Goal: Transaction & Acquisition: Purchase product/service

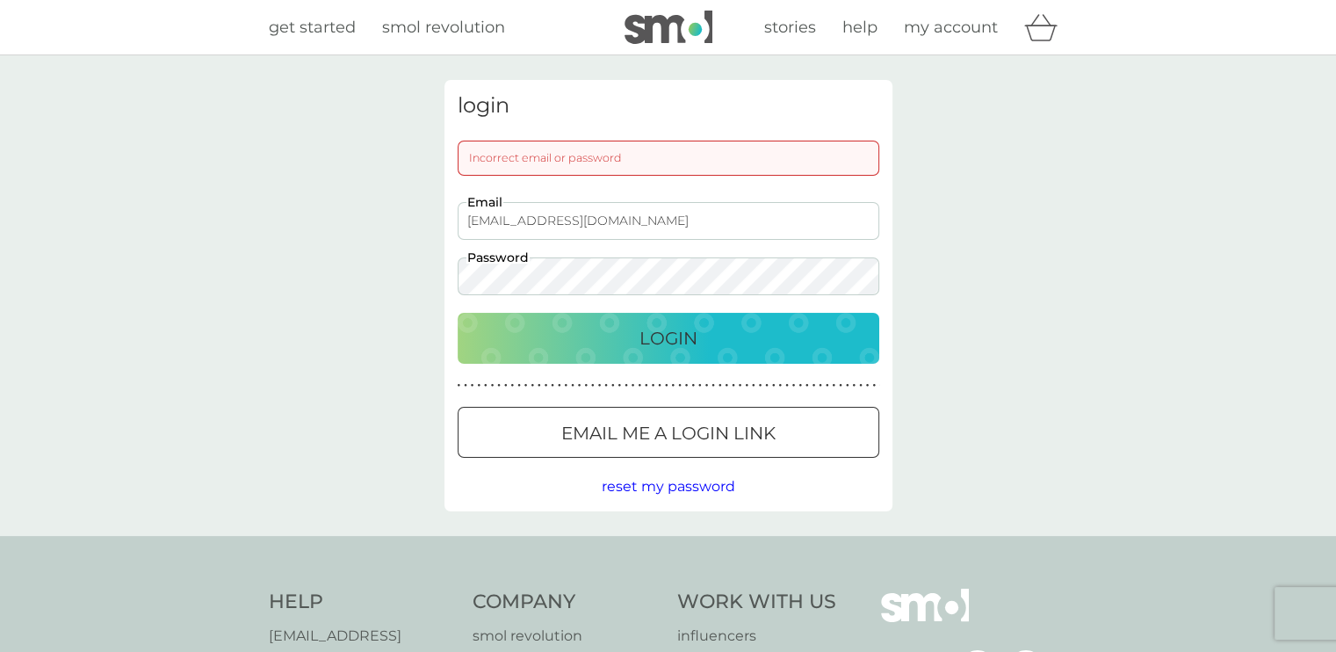
click at [661, 346] on p "Login" at bounding box center [668, 338] width 58 height 28
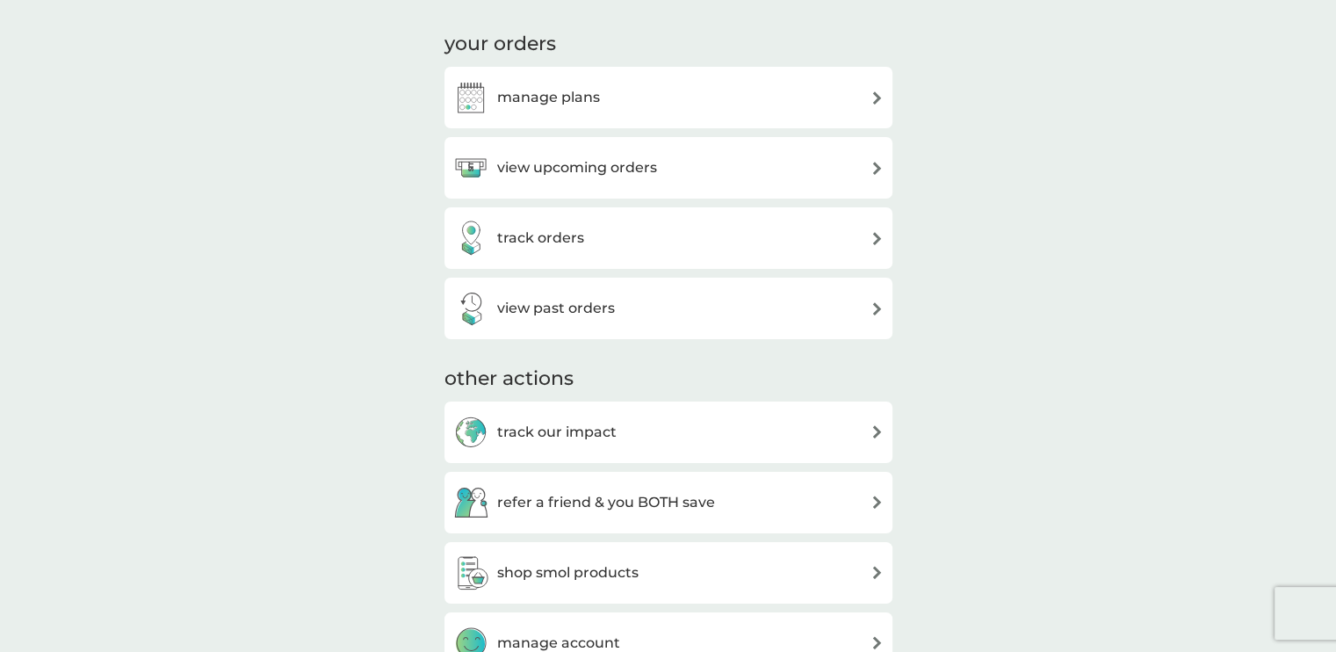
scroll to position [237, 0]
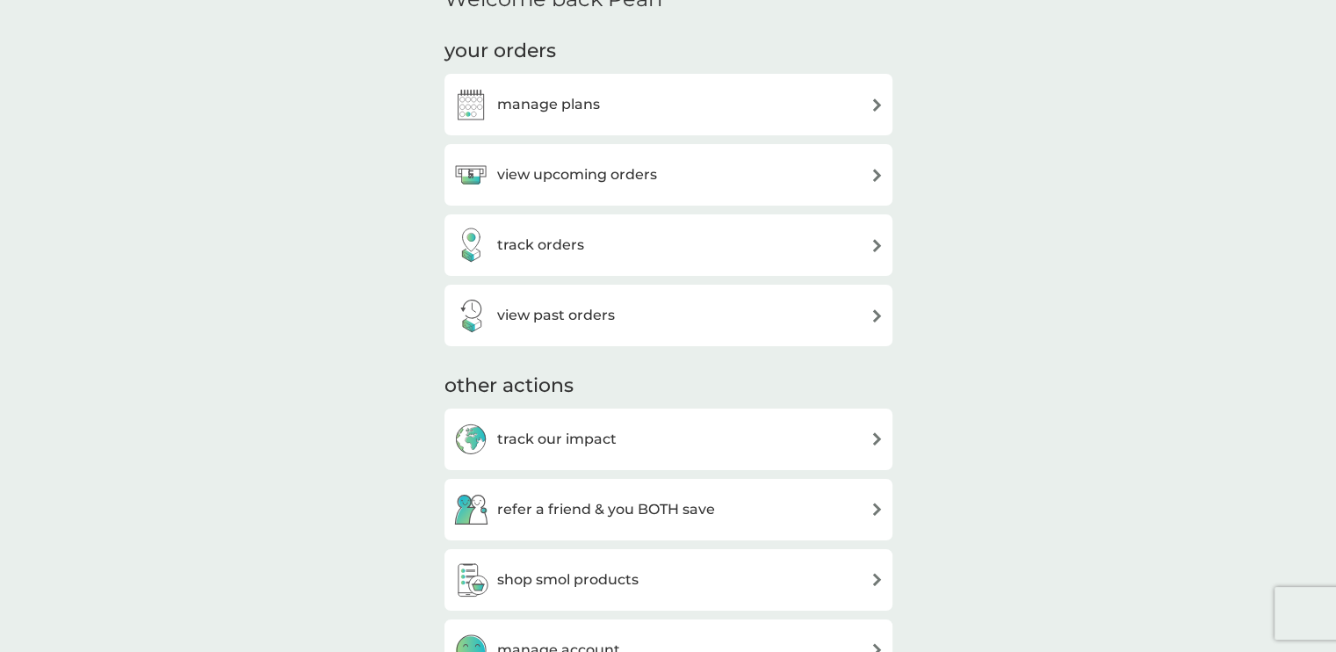
click at [825, 102] on div "manage plans" at bounding box center [668, 104] width 430 height 35
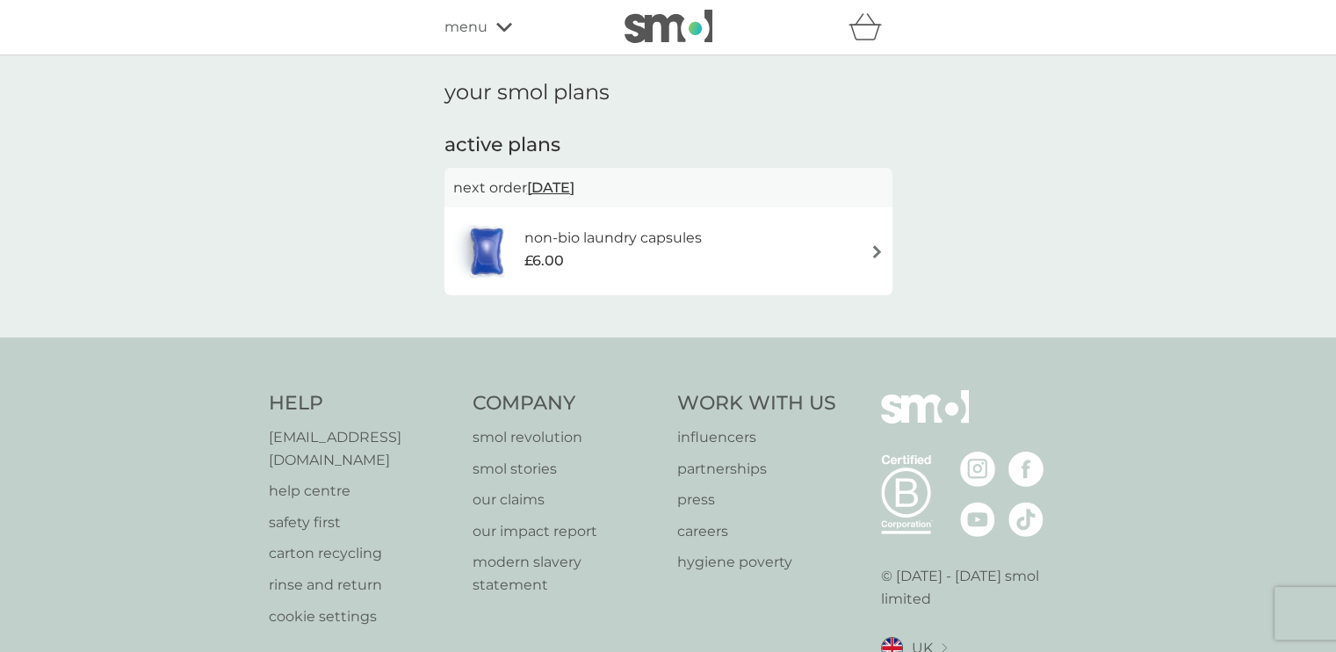
click at [574, 186] on span "22 Oct 2025" at bounding box center [550, 187] width 47 height 34
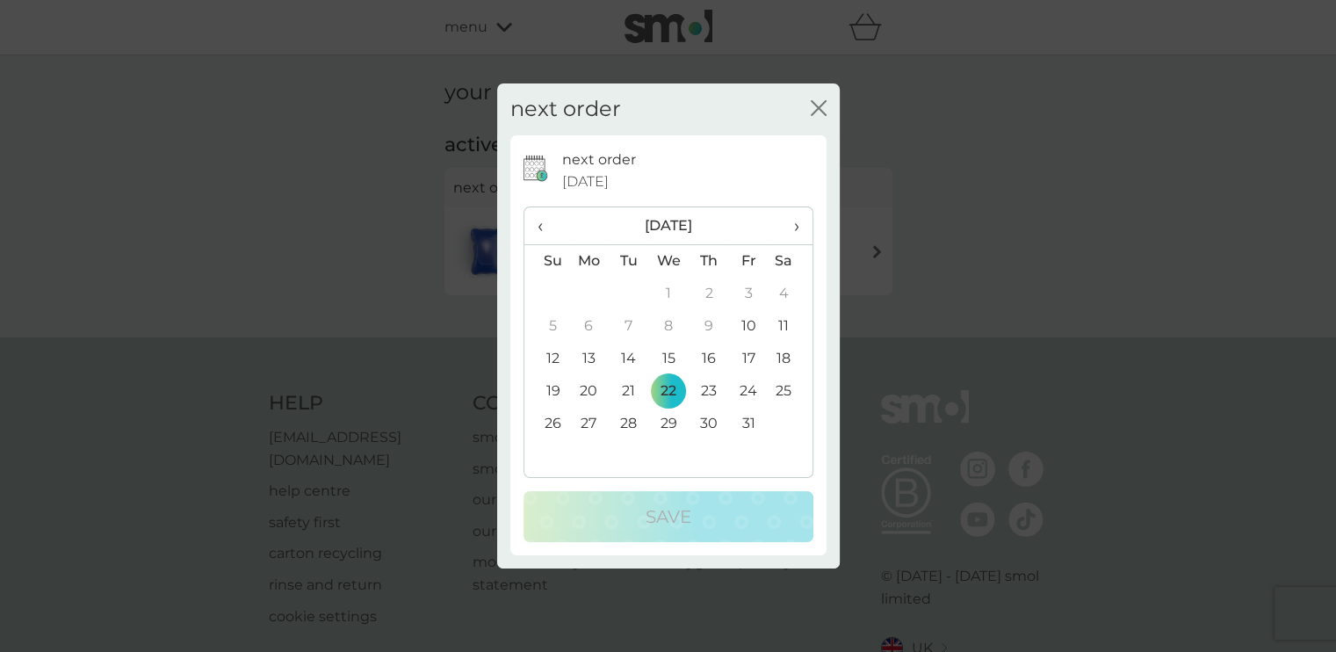
click at [819, 99] on div "next order close" at bounding box center [668, 109] width 342 height 52
click at [819, 99] on div "close" at bounding box center [819, 109] width 16 height 25
click at [818, 112] on icon "close" at bounding box center [819, 108] width 16 height 16
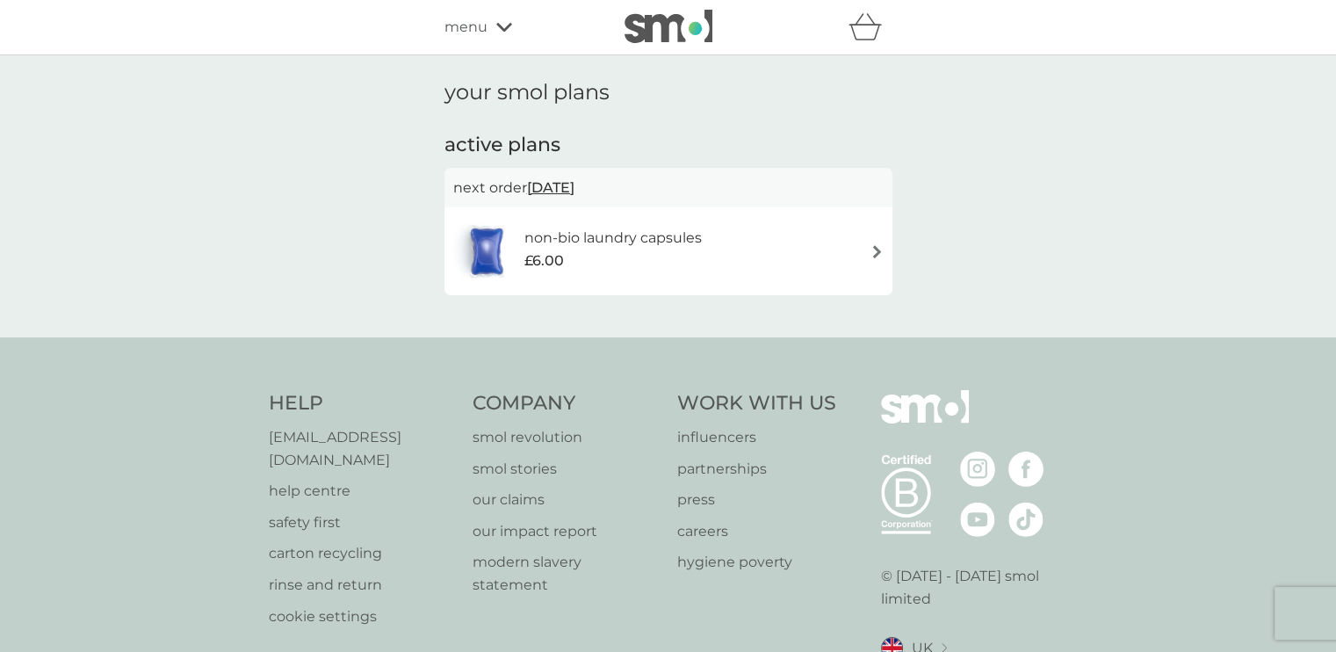
click at [832, 263] on div "non-bio laundry capsules £6.00" at bounding box center [668, 250] width 430 height 61
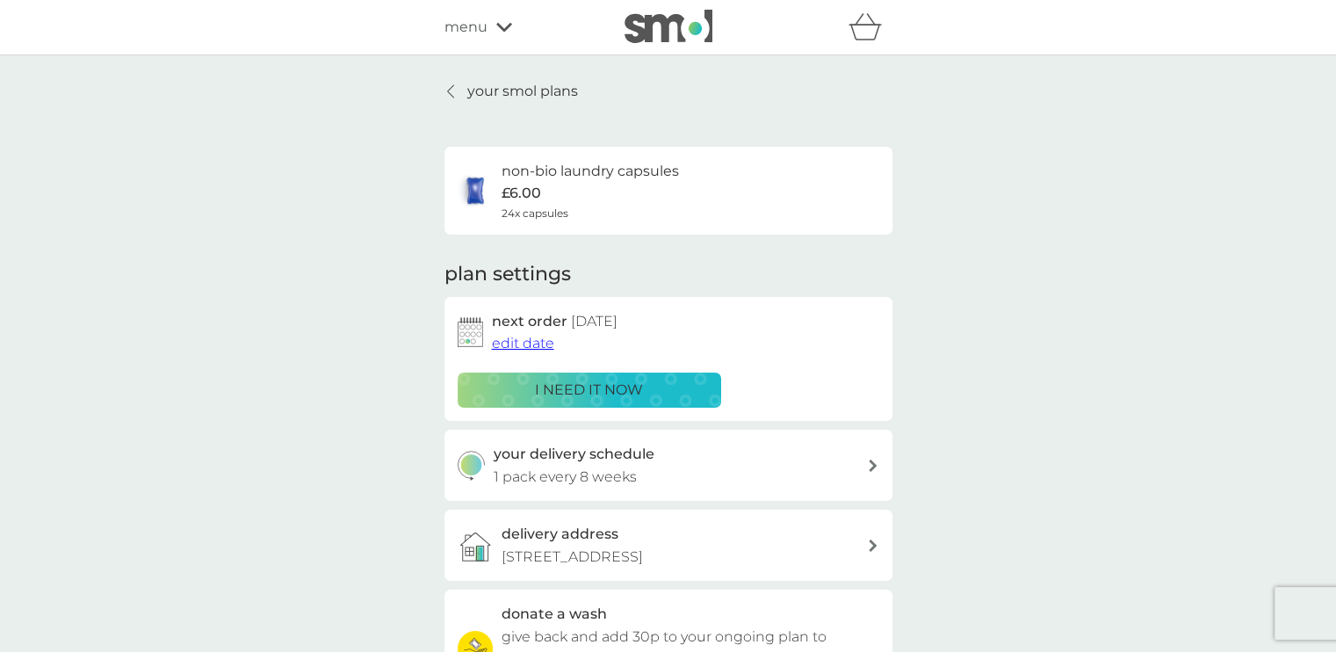
click at [516, 346] on span "edit date" at bounding box center [523, 343] width 62 height 17
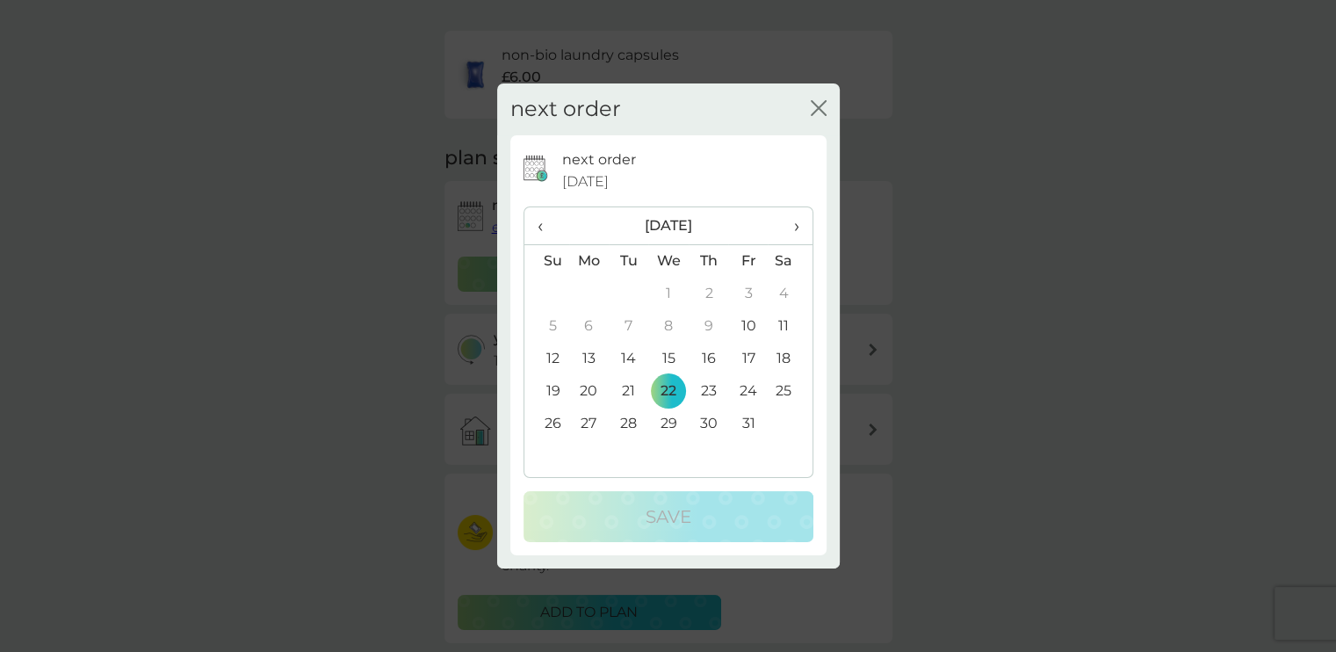
scroll to position [128, 0]
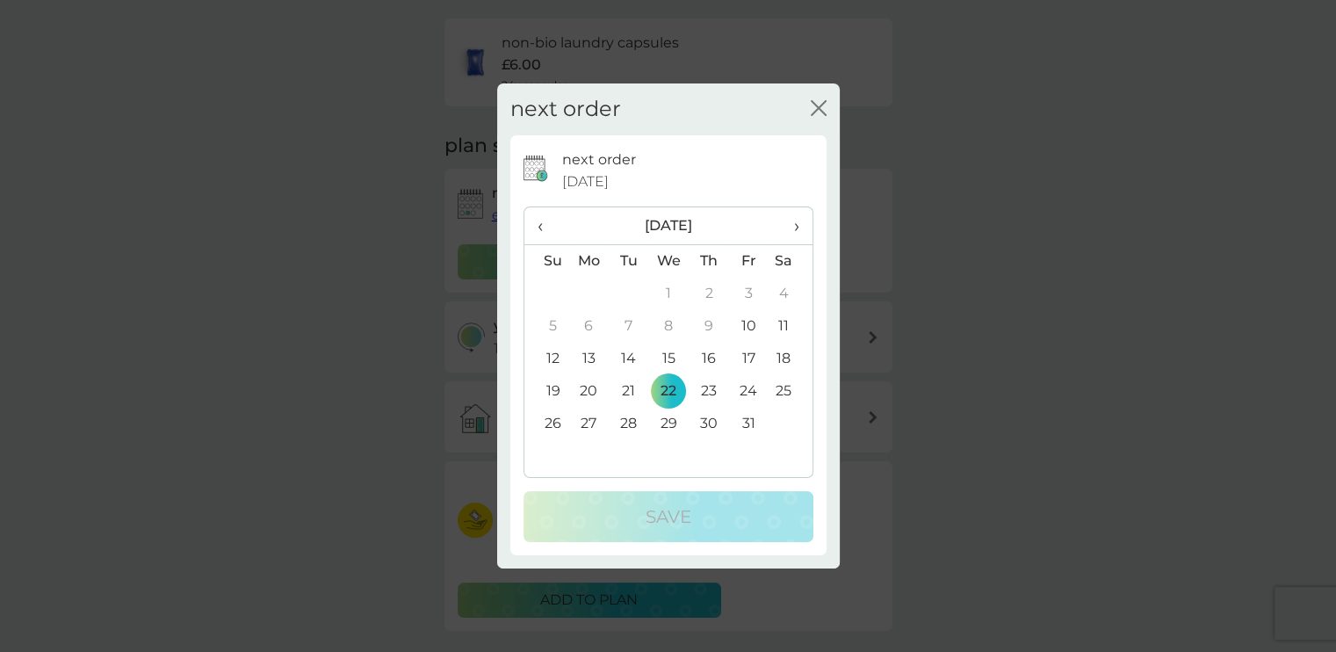
click at [796, 227] on span "›" at bounding box center [790, 225] width 18 height 37
click at [821, 115] on icon "close" at bounding box center [819, 108] width 16 height 16
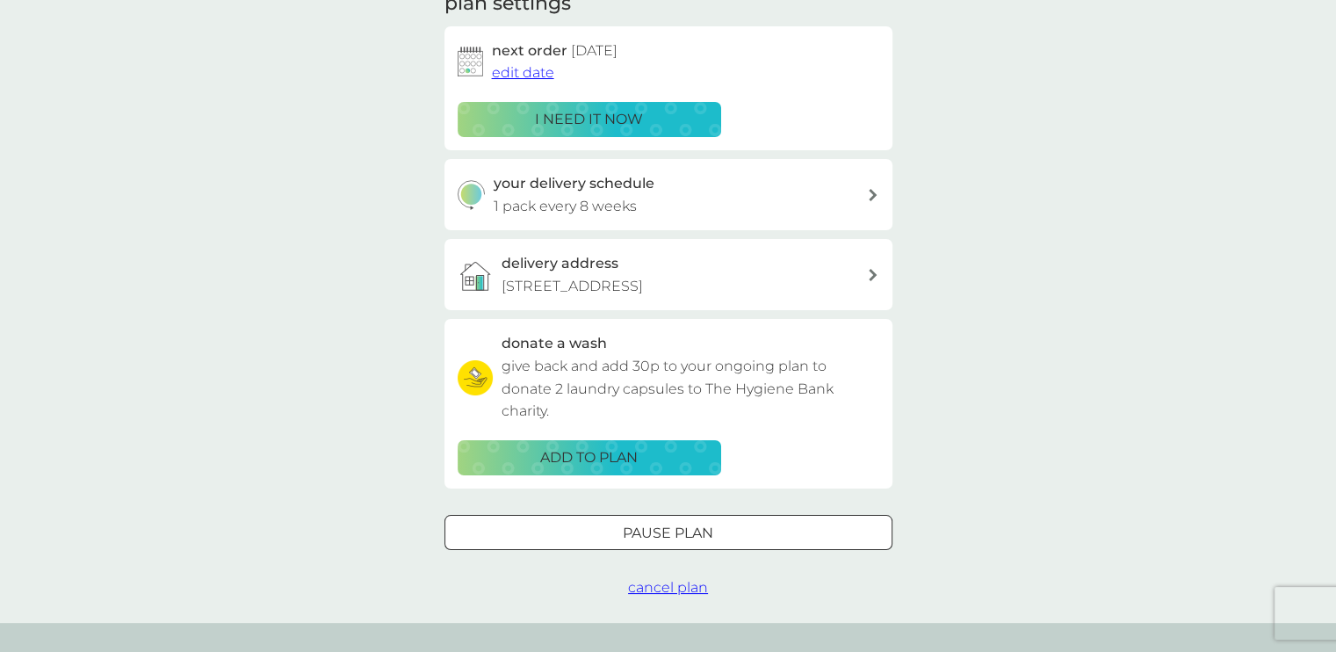
scroll to position [272, 0]
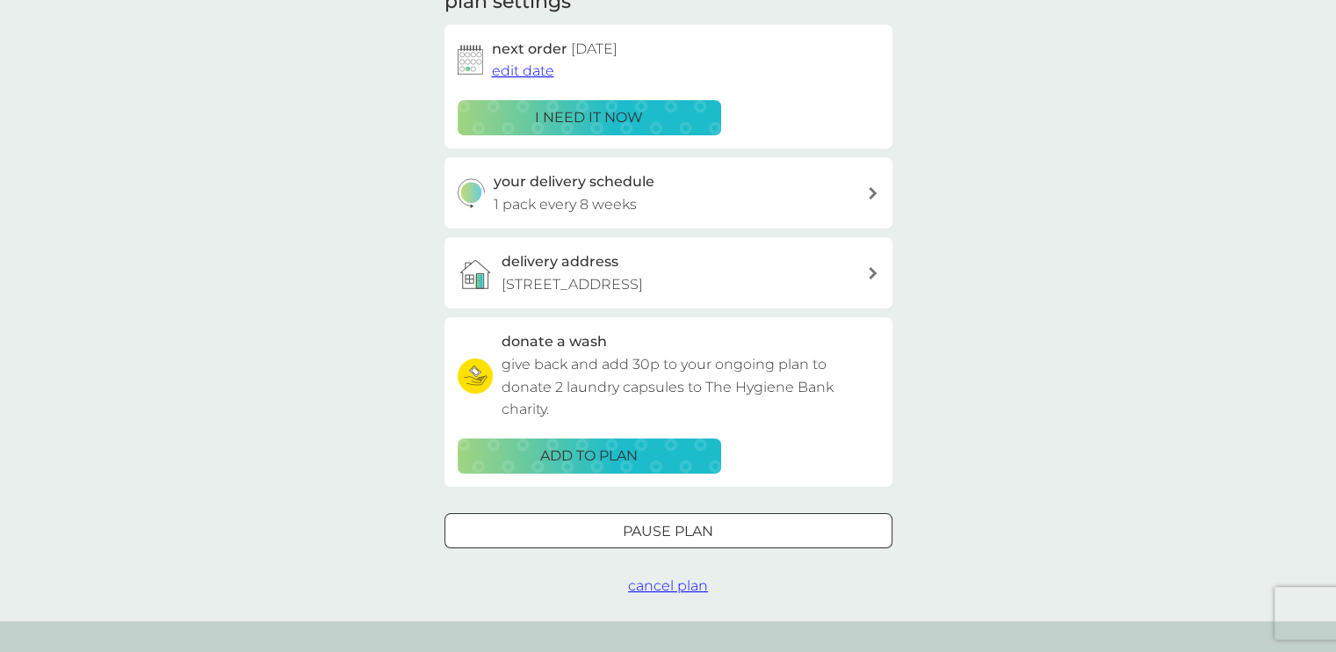
drag, startPoint x: 652, startPoint y: 526, endPoint x: 670, endPoint y: 531, distance: 19.2
click at [670, 531] on div at bounding box center [668, 531] width 63 height 18
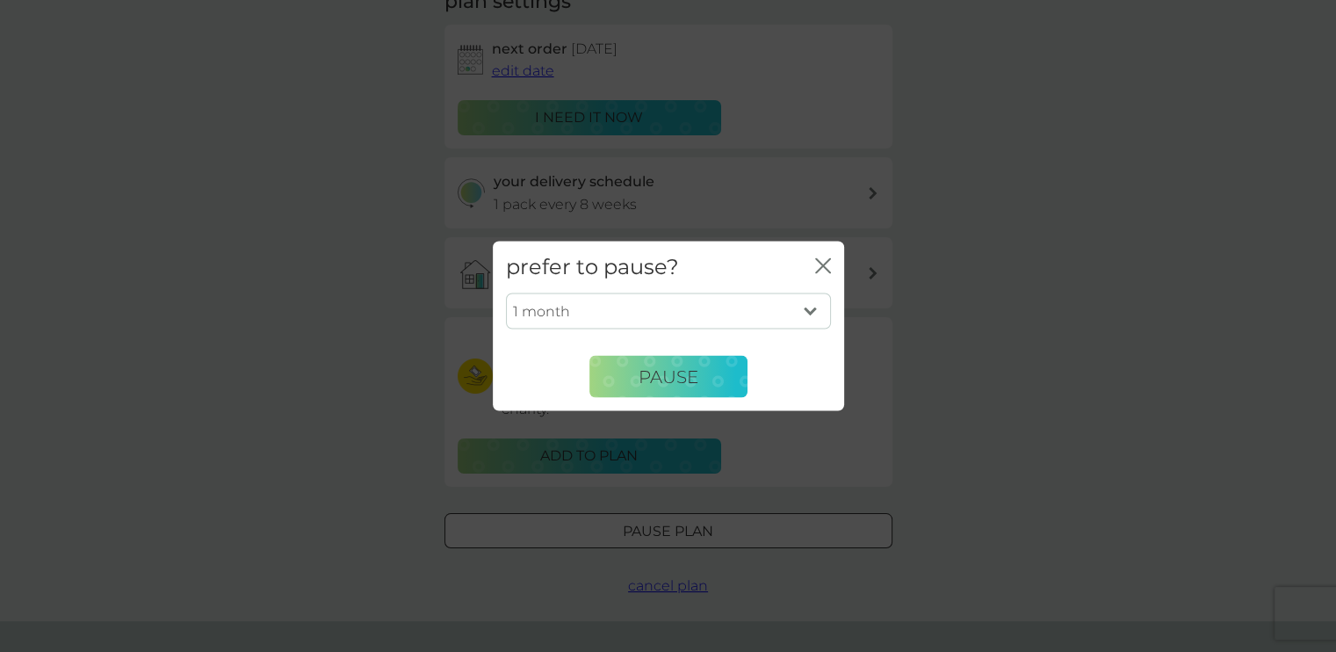
click at [721, 318] on select "1 month 2 months 3 months 4 months 5 months 6 months" at bounding box center [668, 310] width 325 height 37
select select "2"
click at [506, 292] on select "1 month 2 months 3 months 4 months 5 months 6 months" at bounding box center [668, 310] width 325 height 37
click at [689, 372] on span "Pause" at bounding box center [668, 375] width 60 height 21
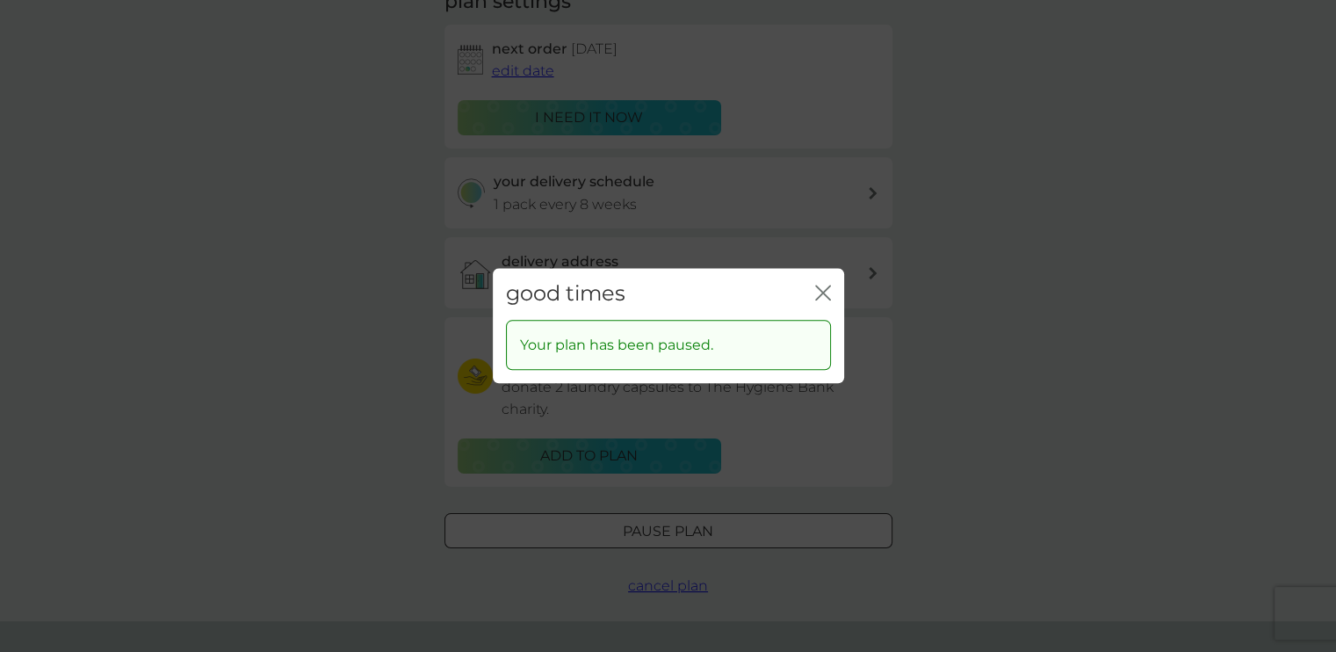
click at [825, 292] on icon "close" at bounding box center [823, 293] width 16 height 16
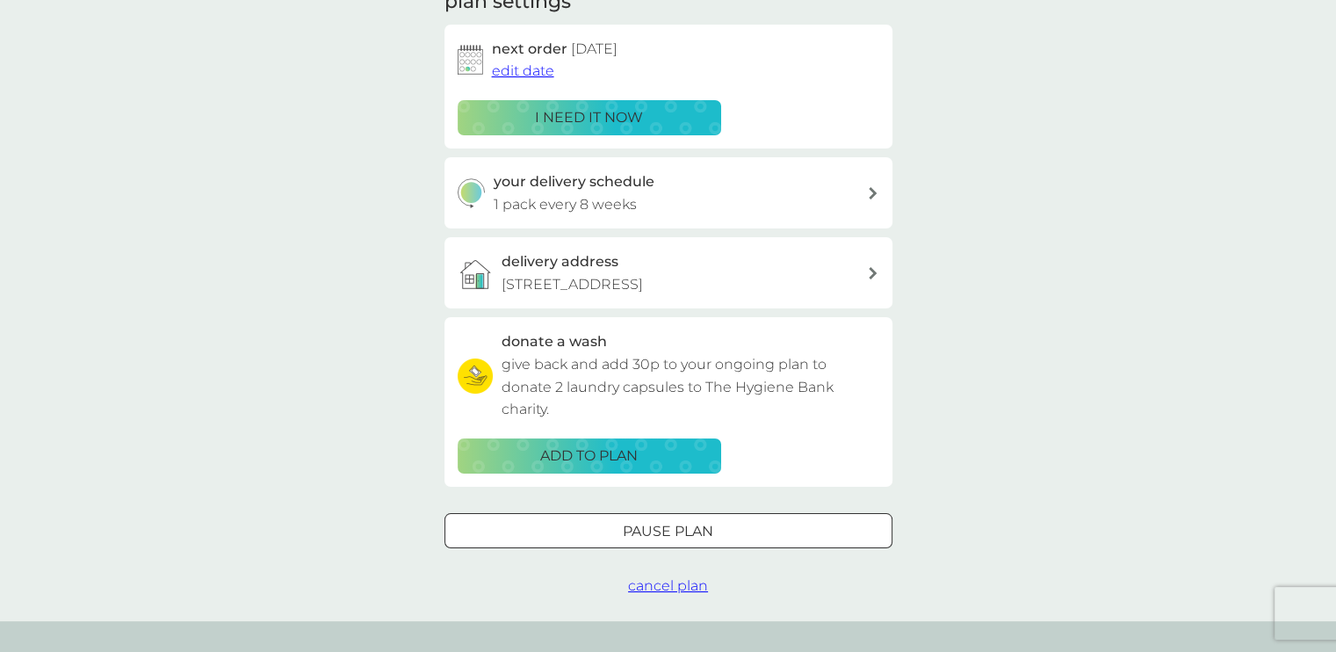
scroll to position [0, 0]
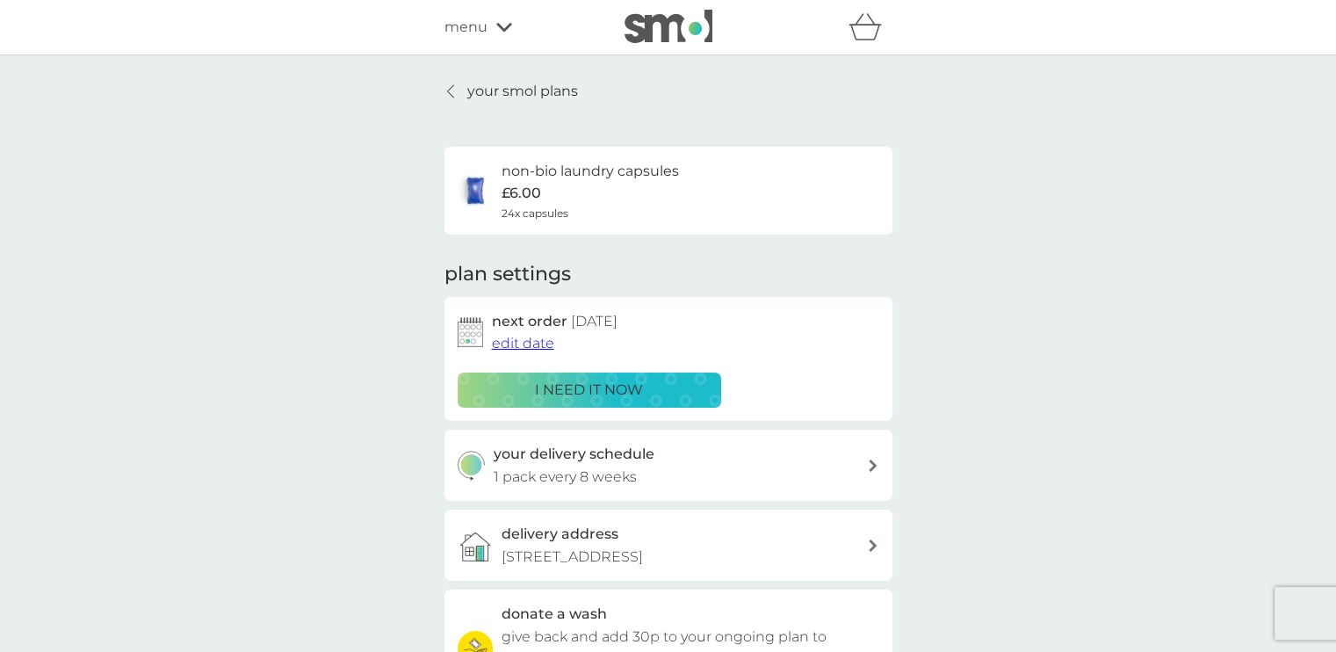
click at [485, 96] on p "your smol plans" at bounding box center [522, 91] width 111 height 23
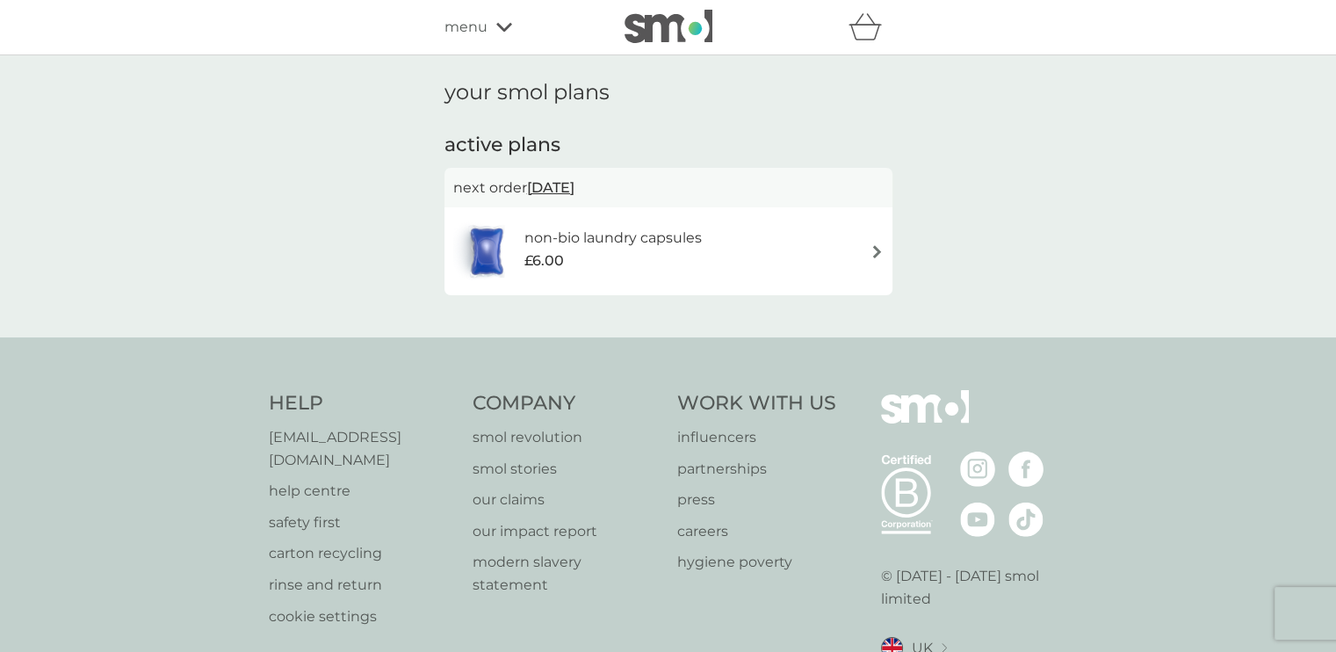
click at [653, 259] on div "£6.00" at bounding box center [612, 260] width 177 height 23
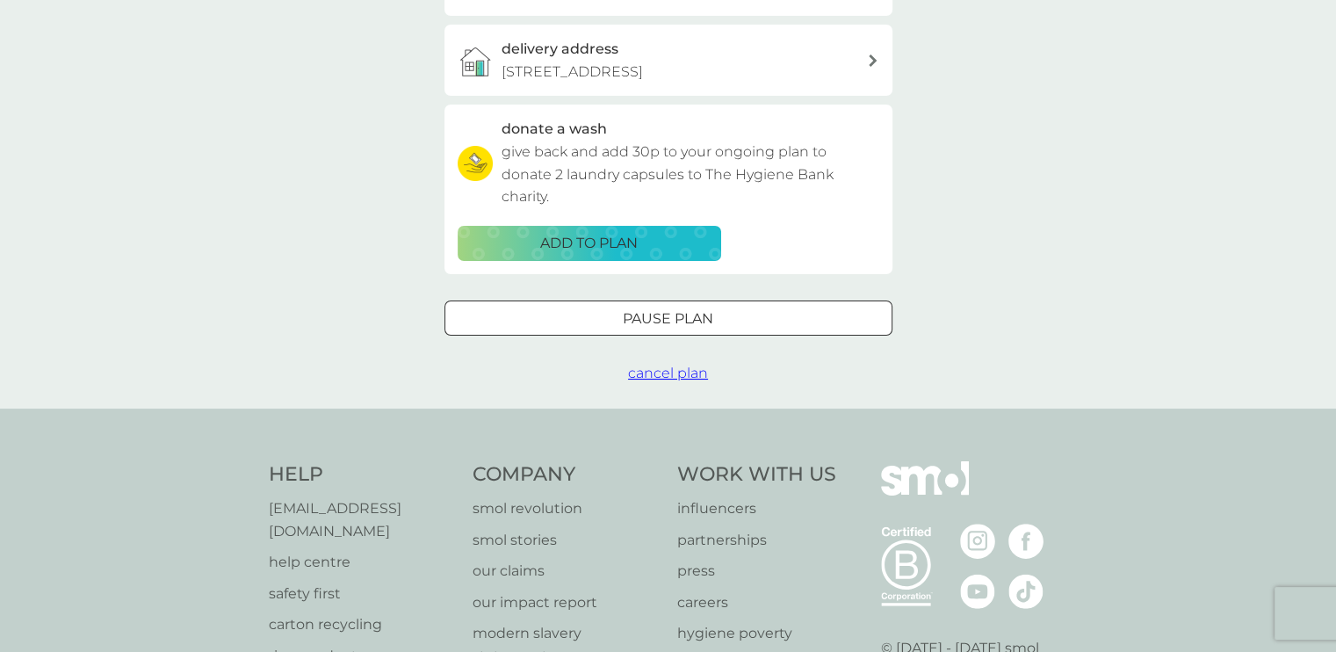
scroll to position [636, 0]
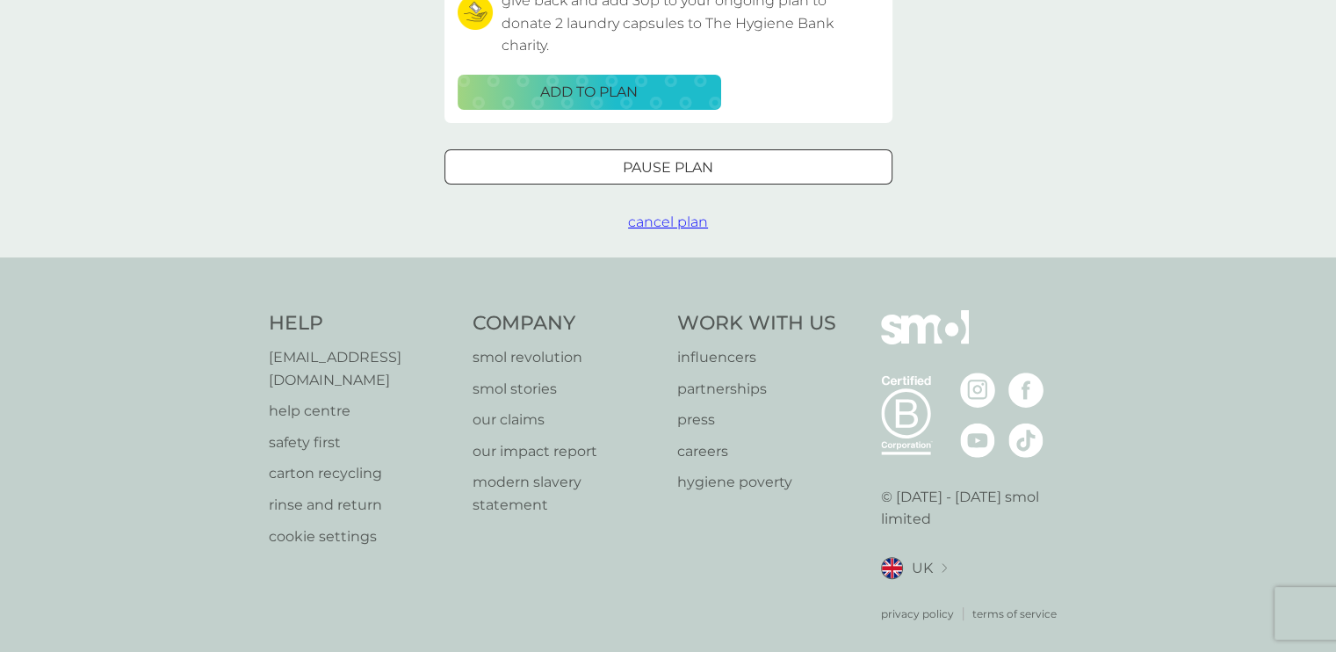
click at [660, 171] on div at bounding box center [668, 167] width 63 height 18
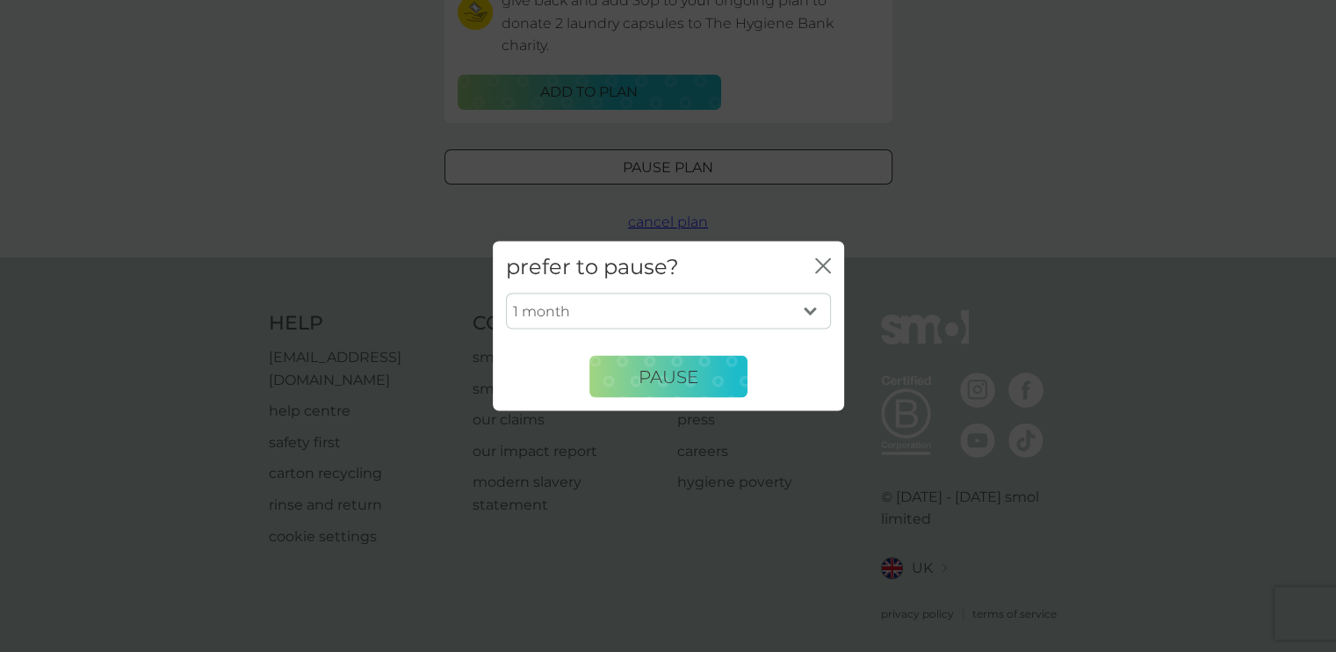
click at [629, 319] on select "1 month 2 months 3 months 4 months 5 months 6 months" at bounding box center [668, 310] width 325 height 37
select select "3"
click at [506, 292] on select "1 month 2 months 3 months 4 months 5 months 6 months" at bounding box center [668, 310] width 325 height 37
click at [663, 371] on span "Pause" at bounding box center [668, 375] width 60 height 21
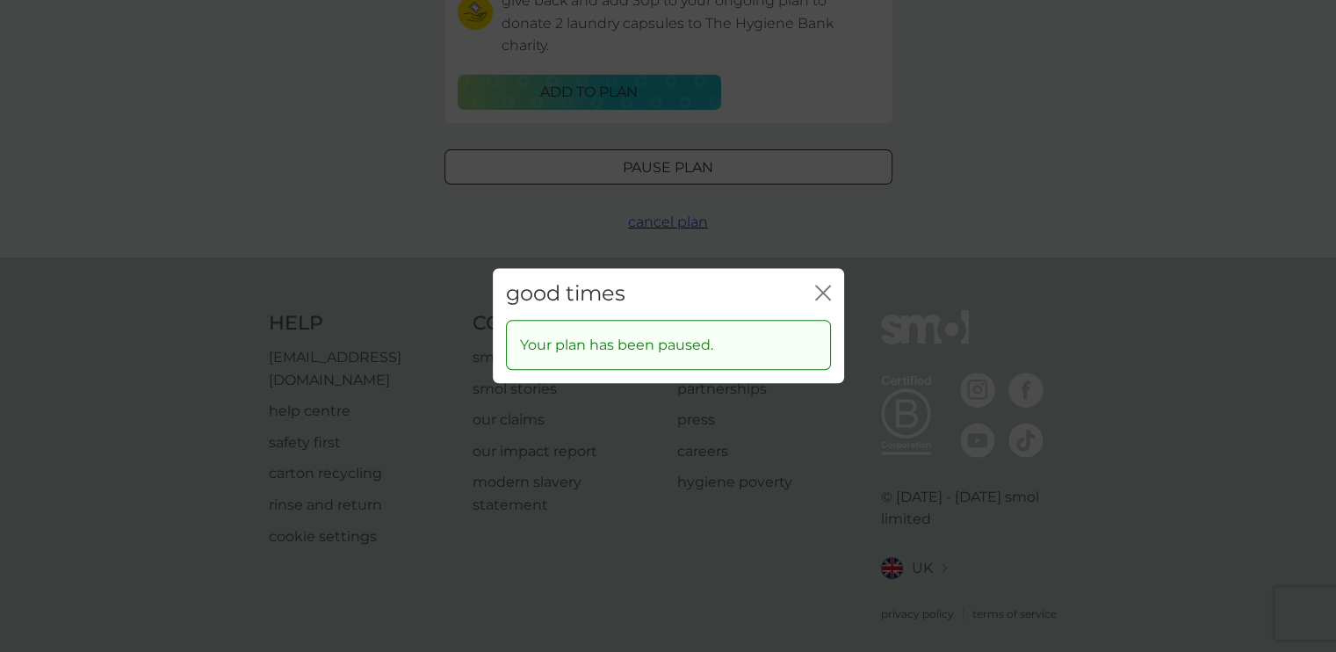
click at [827, 287] on icon "close" at bounding box center [826, 292] width 7 height 14
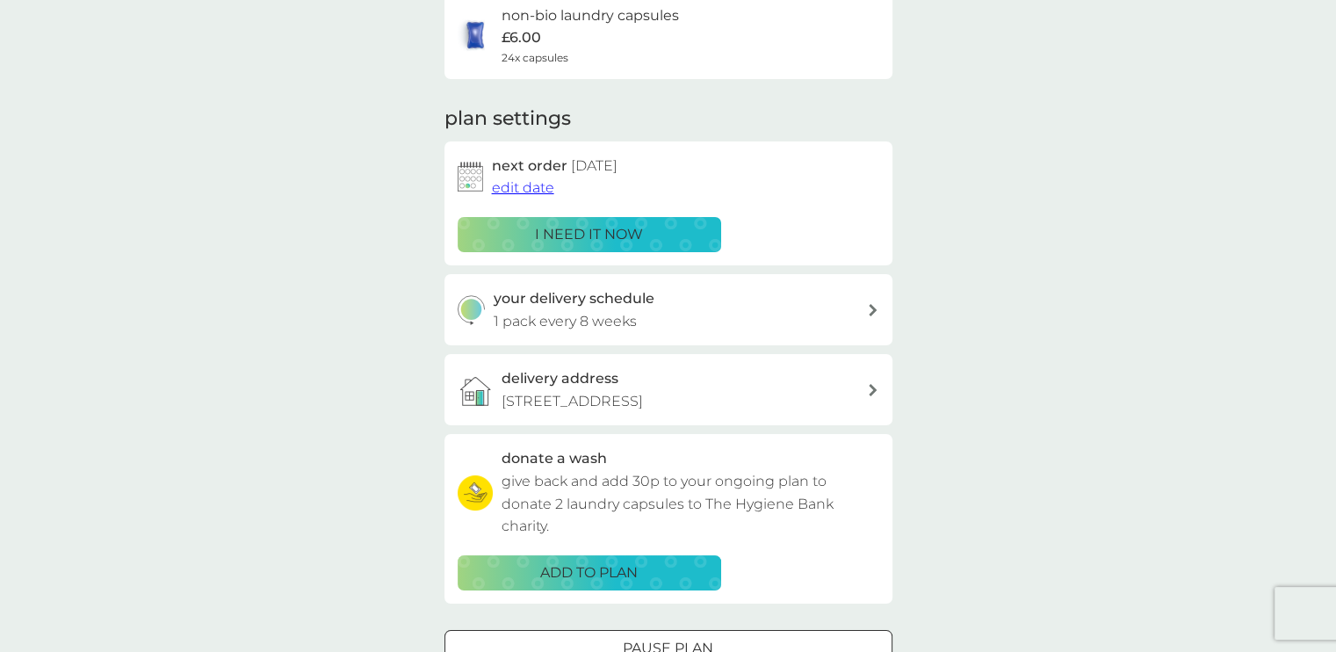
scroll to position [0, 0]
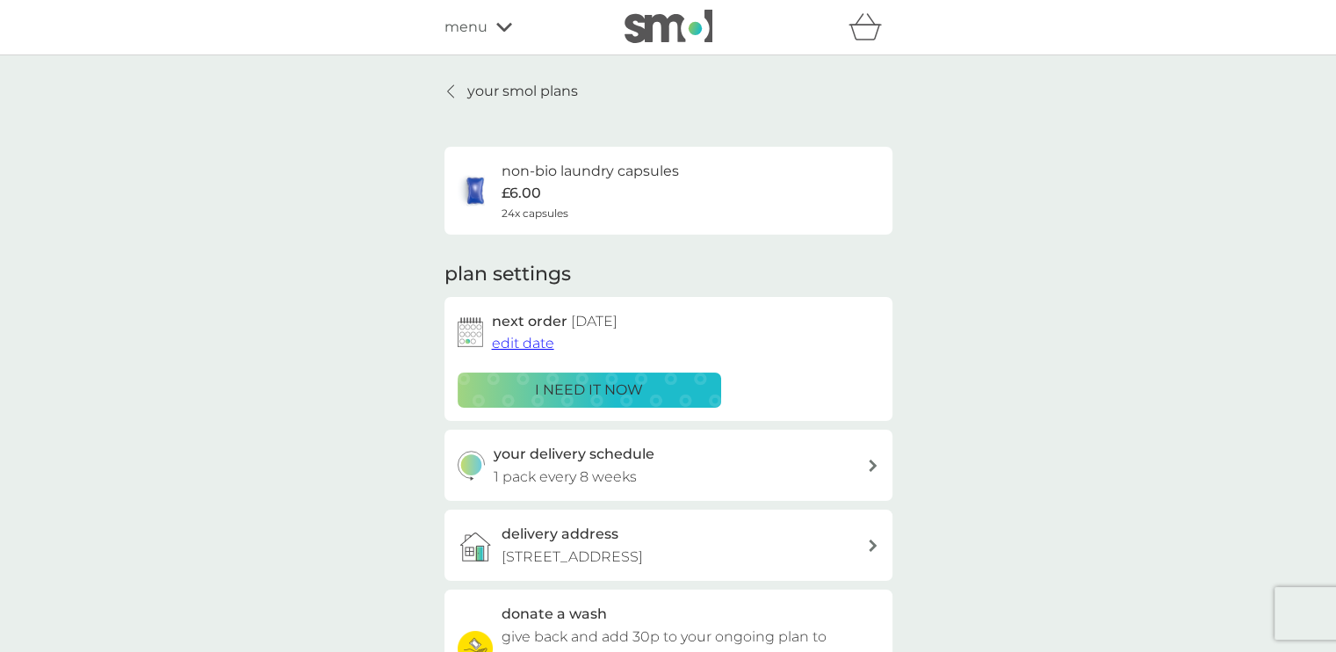
click at [515, 350] on span "edit date" at bounding box center [523, 343] width 62 height 17
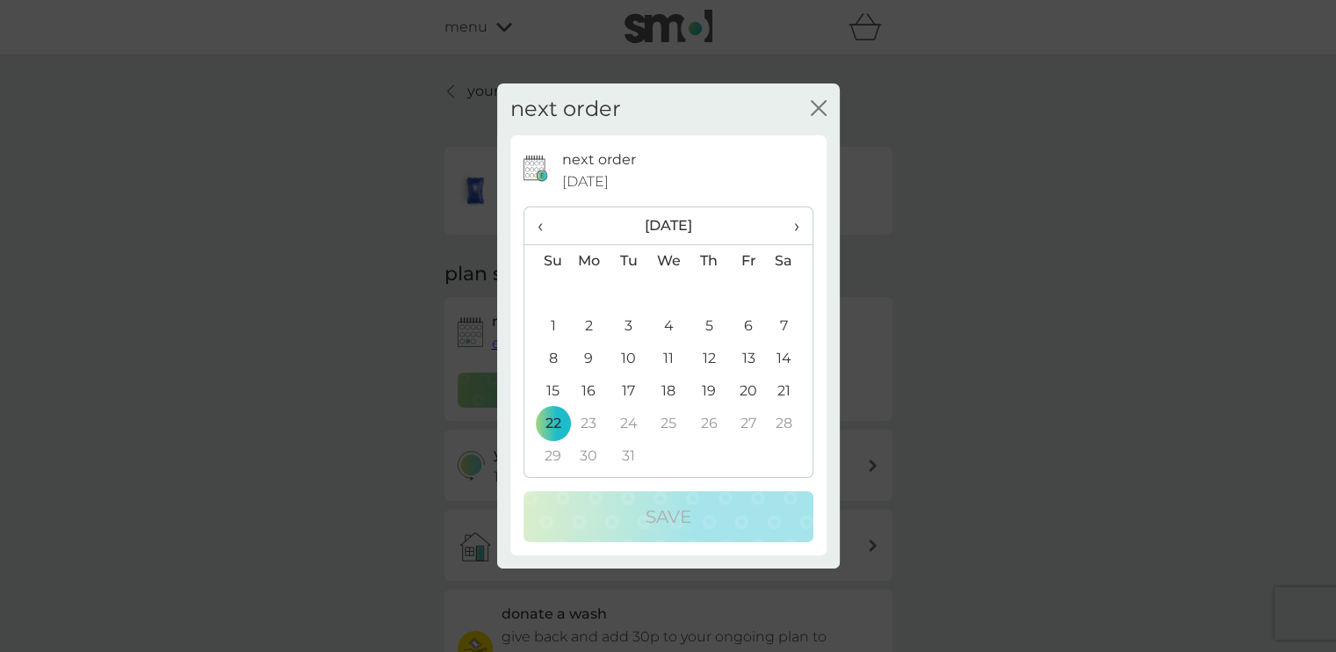
click at [820, 112] on icon "close" at bounding box center [819, 108] width 16 height 16
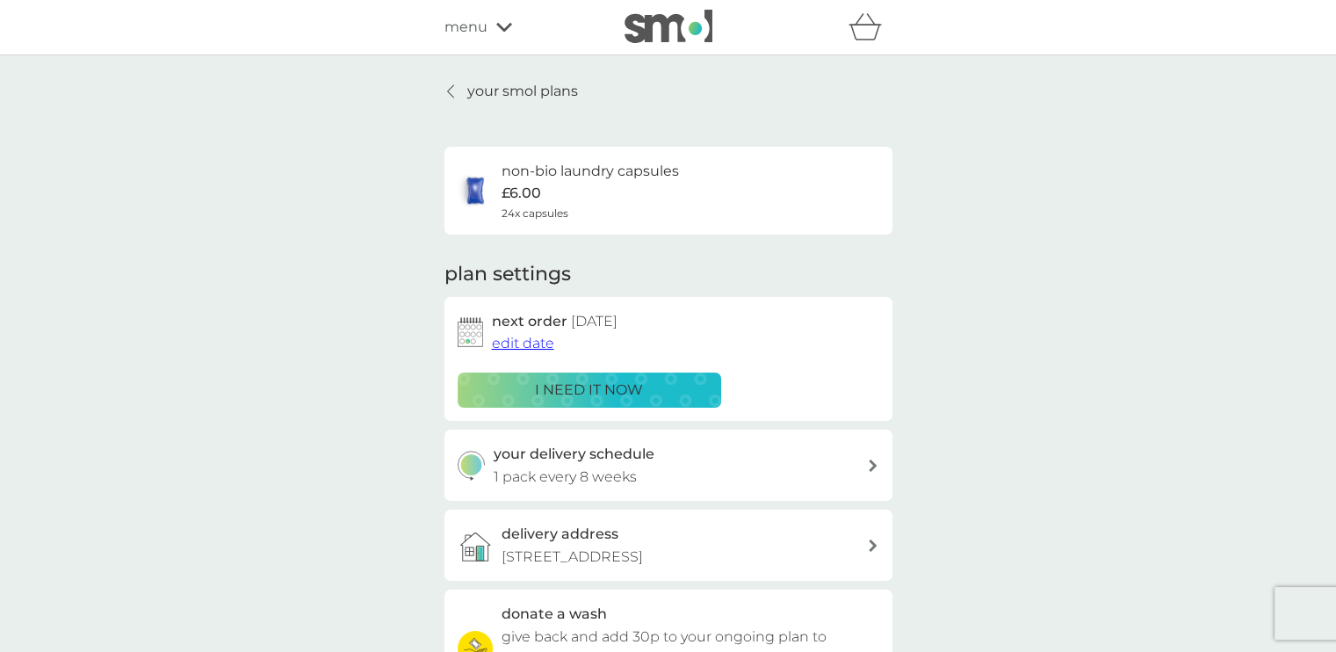
click at [527, 90] on p "your smol plans" at bounding box center [522, 91] width 111 height 23
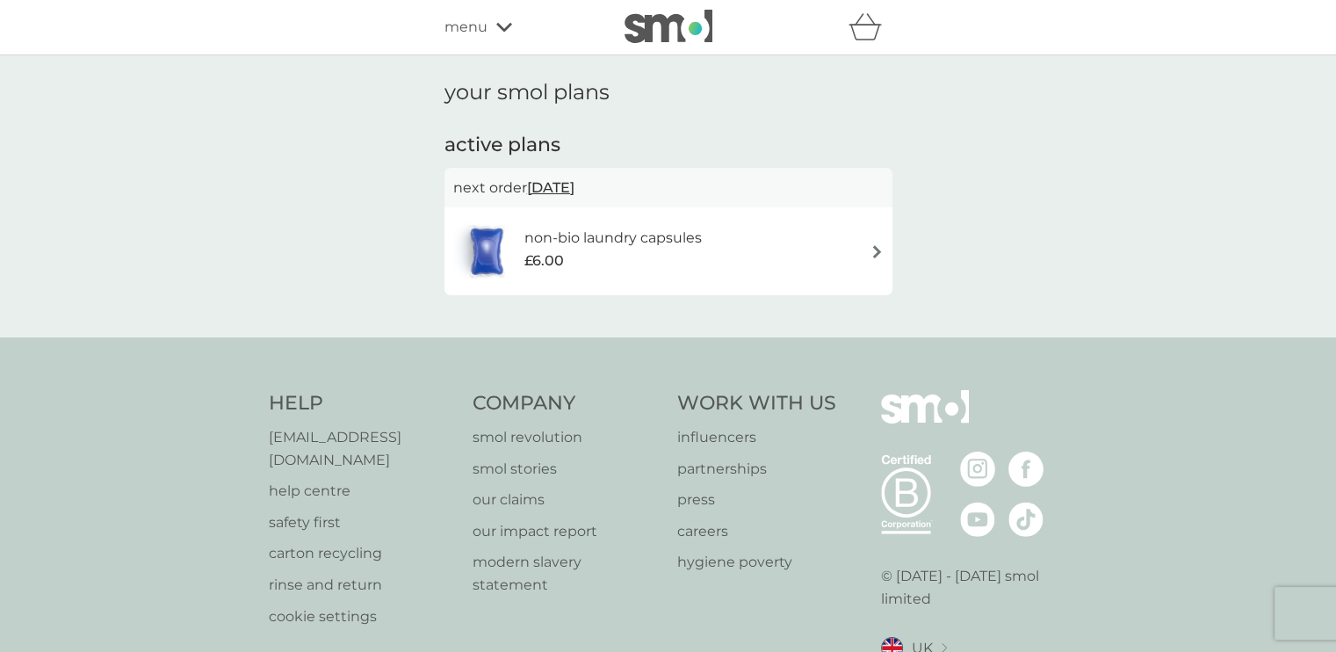
click at [463, 31] on span "menu" at bounding box center [465, 27] width 43 height 23
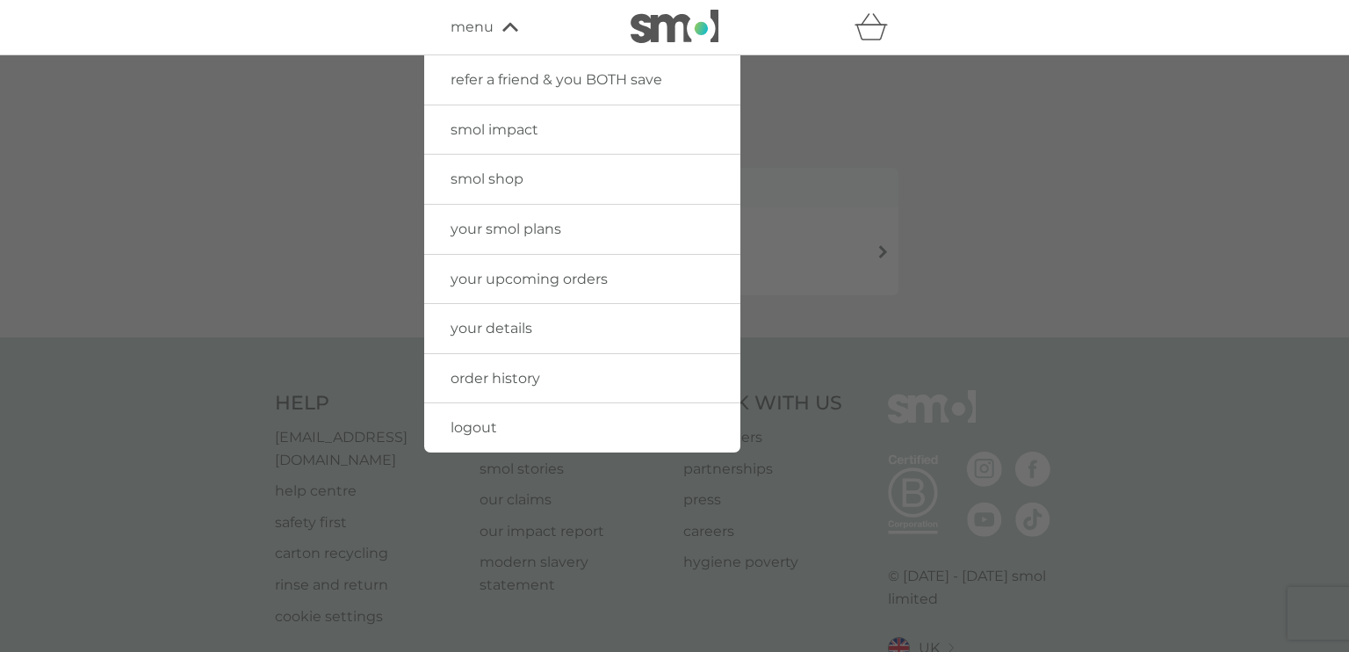
click at [551, 191] on link "smol shop" at bounding box center [582, 179] width 316 height 49
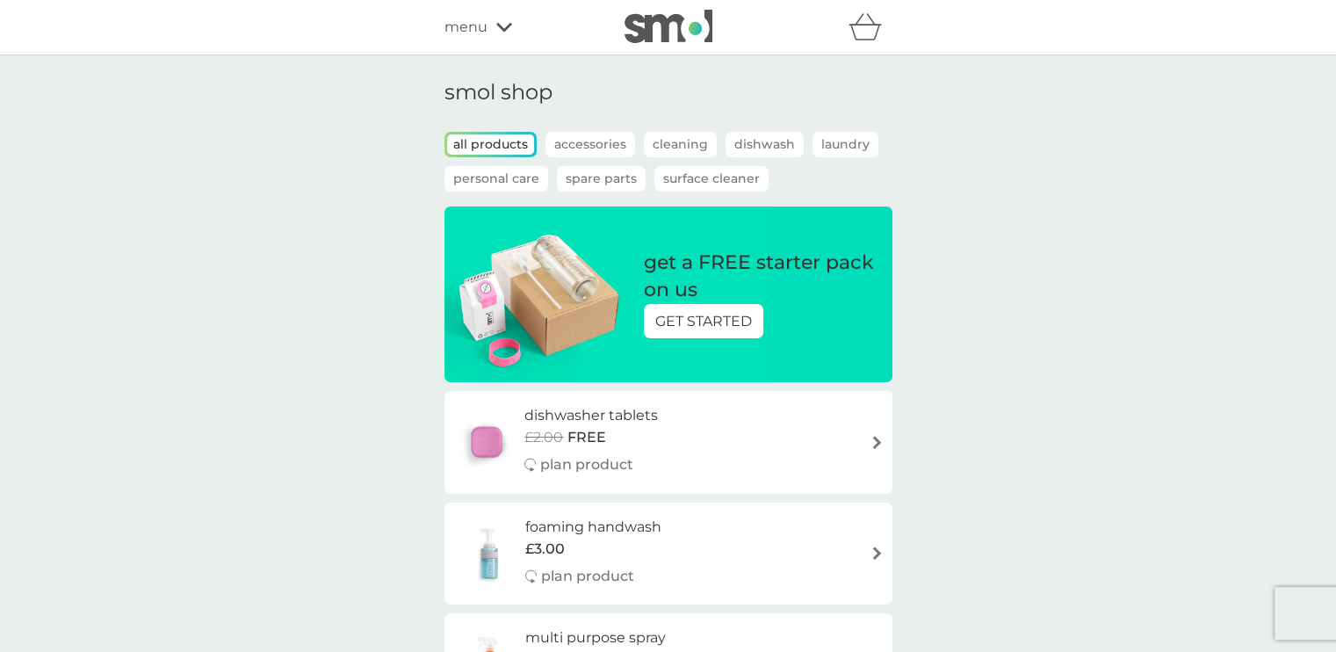
click at [664, 138] on p "Cleaning" at bounding box center [680, 144] width 73 height 25
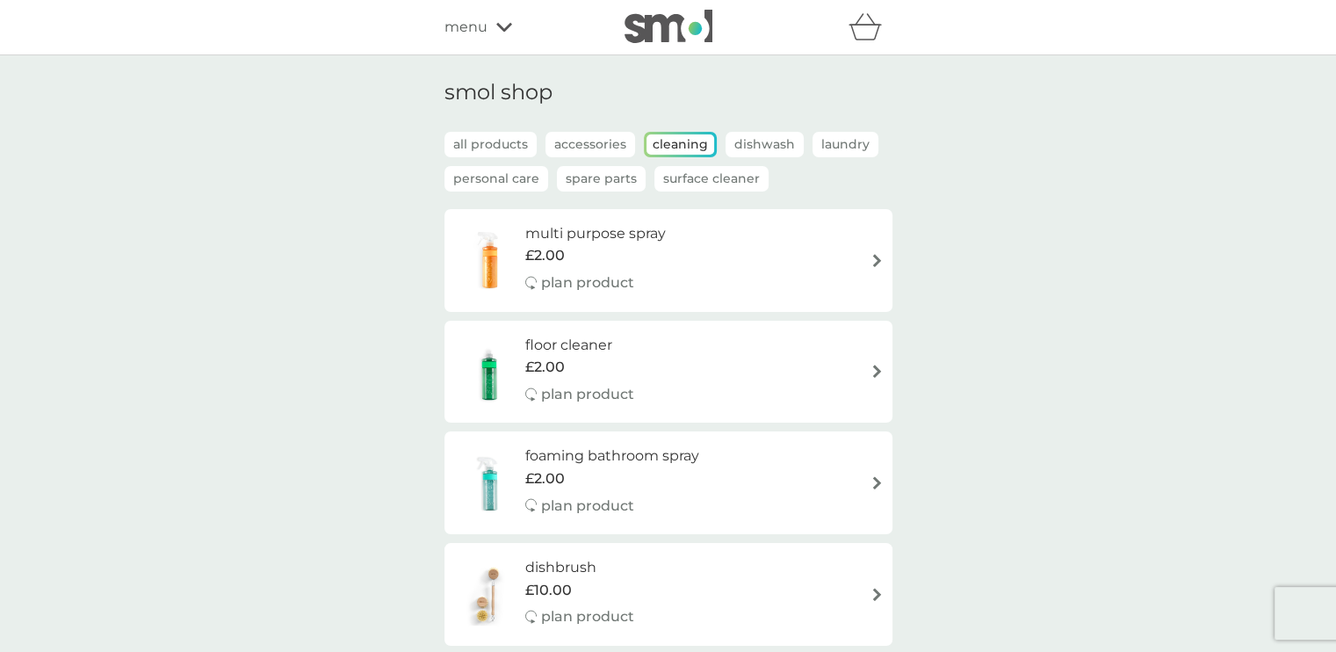
click at [501, 140] on p "all products" at bounding box center [490, 144] width 92 height 25
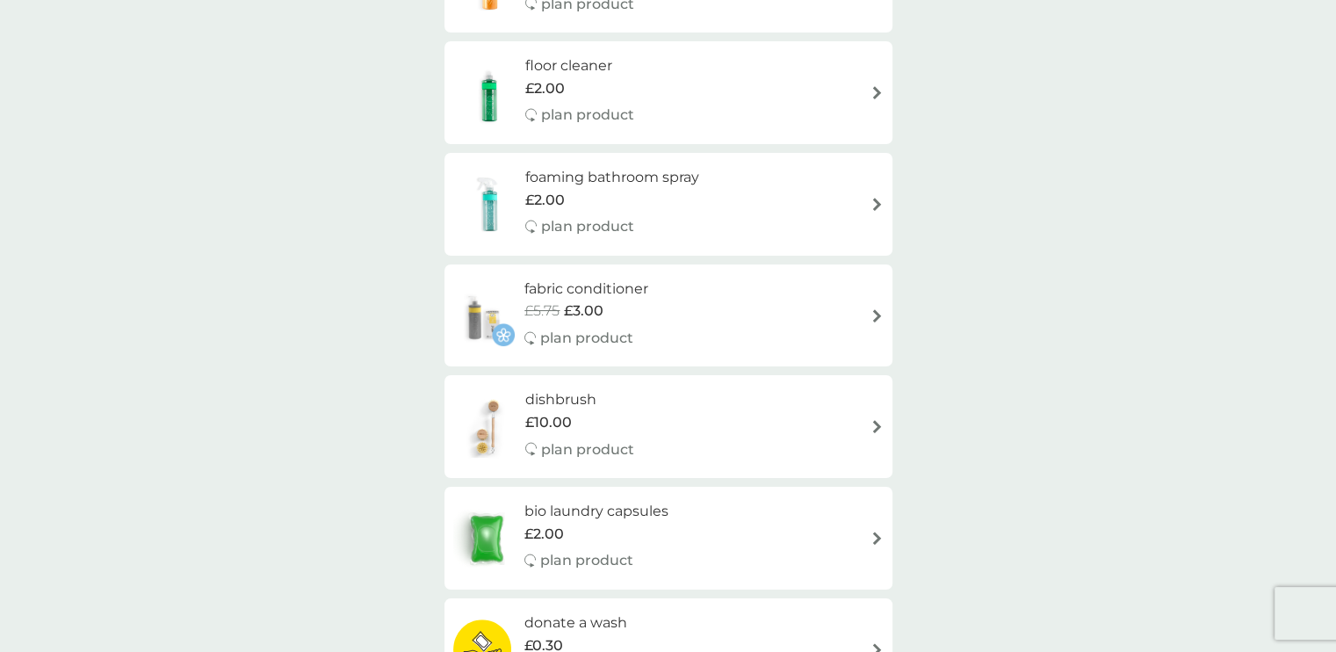
scroll to position [685, 0]
click at [734, 306] on div "fabric conditioner £5.75 £3.00 plan product" at bounding box center [668, 314] width 430 height 76
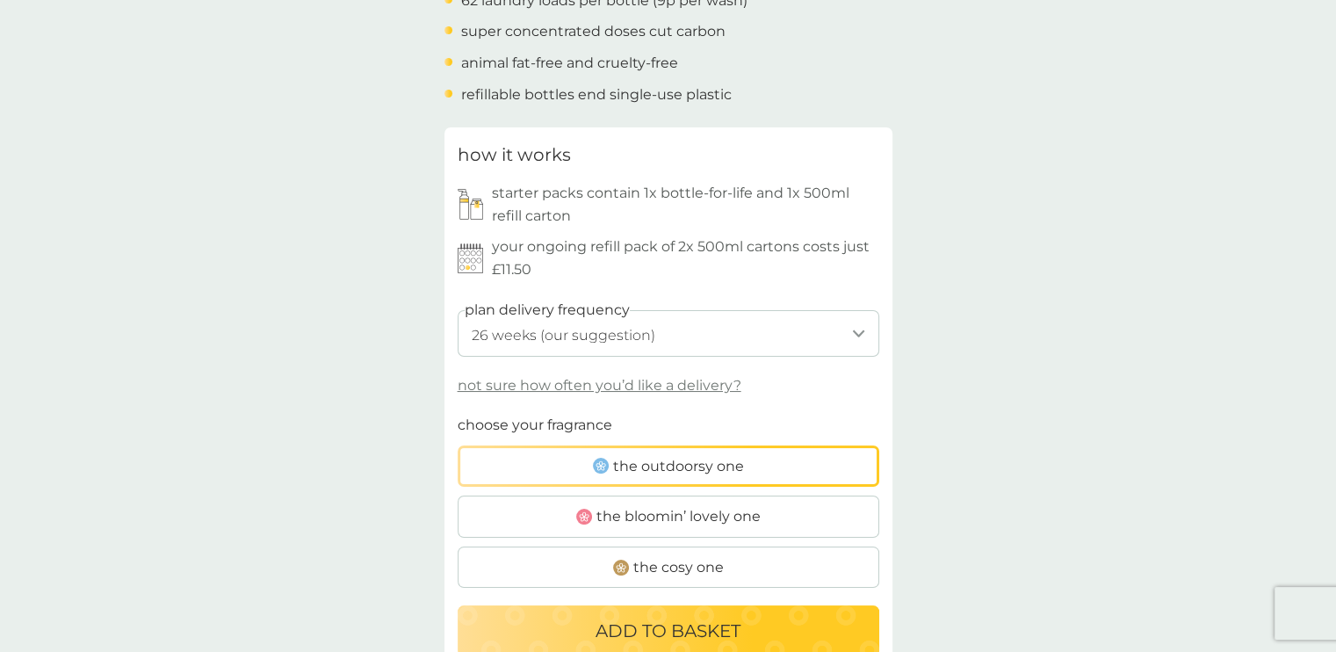
scroll to position [739, 0]
click at [707, 336] on select "1 week 2 weeks 3 weeks 4 weeks 5 weeks 6 weeks 7 weeks 8 weeks 9 weeks 10 weeks…" at bounding box center [668, 331] width 421 height 47
click at [458, 308] on select "1 week 2 weeks 3 weeks 4 weeks 5 weeks 6 weeks 7 weeks 8 weeks 9 weeks 10 weeks…" at bounding box center [668, 331] width 421 height 47
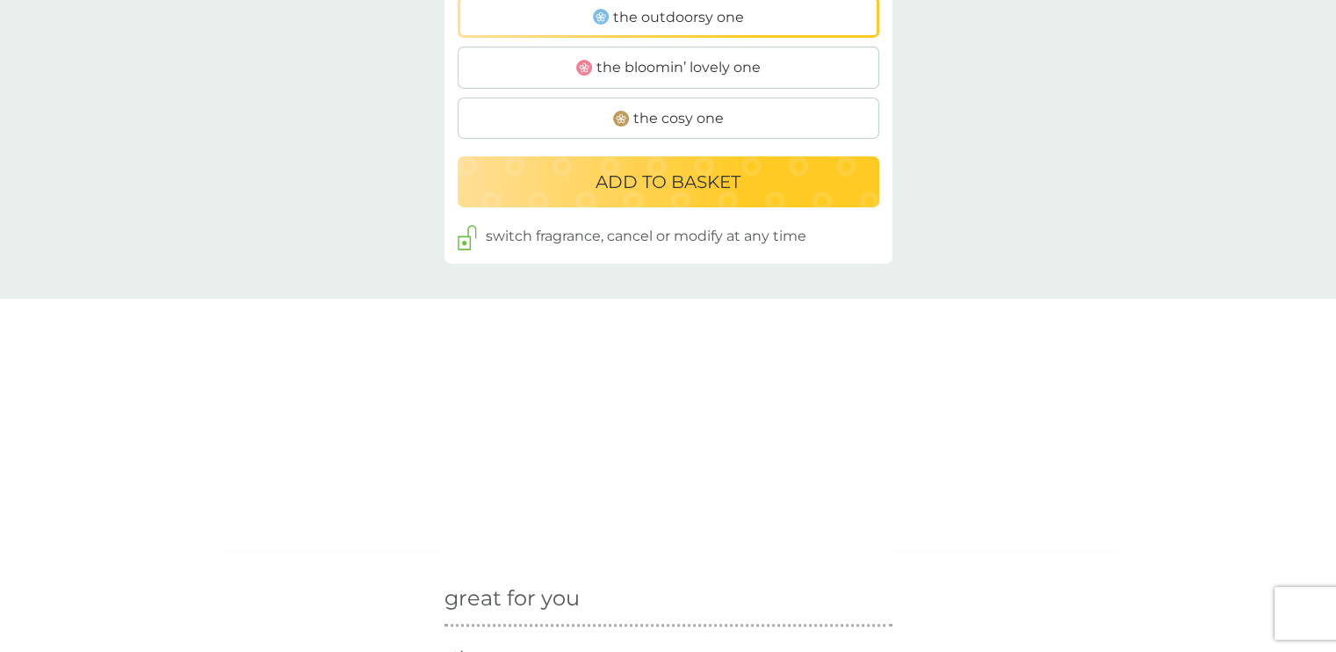
scroll to position [1187, 0]
click at [710, 79] on label "the bloomin’ lovely one" at bounding box center [668, 67] width 421 height 42
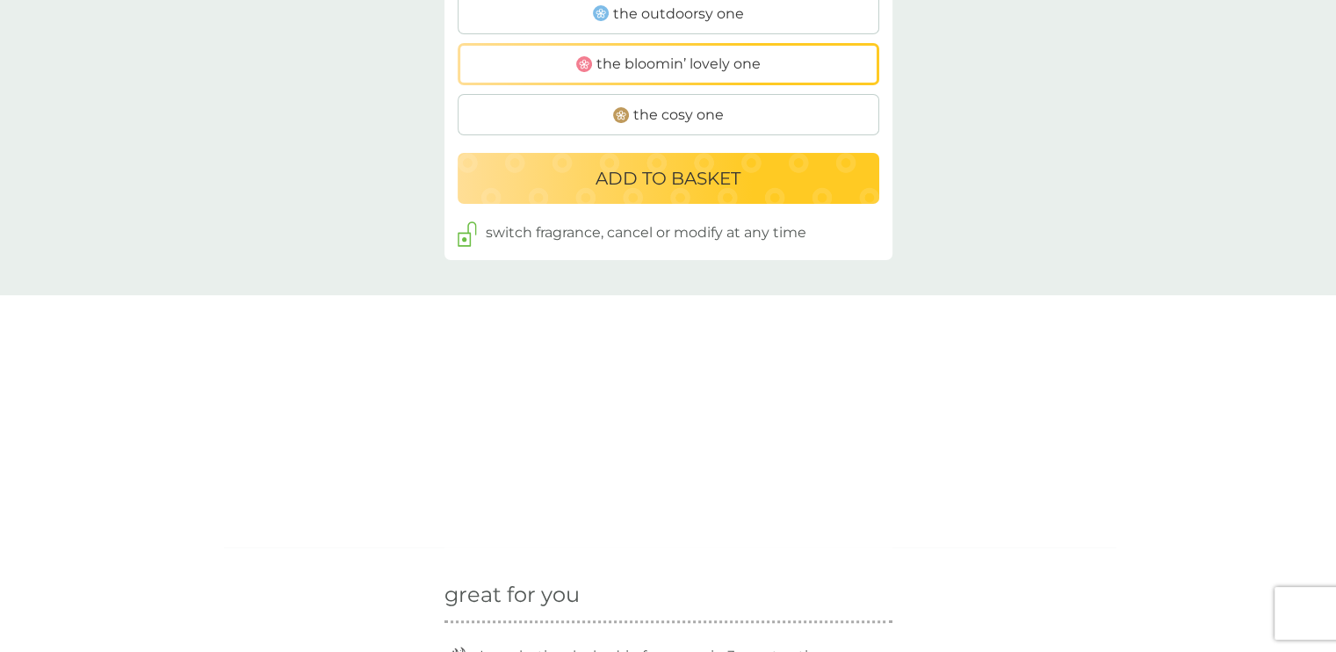
scroll to position [1135, 0]
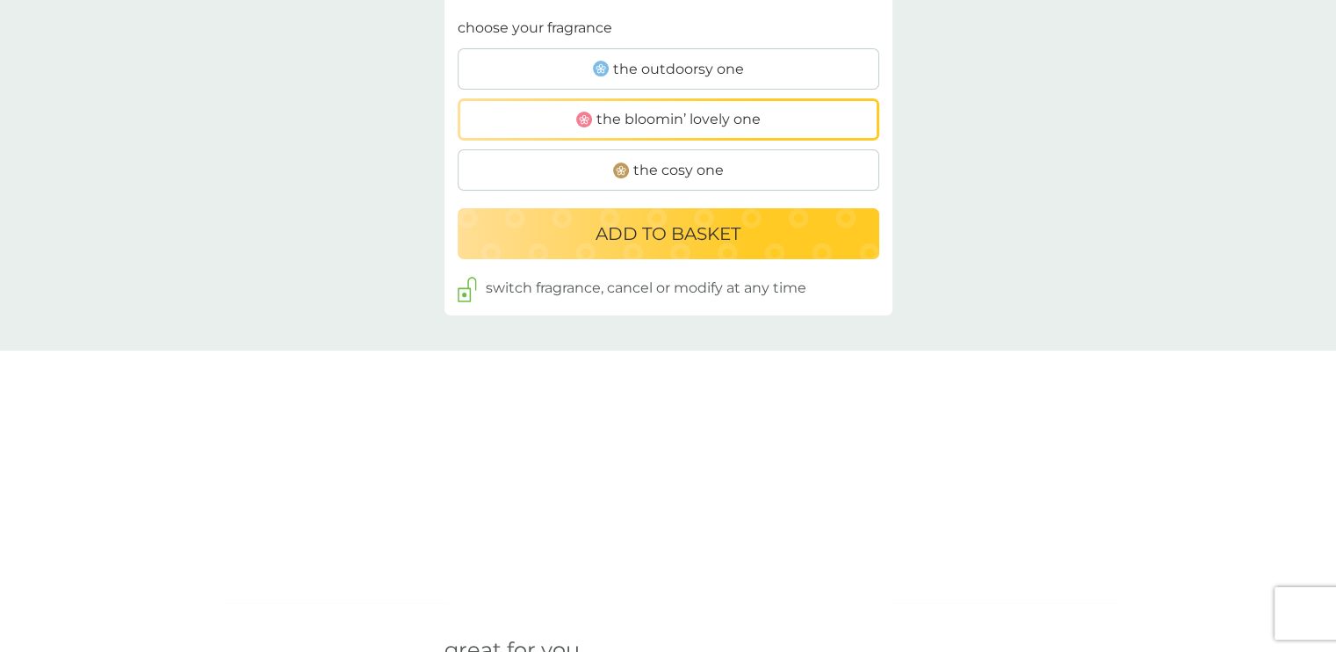
click at [692, 165] on span "the cosy one" at bounding box center [678, 170] width 90 height 23
click at [458, 17] on input "the cosy one" at bounding box center [458, 17] width 0 height 0
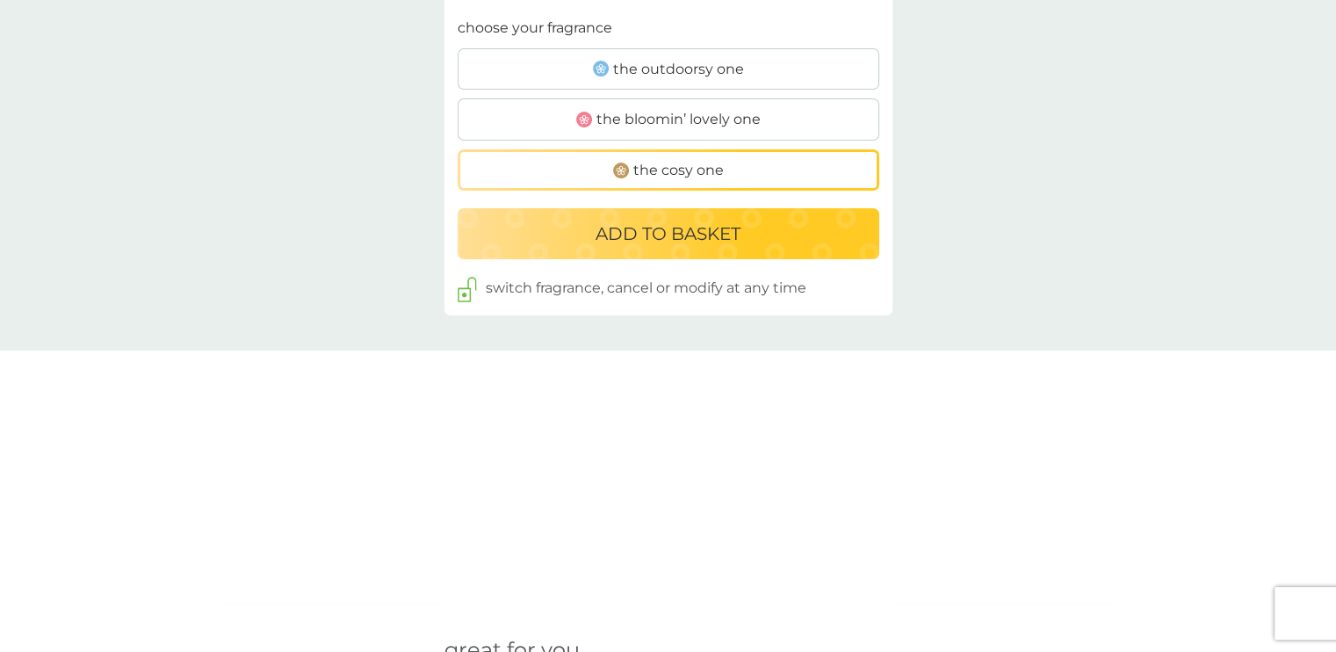
click at [679, 76] on span "the outdoorsy one" at bounding box center [678, 69] width 131 height 23
click at [458, 17] on input "the outdoorsy one" at bounding box center [458, 17] width 0 height 0
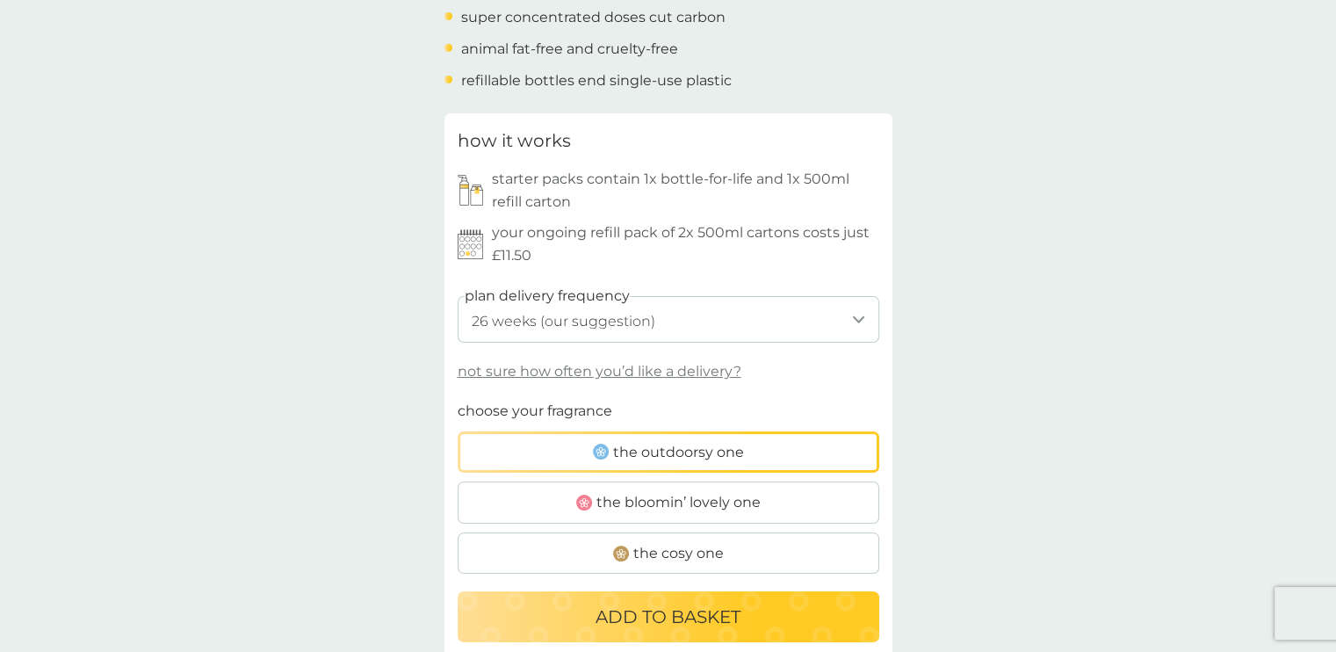
scroll to position [710, 0]
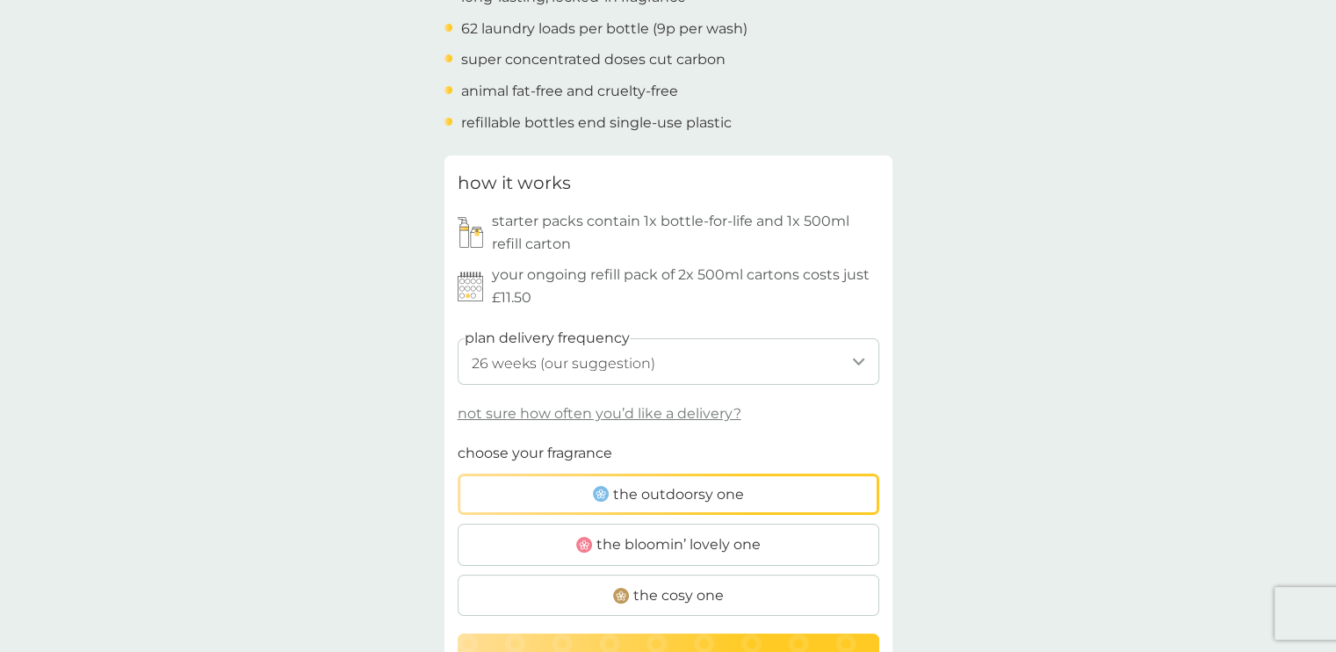
click at [651, 414] on p "not sure how often you’d like a delivery?" at bounding box center [600, 413] width 284 height 23
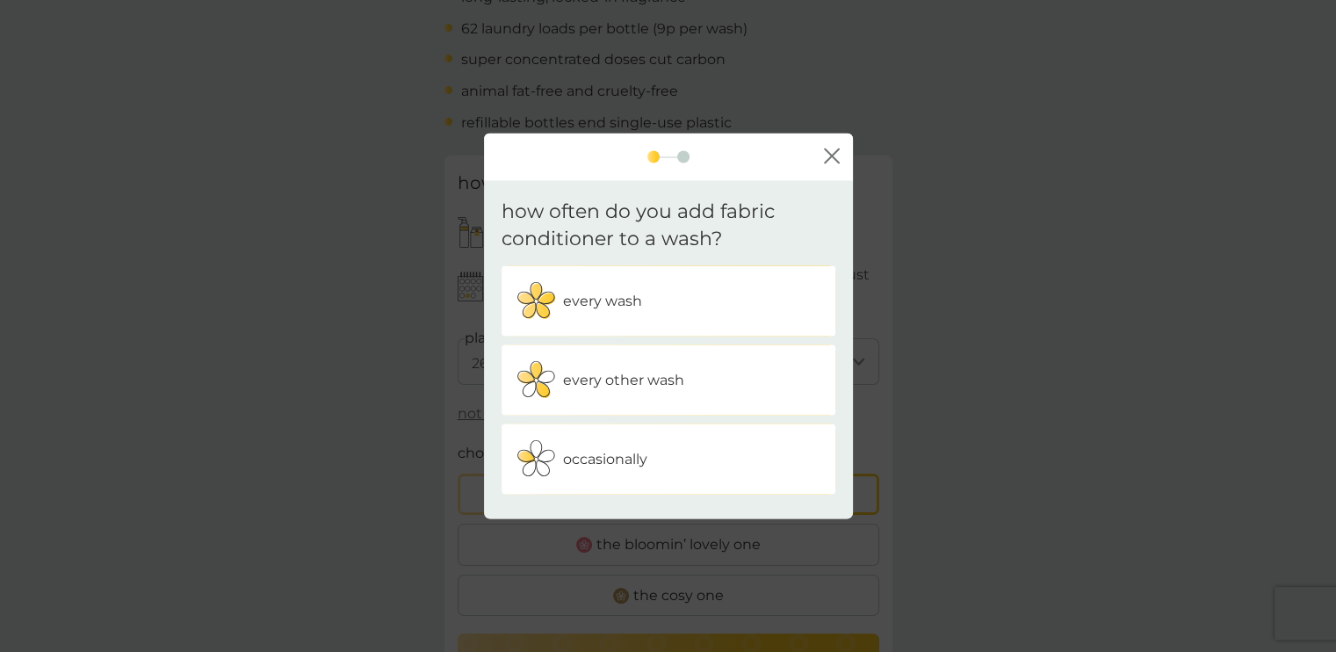
click at [652, 308] on div "every wash" at bounding box center [668, 300] width 307 height 44
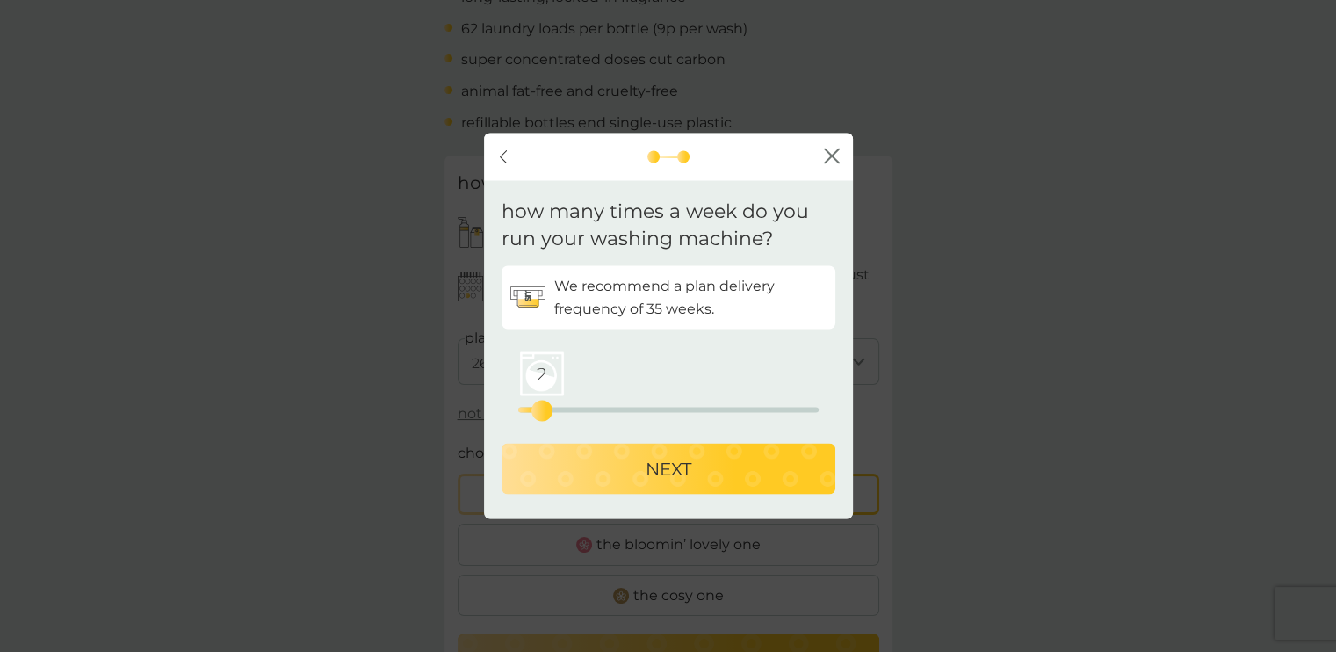
drag, startPoint x: 516, startPoint y: 415, endPoint x: 540, endPoint y: 416, distance: 23.7
click at [540, 414] on div "2" at bounding box center [541, 410] width 7 height 7
click at [664, 473] on p "NEXT" at bounding box center [668, 468] width 46 height 28
select select "245"
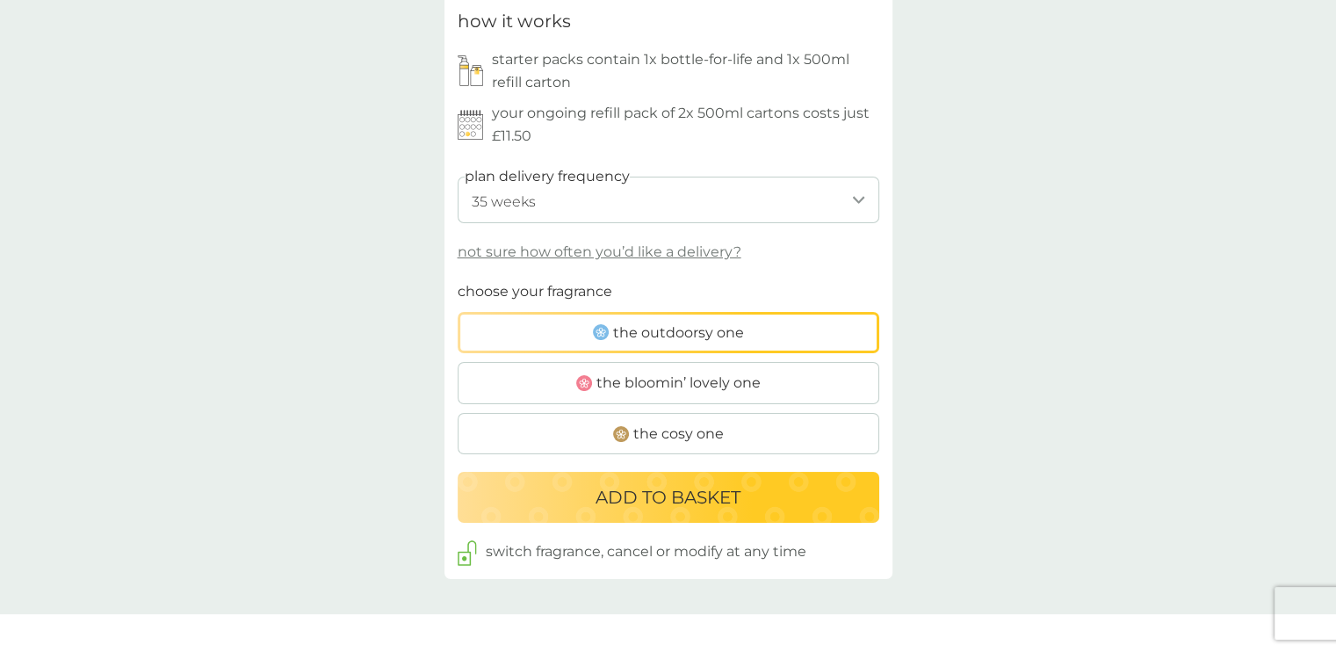
scroll to position [878, 0]
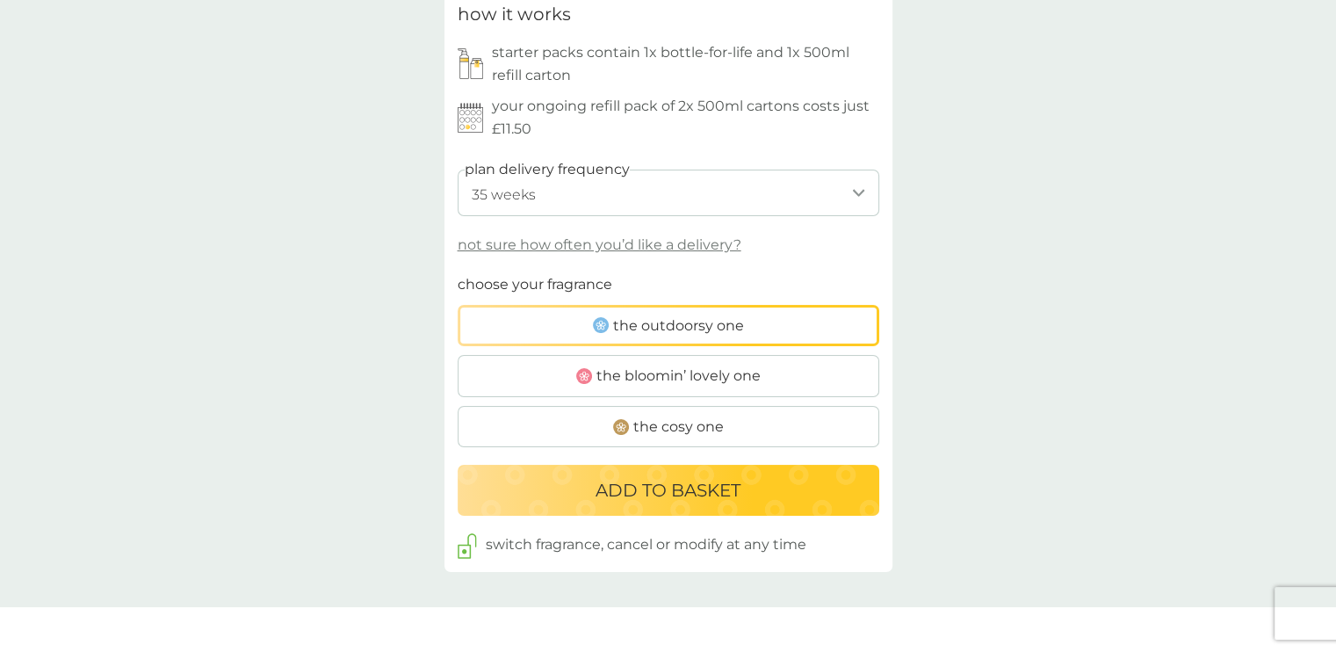
click at [767, 488] on div "ADD TO BASKET" at bounding box center [668, 490] width 386 height 28
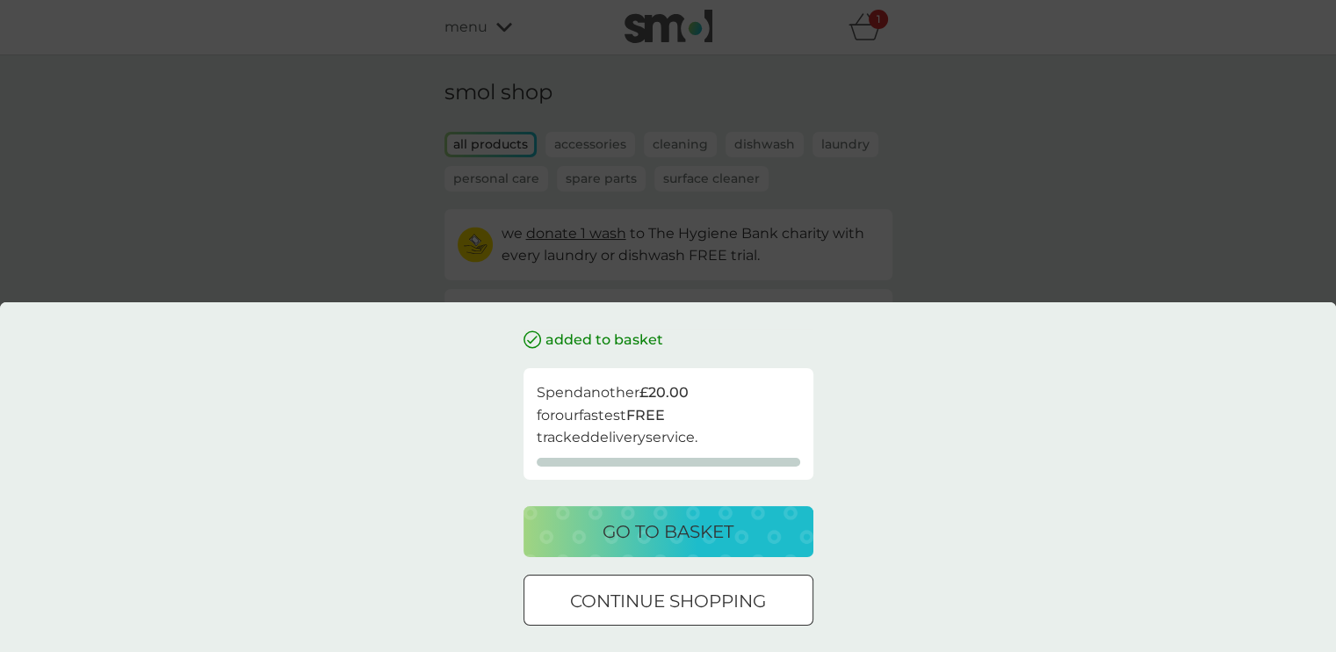
click at [755, 600] on p "continue shopping" at bounding box center [668, 601] width 196 height 28
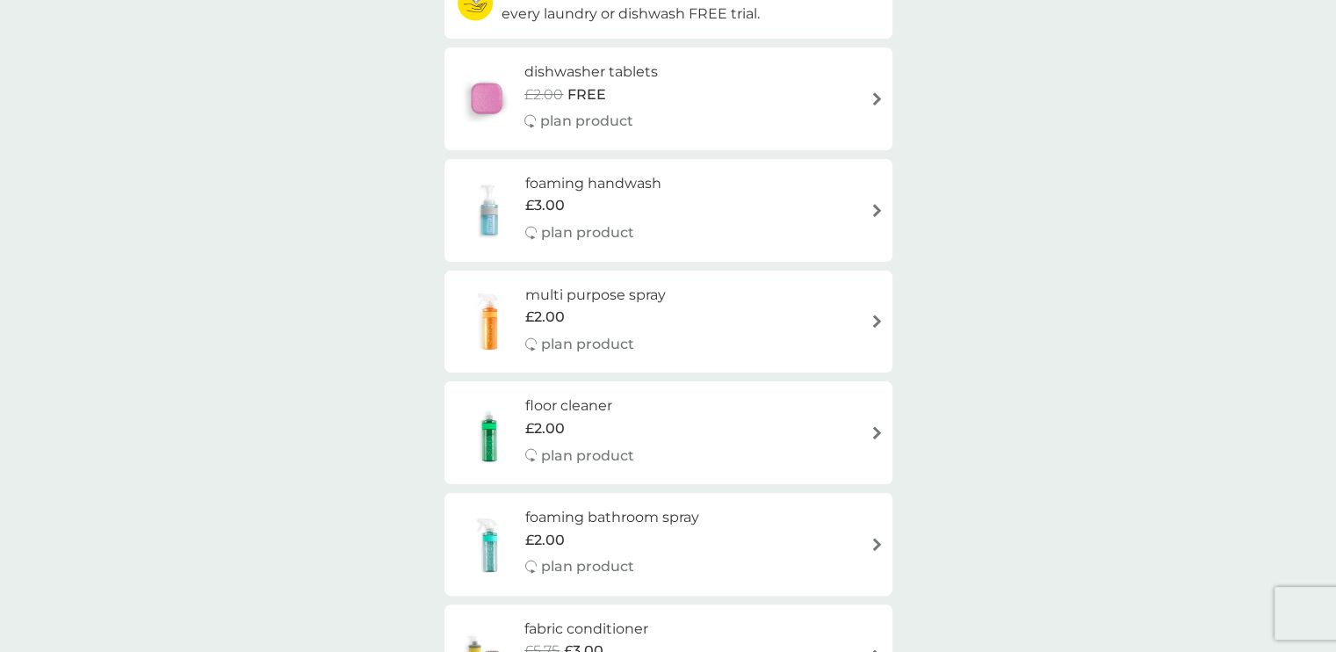
scroll to position [242, 0]
click at [782, 438] on div "floor cleaner £2.00 plan product" at bounding box center [668, 431] width 430 height 76
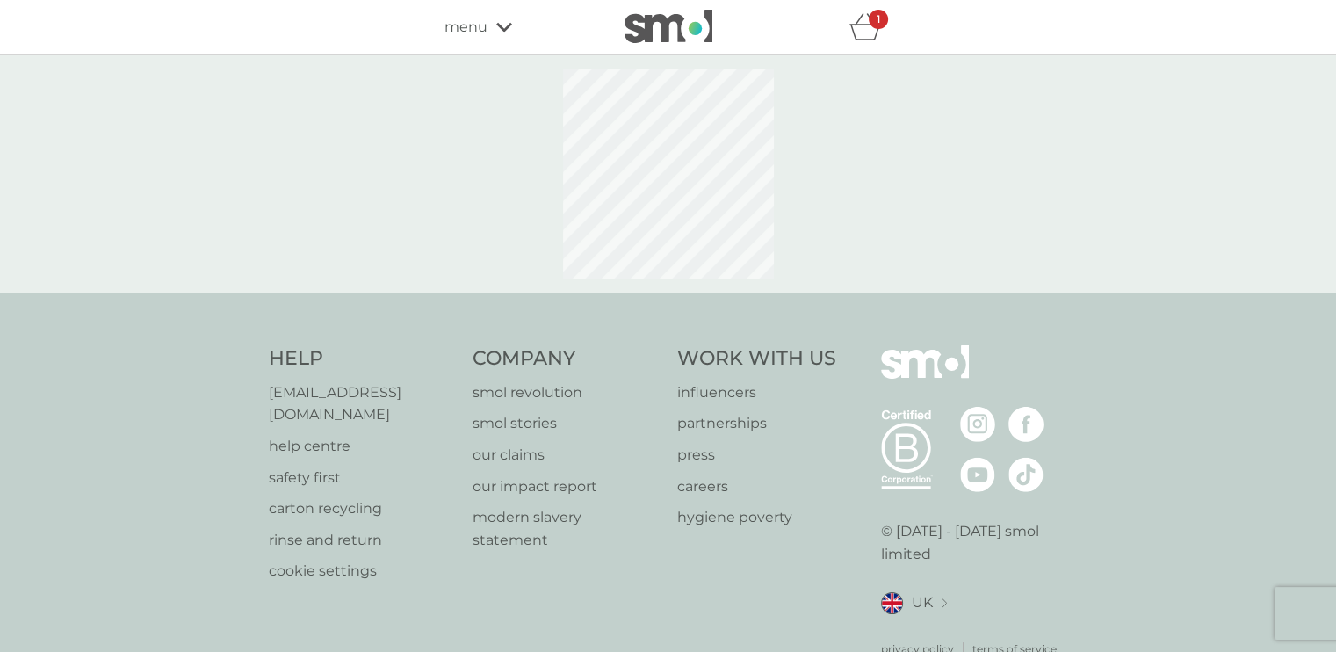
select select "84"
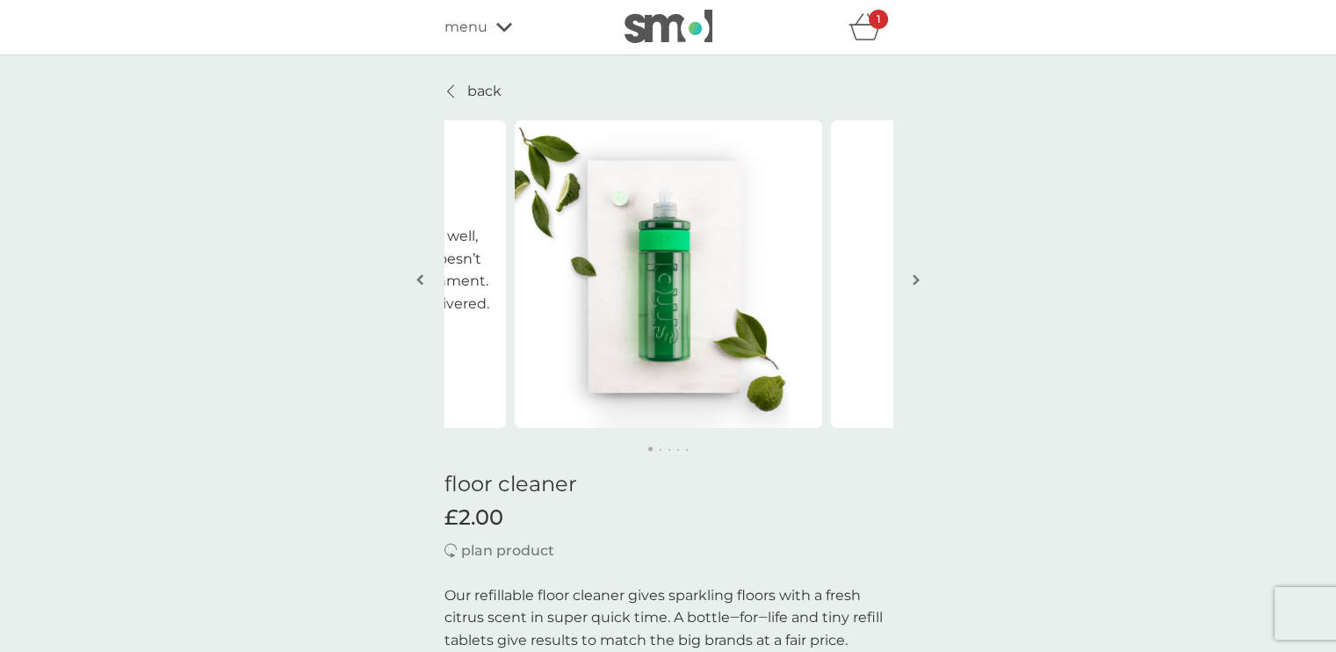
click at [912, 282] on img "button" at bounding box center [915, 279] width 7 height 13
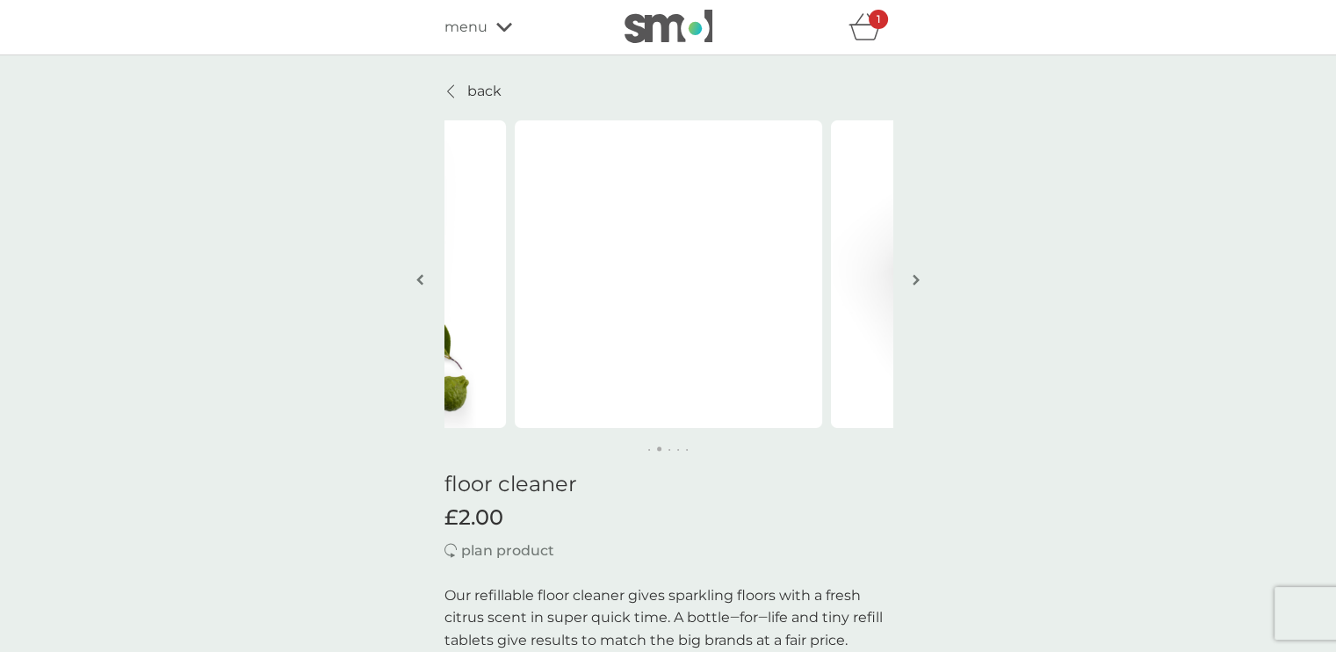
click at [912, 282] on img "button" at bounding box center [915, 279] width 7 height 13
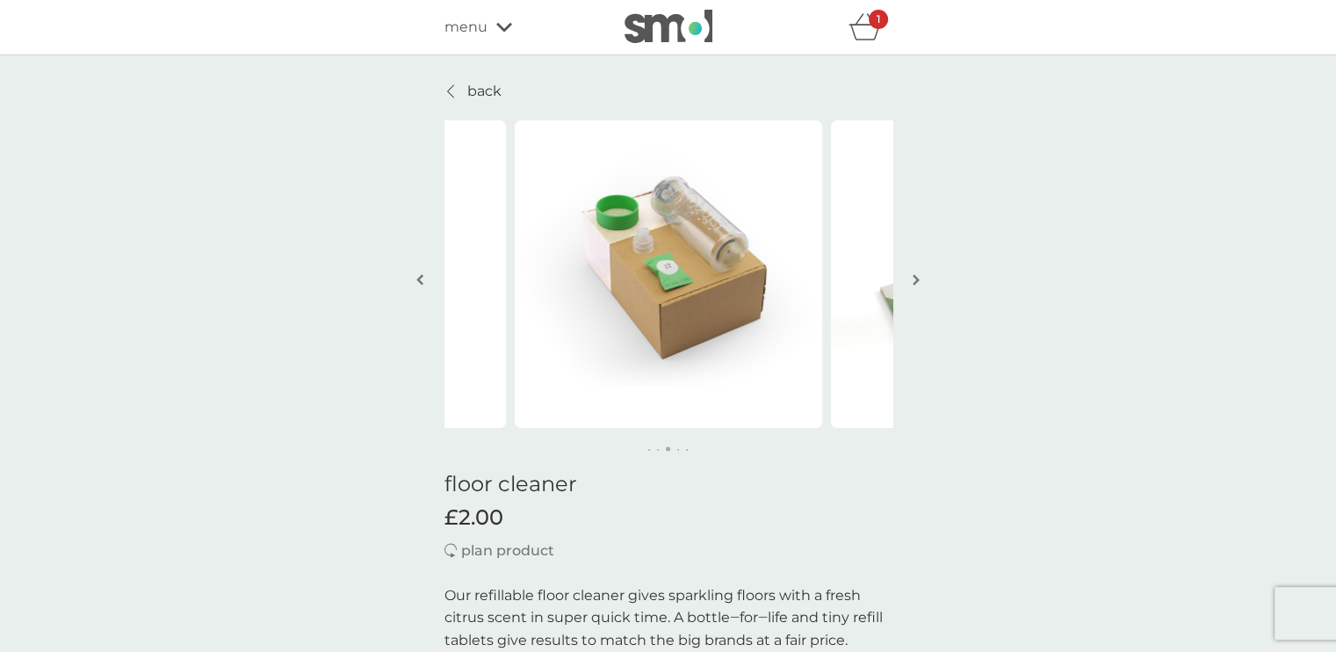
click at [912, 282] on img "button" at bounding box center [915, 279] width 7 height 13
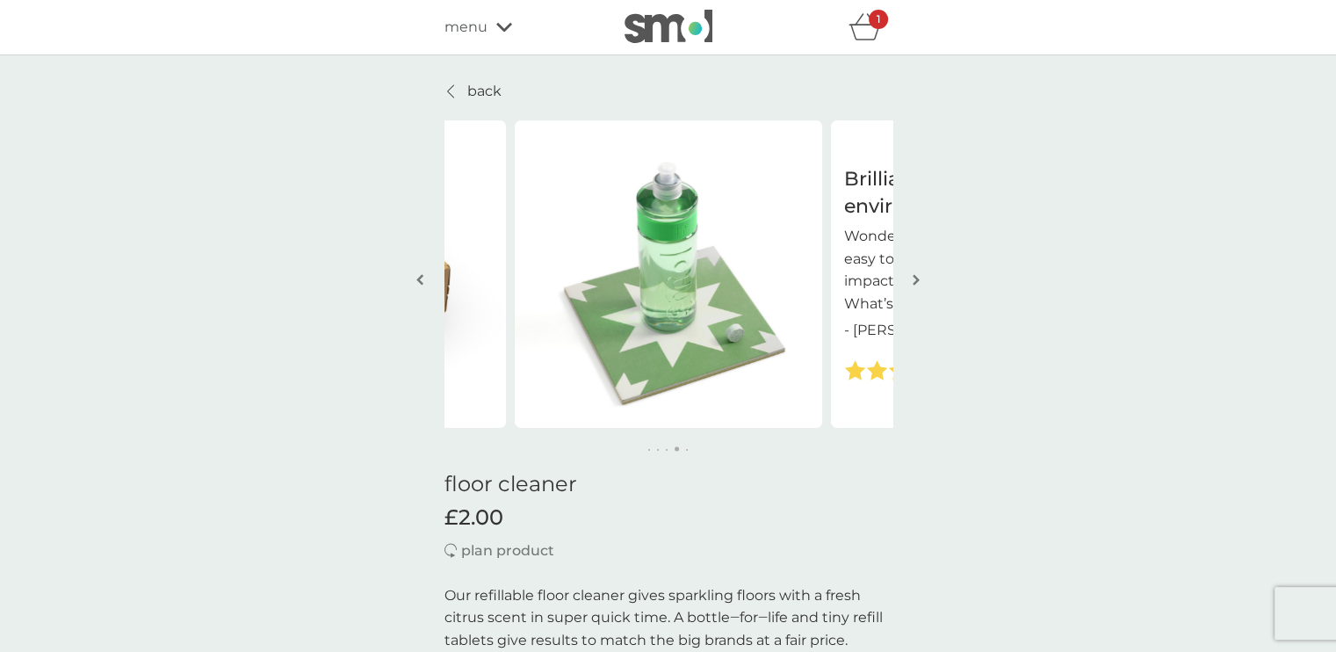
click at [912, 282] on img "button" at bounding box center [915, 279] width 7 height 13
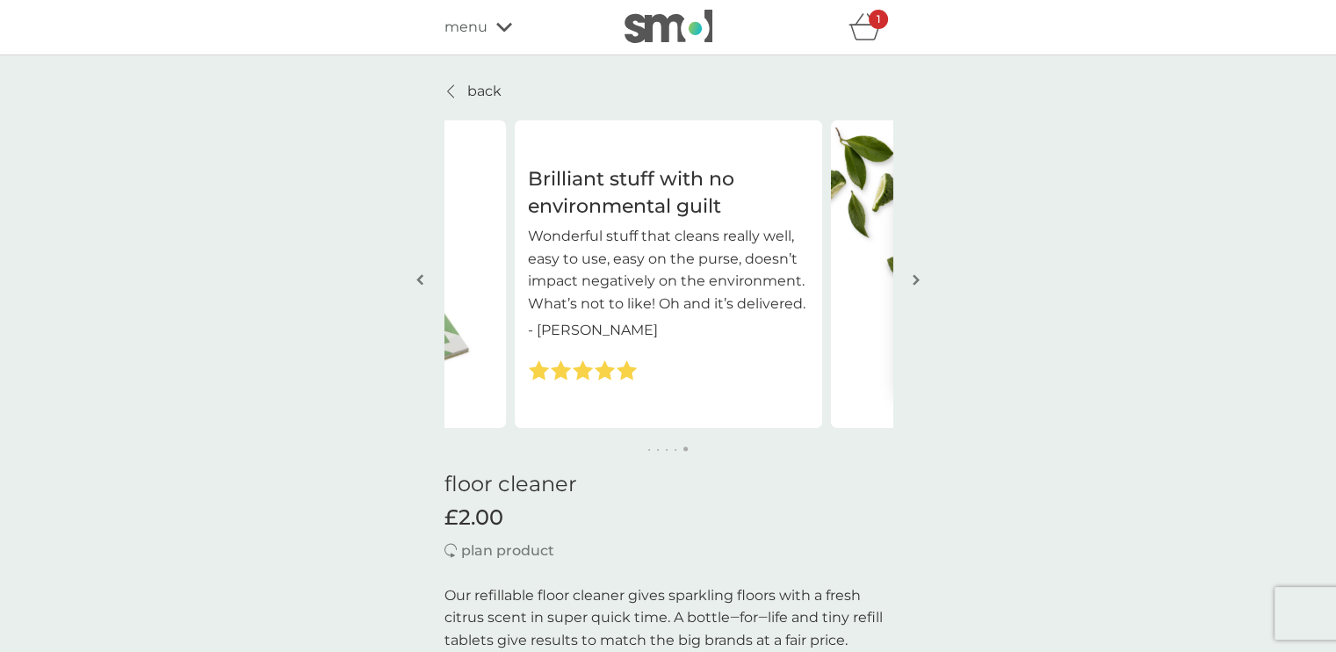
click at [912, 282] on img "button" at bounding box center [915, 279] width 7 height 13
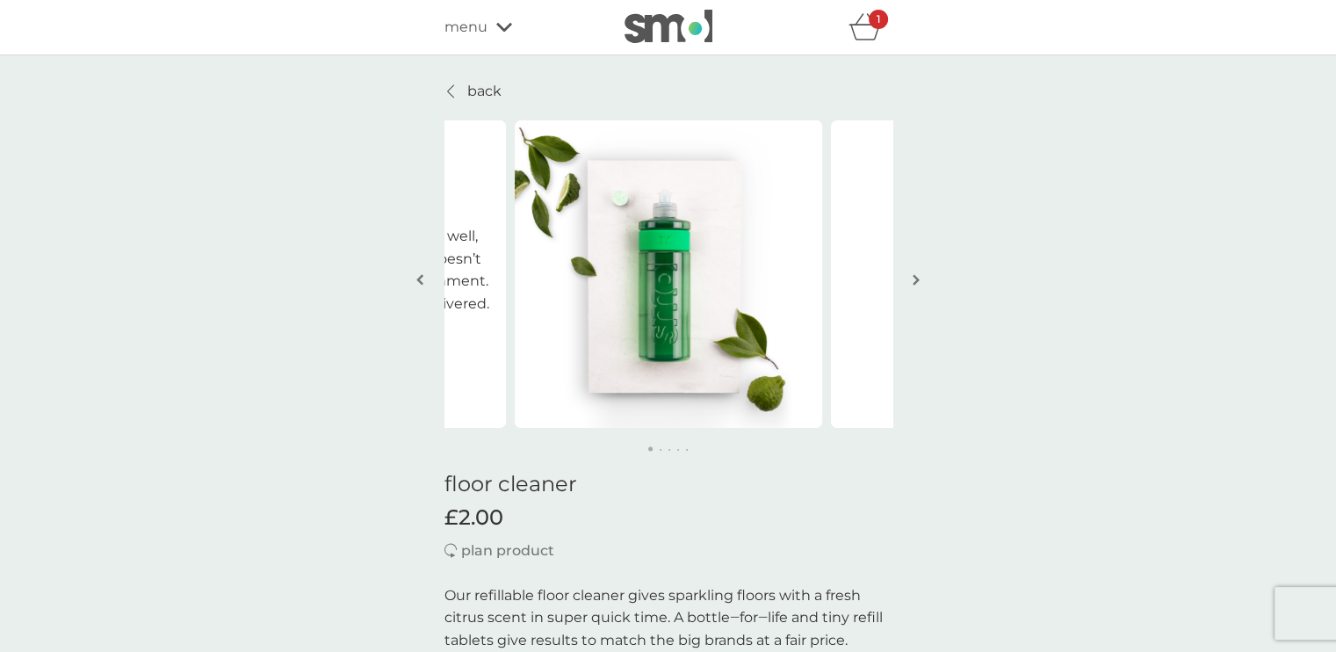
click at [912, 282] on img "button" at bounding box center [915, 279] width 7 height 13
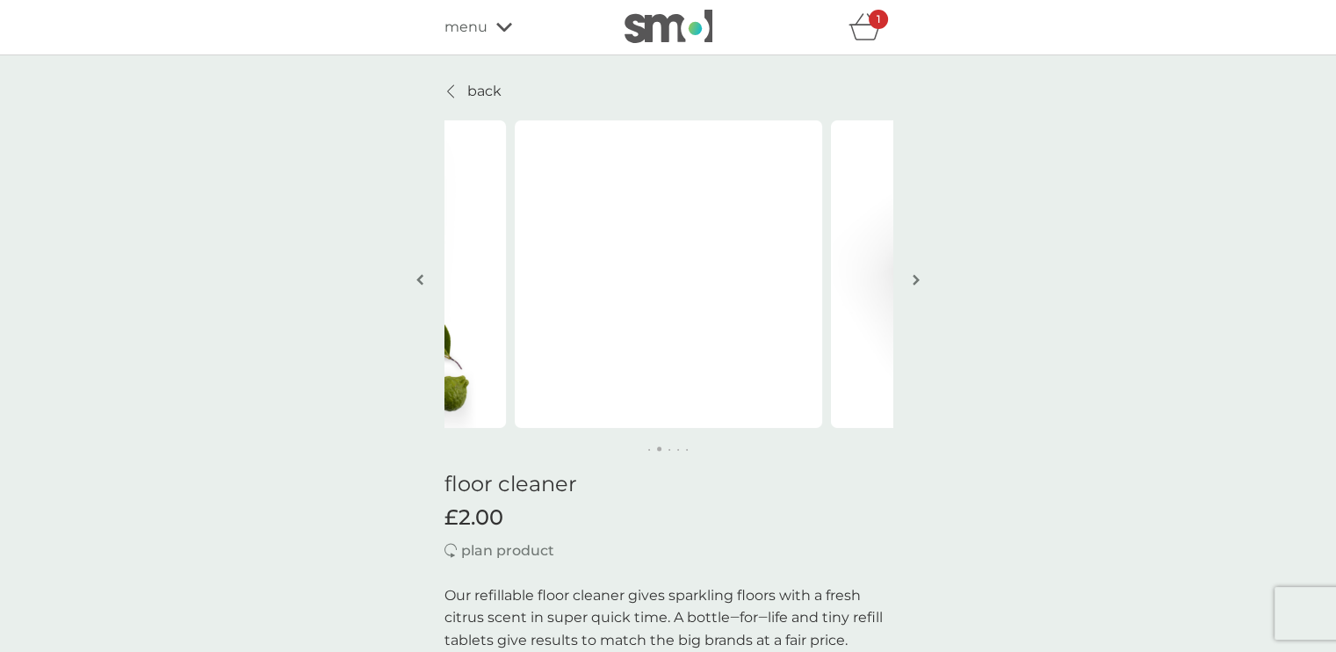
click at [912, 282] on img "button" at bounding box center [915, 279] width 7 height 13
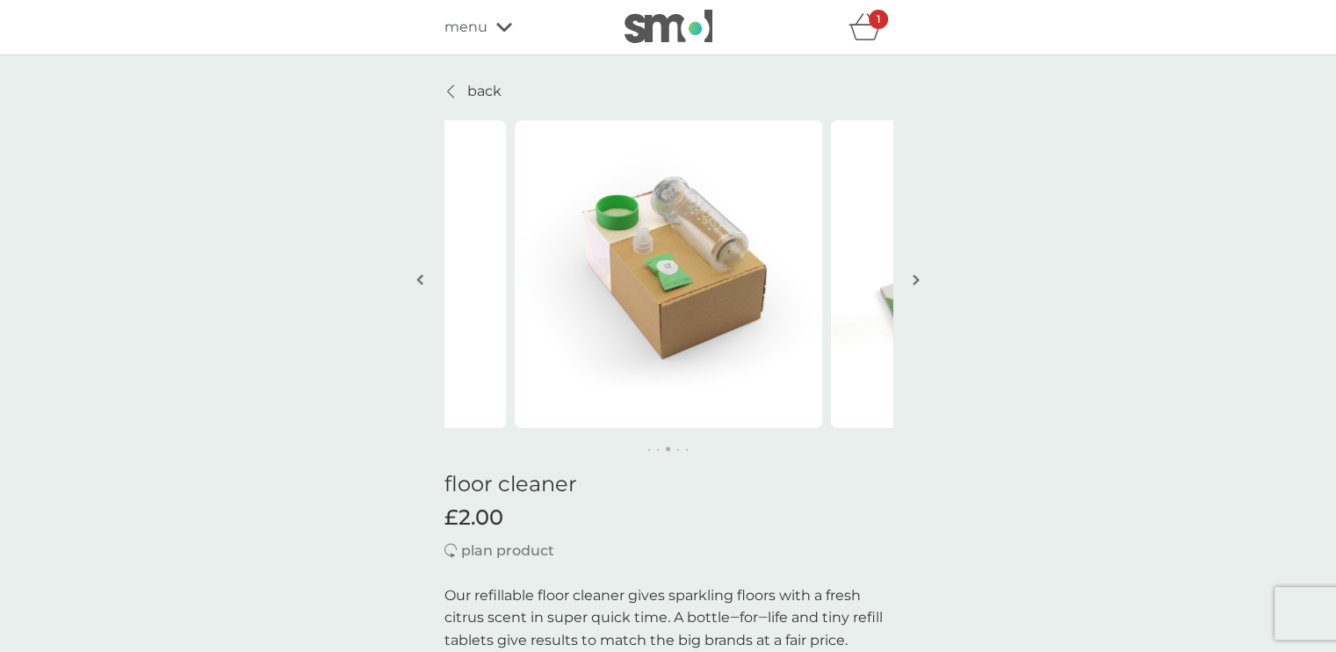
click at [912, 282] on img "button" at bounding box center [915, 279] width 7 height 13
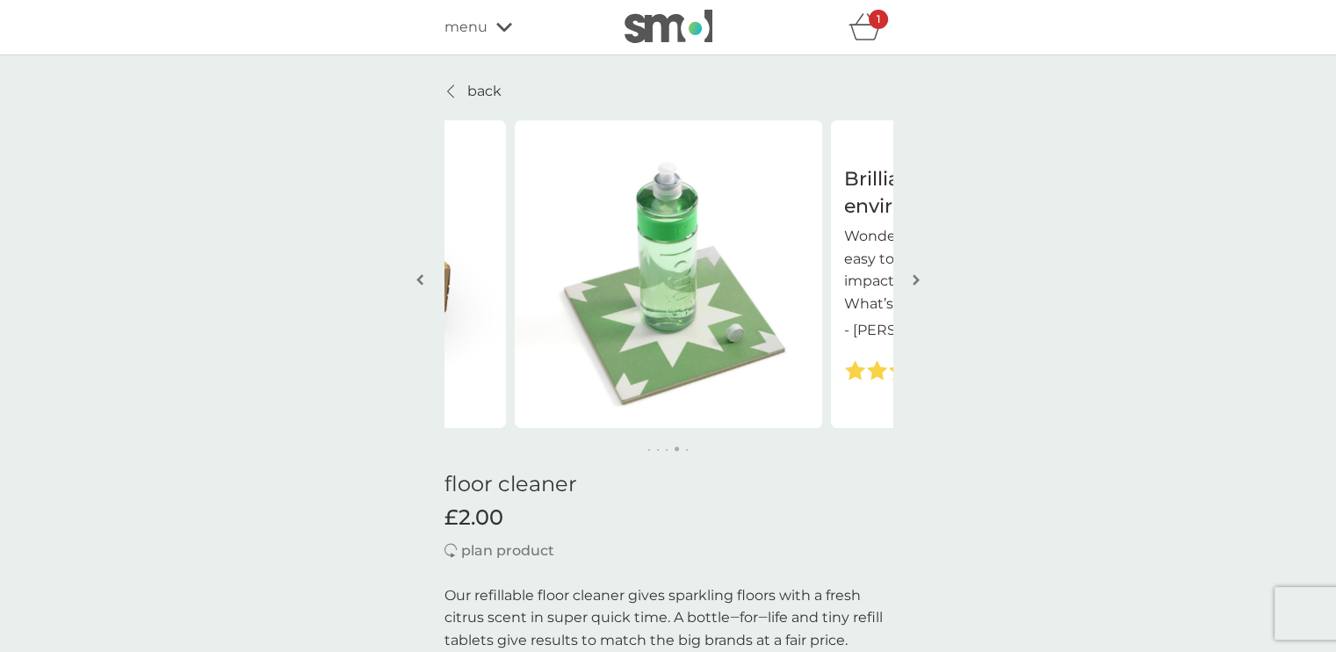
click at [912, 282] on img "button" at bounding box center [915, 279] width 7 height 13
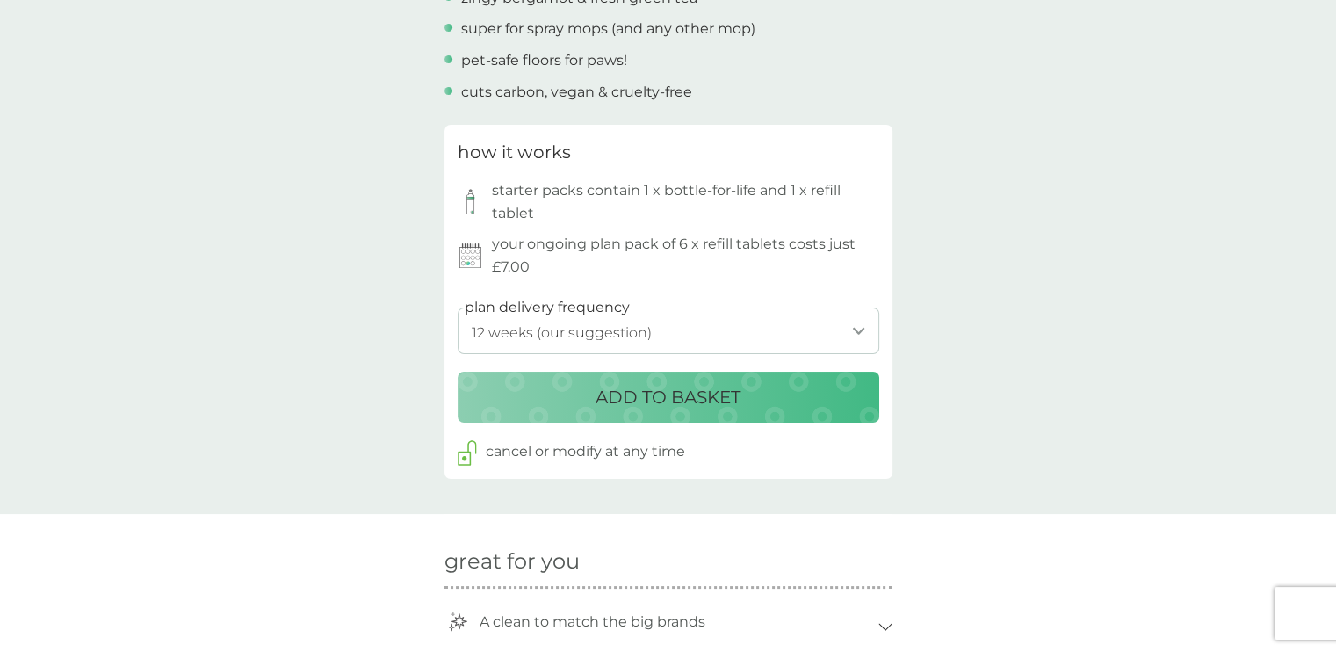
scroll to position [755, 0]
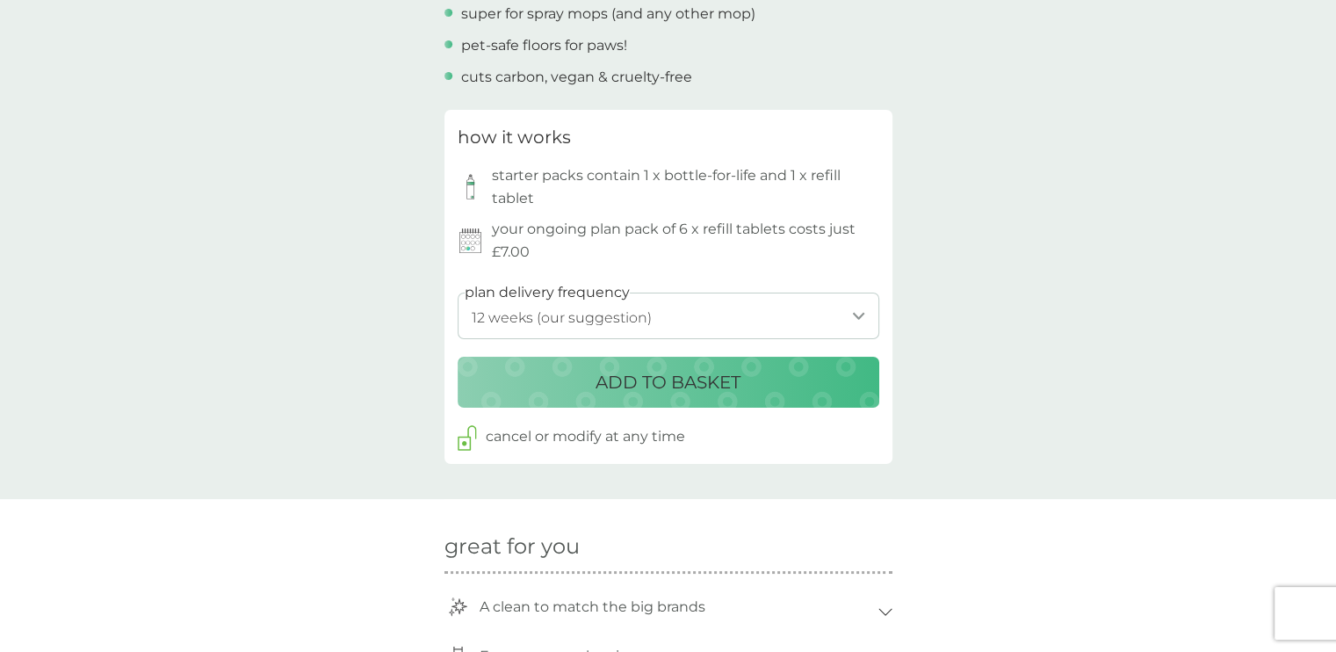
click at [784, 308] on select "1 week 2 weeks 3 weeks 4 weeks 5 weeks 6 weeks 7 weeks 8 weeks 9 weeks 10 weeks…" at bounding box center [668, 315] width 421 height 47
click at [706, 393] on p "ADD TO BASKET" at bounding box center [667, 382] width 145 height 28
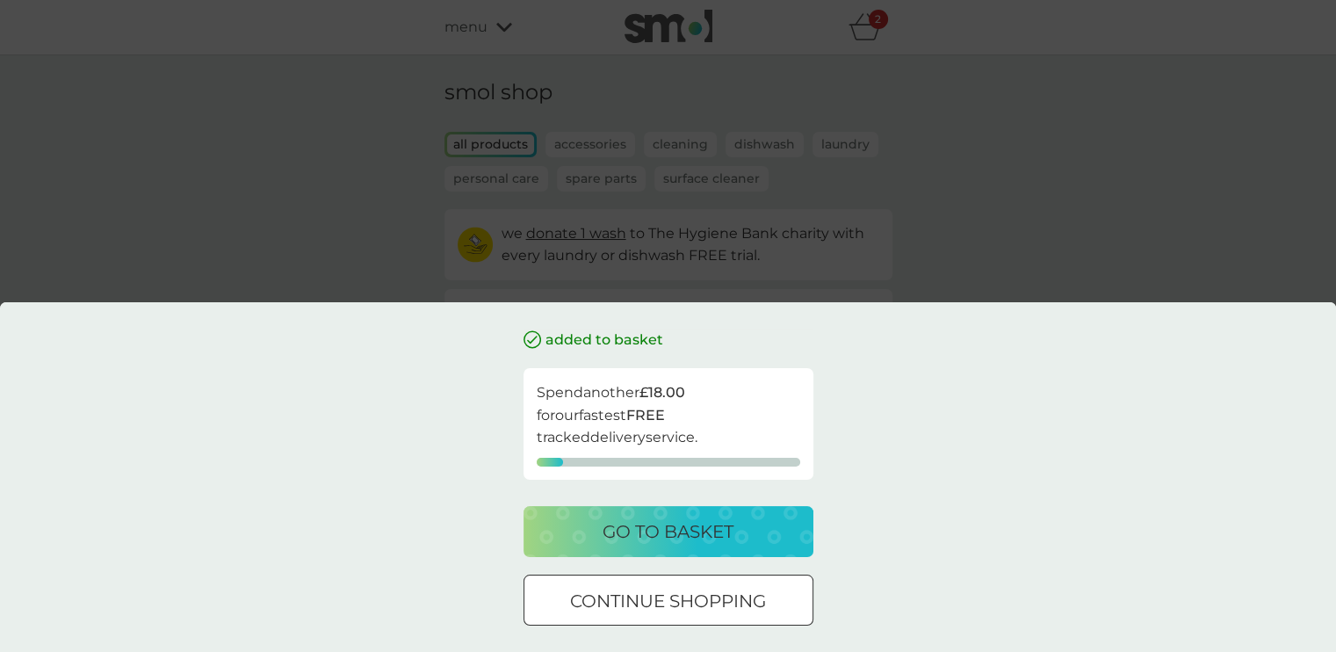
click at [675, 593] on div at bounding box center [668, 601] width 63 height 18
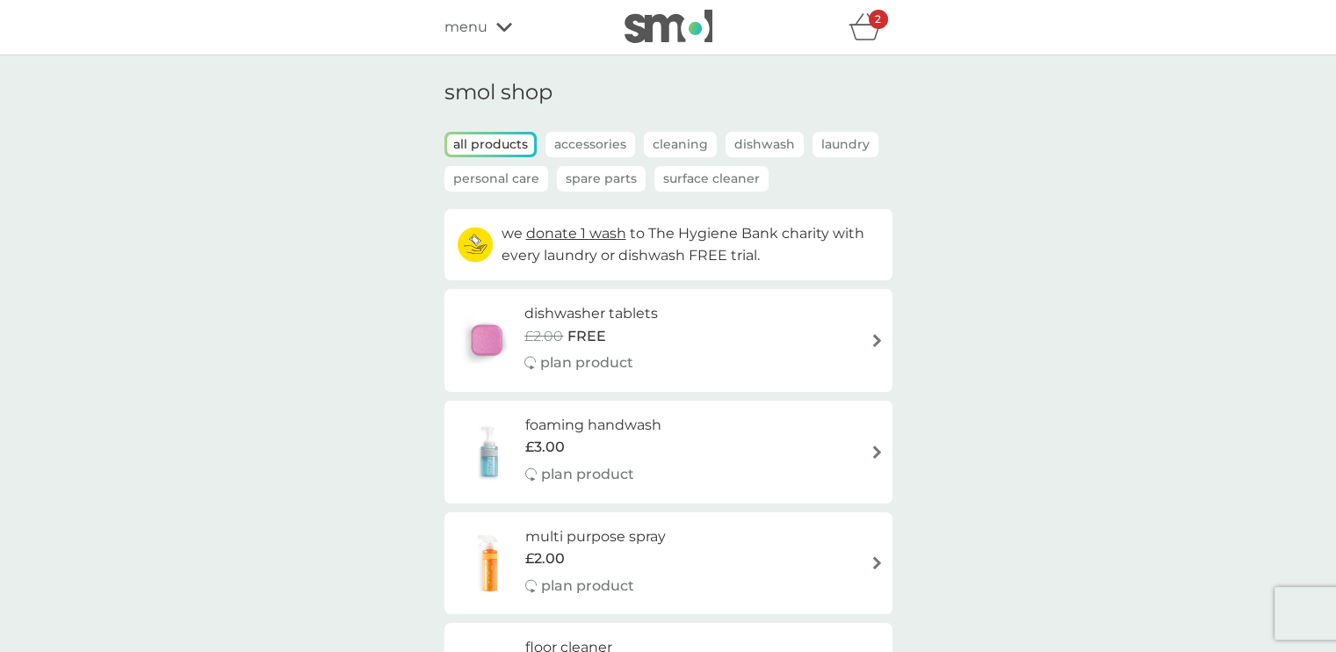
click at [862, 36] on icon "basket" at bounding box center [864, 26] width 33 height 27
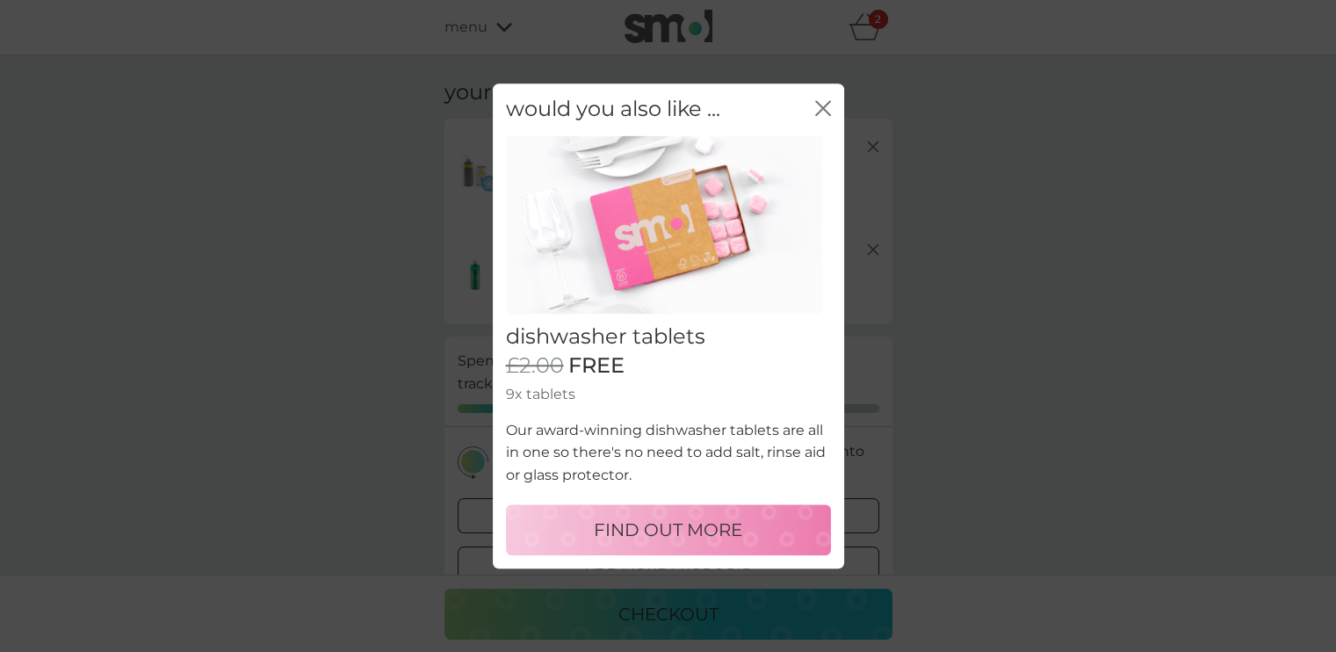
click at [819, 111] on icon "close" at bounding box center [819, 108] width 7 height 14
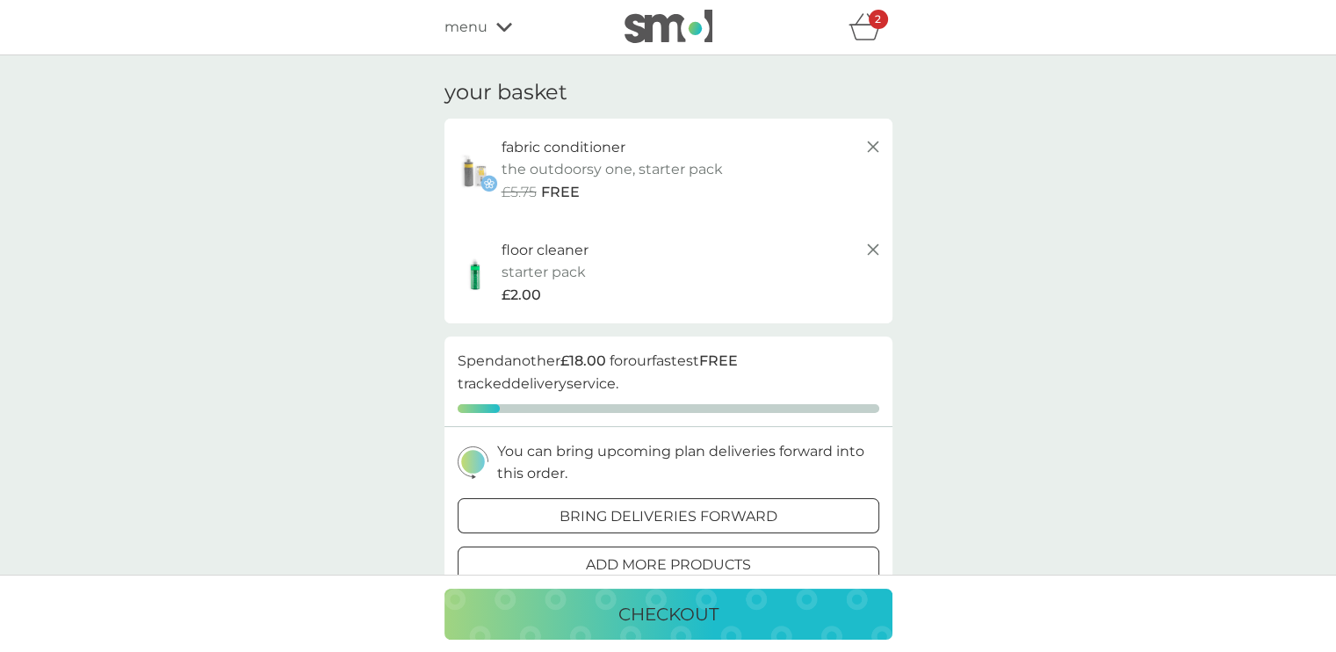
click at [669, 287] on div "£2.00" at bounding box center [692, 295] width 382 height 23
click at [590, 289] on div "£2.00" at bounding box center [692, 295] width 382 height 23
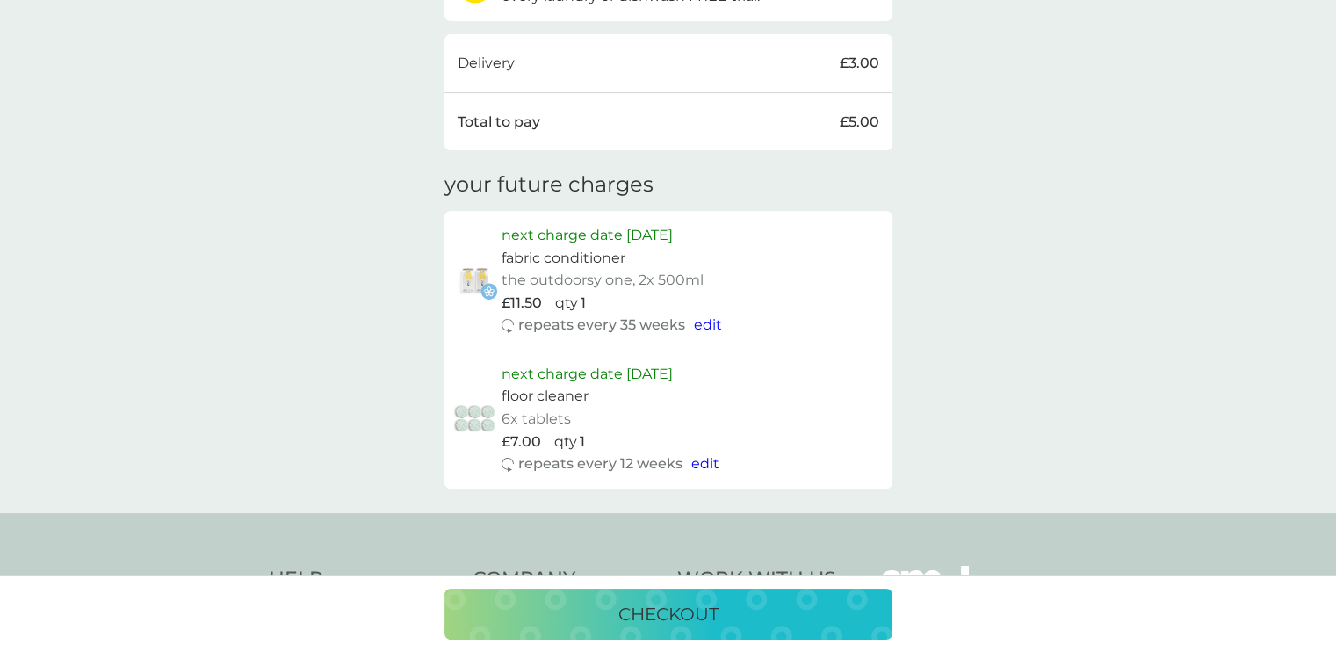
scroll to position [678, 0]
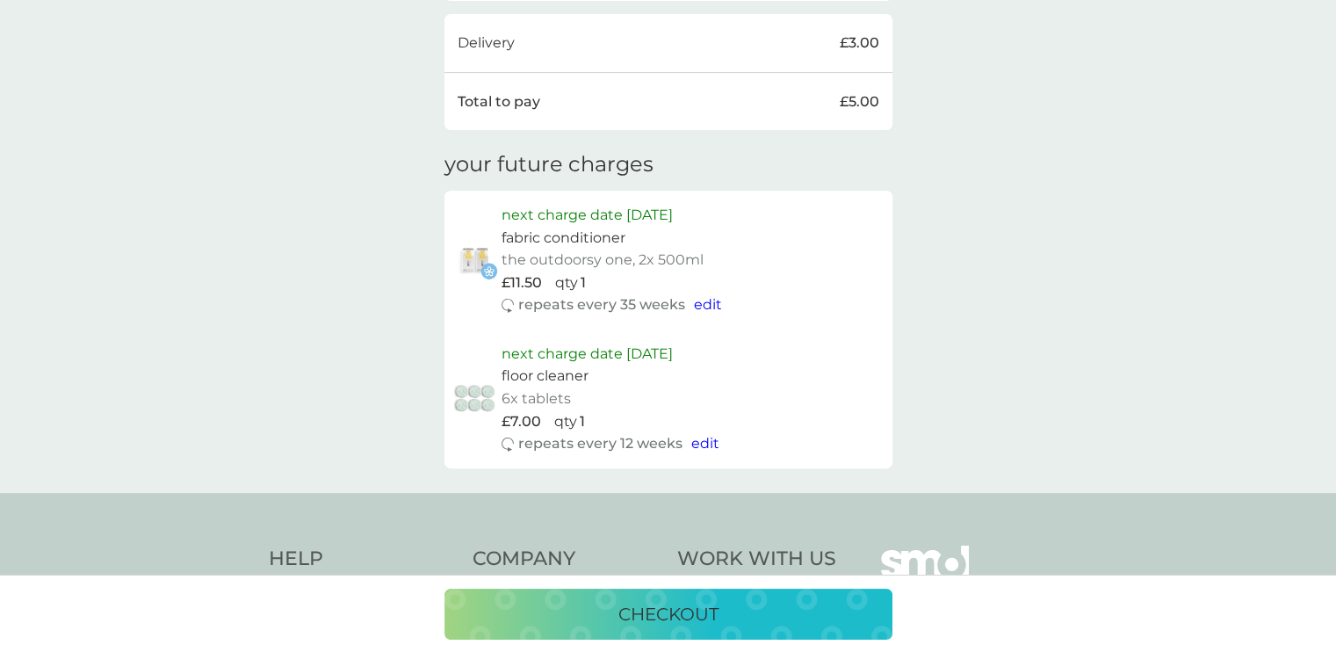
click at [695, 451] on span "edit" at bounding box center [705, 443] width 28 height 17
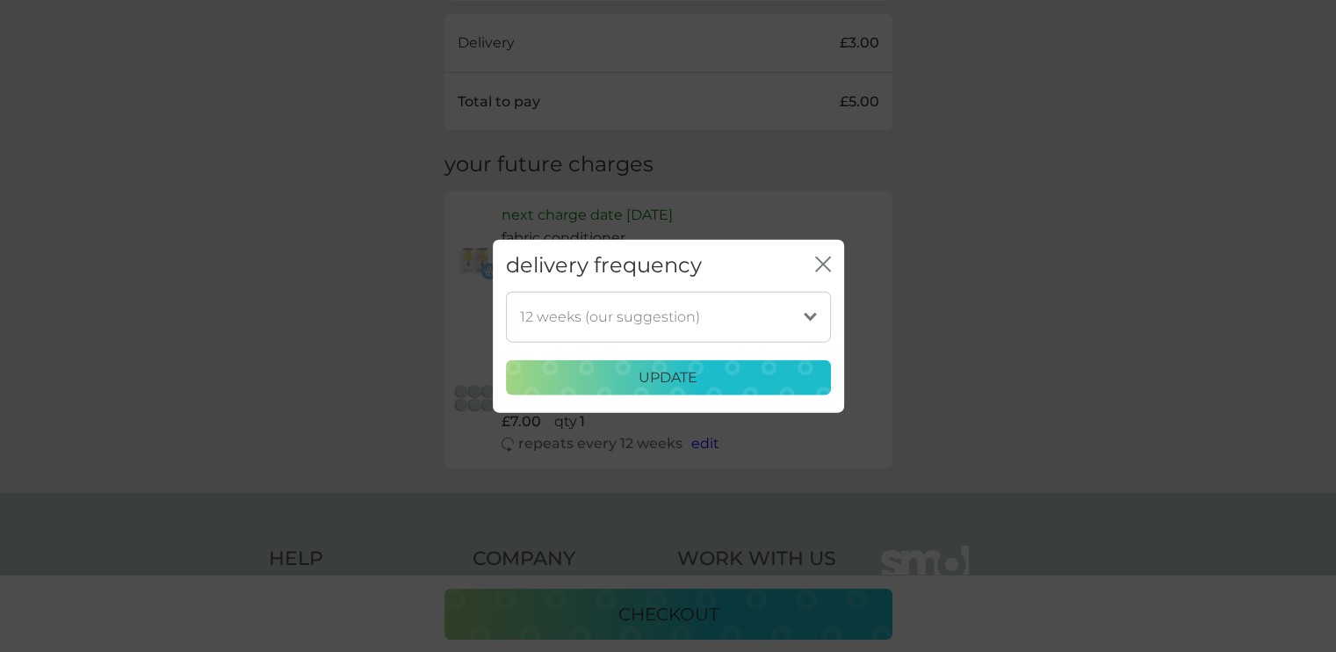
click at [638, 322] on select "1 week 2 weeks 3 weeks 4 weeks 5 weeks 6 weeks 7 weeks 8 weeks 9 weeks 10 weeks…" at bounding box center [668, 316] width 325 height 51
select select "112"
click at [506, 291] on select "1 week 2 weeks 3 weeks 4 weeks 5 weeks 6 weeks 7 weeks 8 weeks 9 weeks 10 weeks…" at bounding box center [668, 316] width 325 height 51
click at [618, 378] on div "update" at bounding box center [668, 377] width 302 height 23
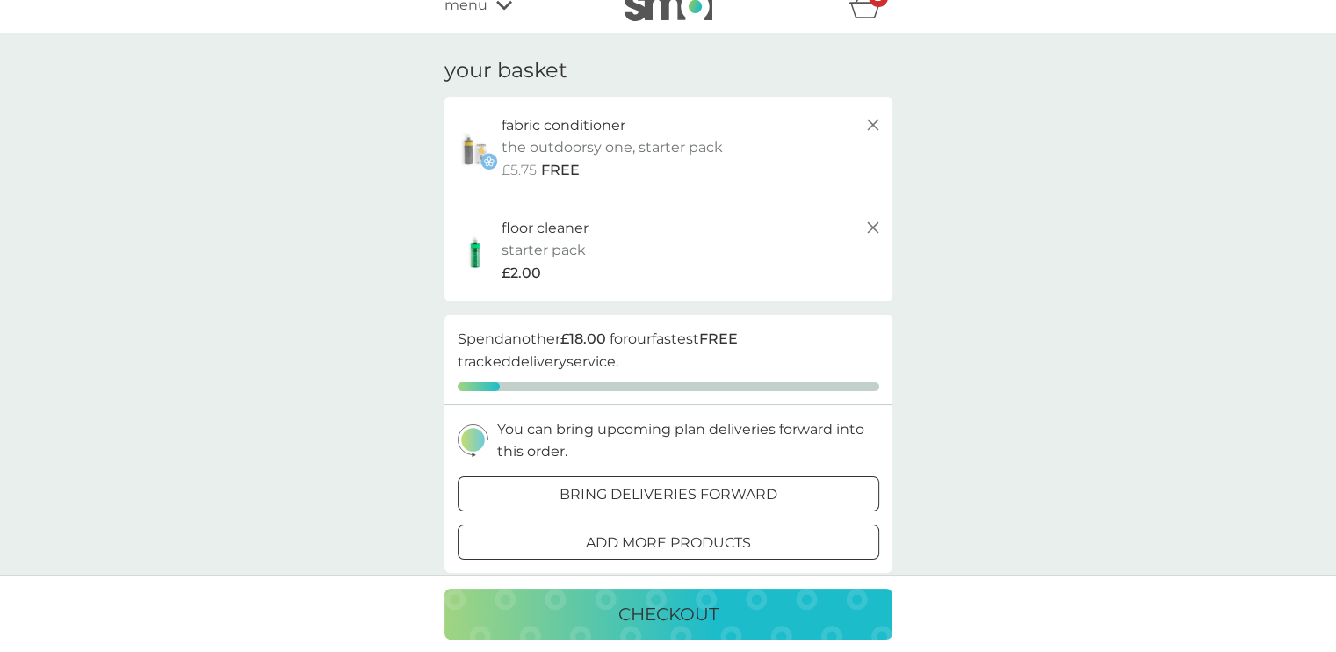
scroll to position [0, 0]
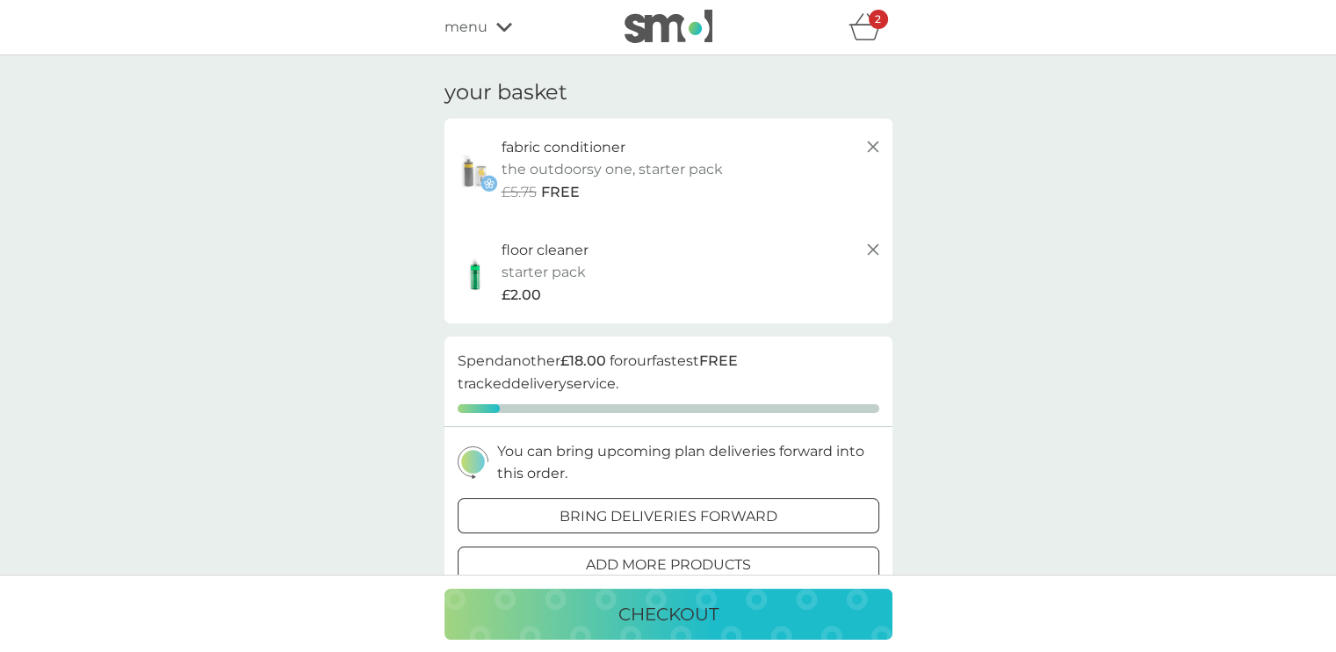
click at [479, 33] on span "menu" at bounding box center [465, 27] width 43 height 23
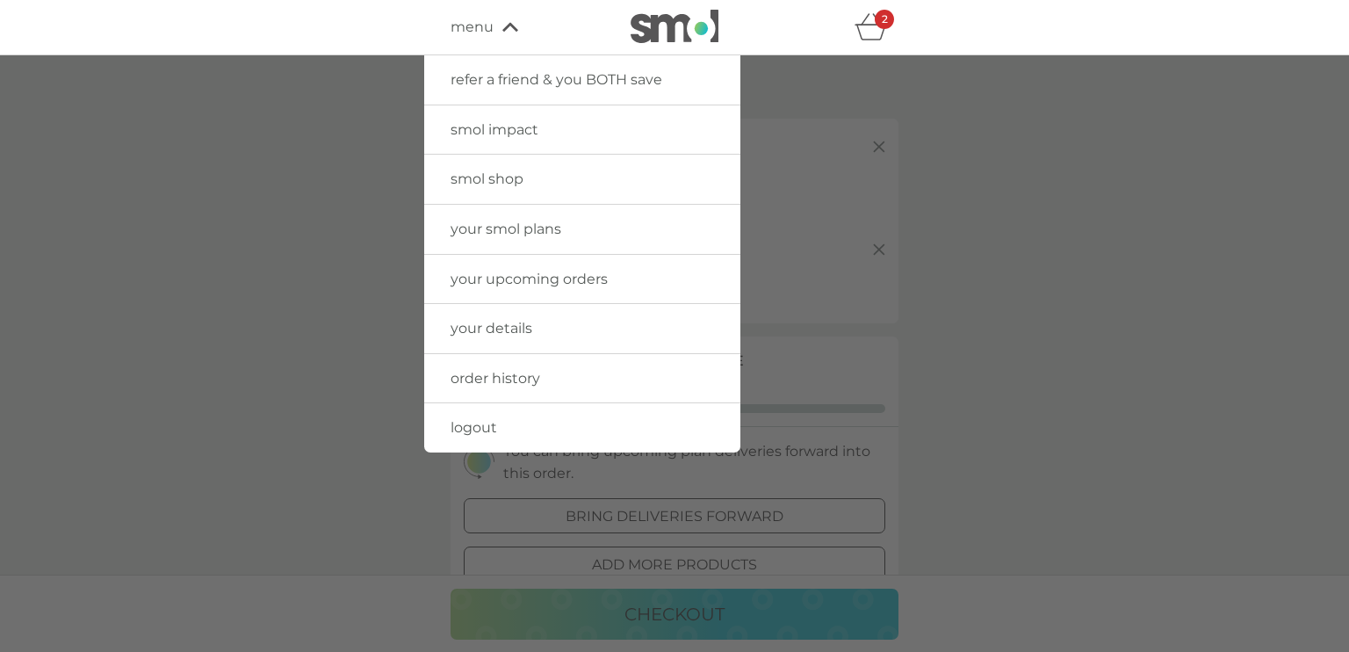
click at [529, 185] on link "smol shop" at bounding box center [582, 179] width 316 height 49
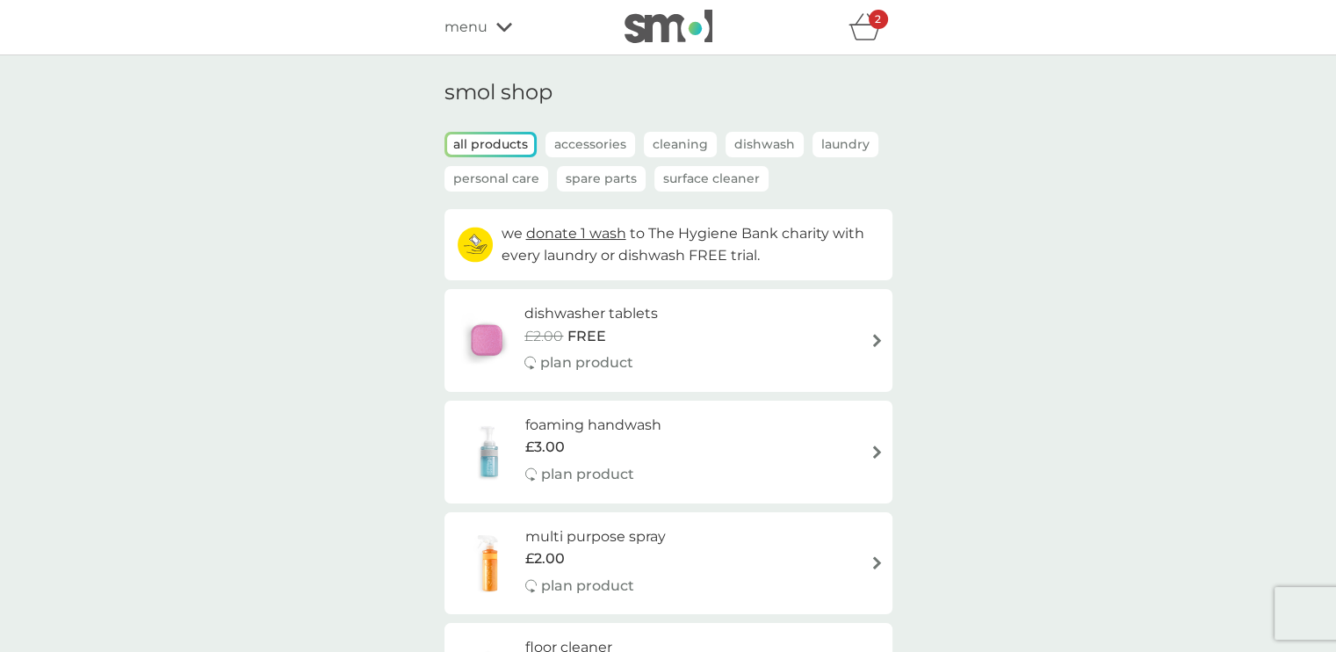
click at [801, 350] on div "dishwasher tablets £2.00 FREE plan product" at bounding box center [668, 340] width 430 height 76
select select "42"
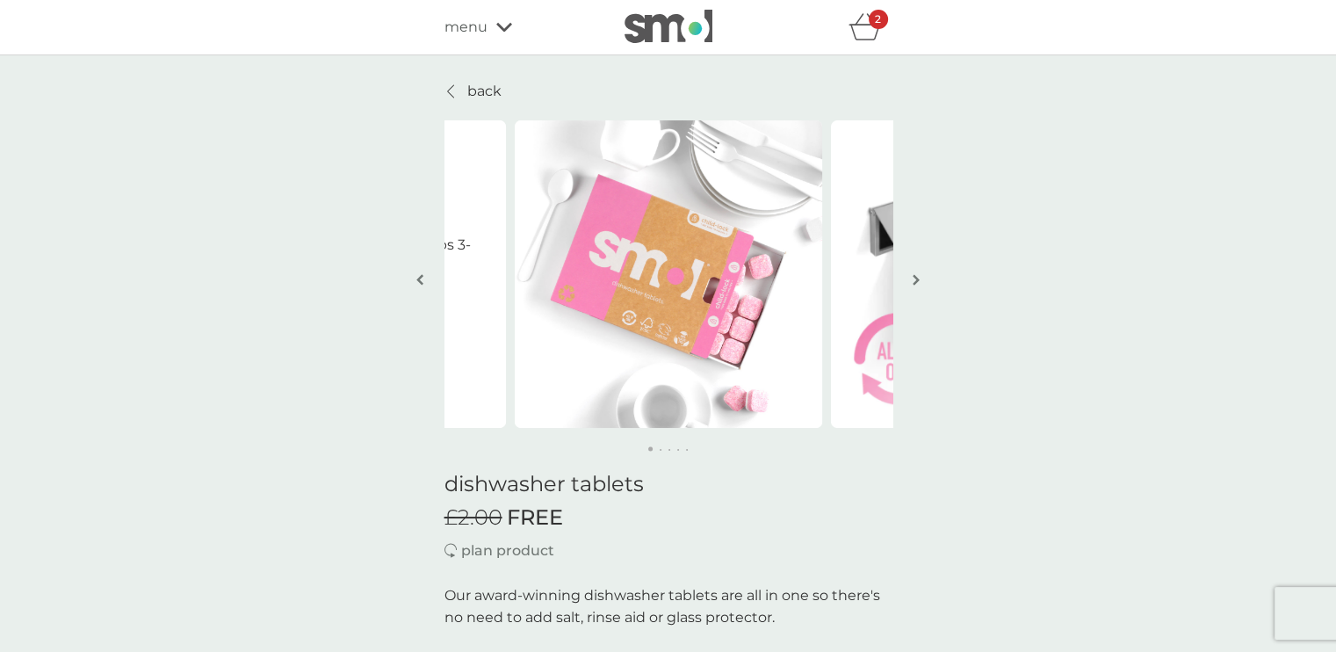
click at [917, 276] on img "button" at bounding box center [915, 279] width 7 height 13
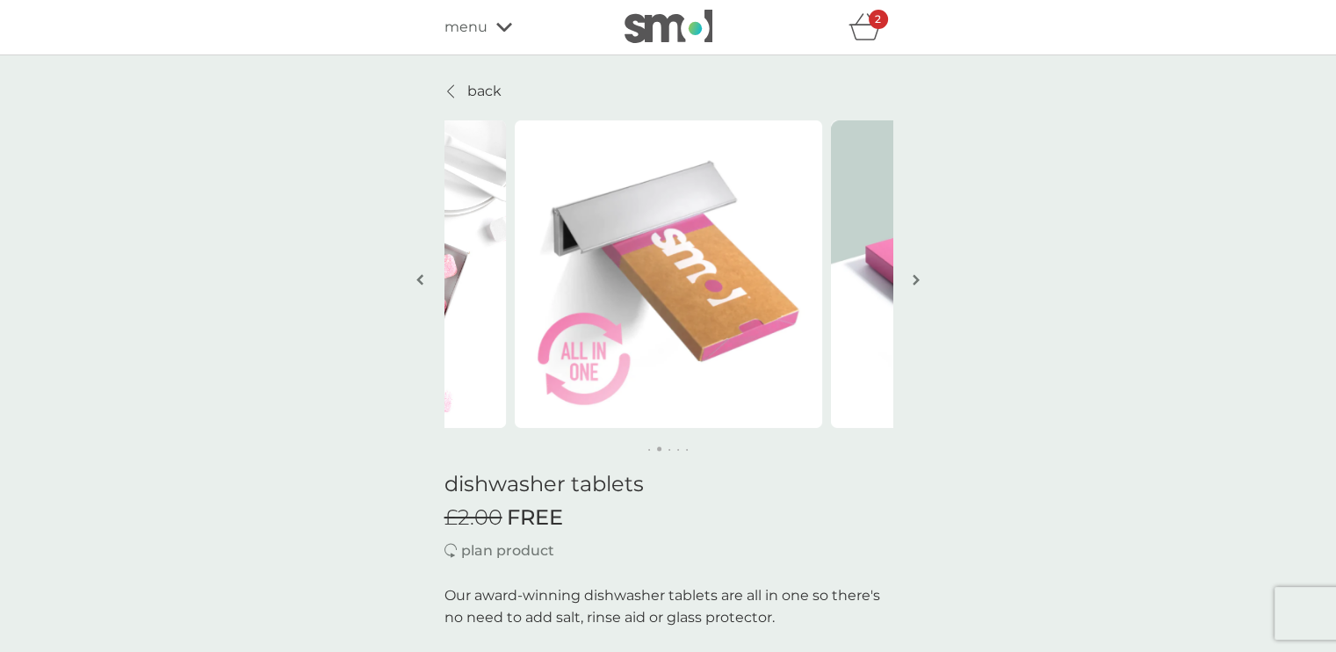
click at [917, 276] on img "button" at bounding box center [915, 279] width 7 height 13
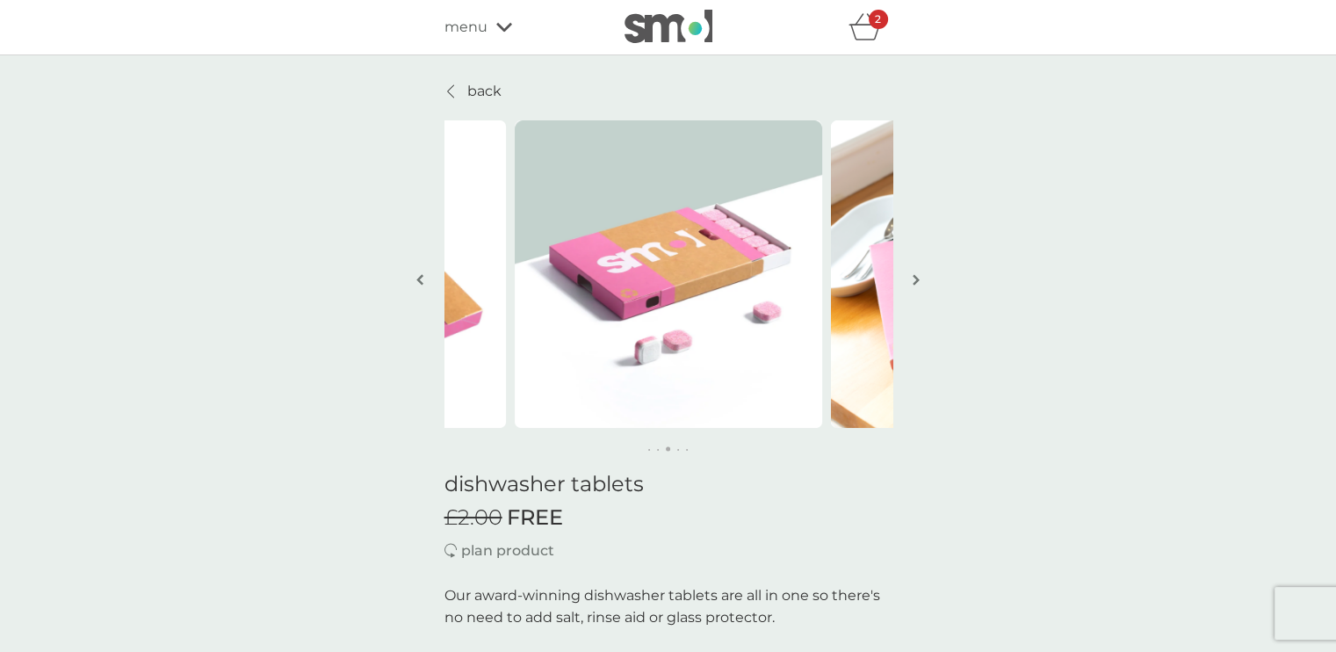
click at [917, 276] on img "button" at bounding box center [915, 279] width 7 height 13
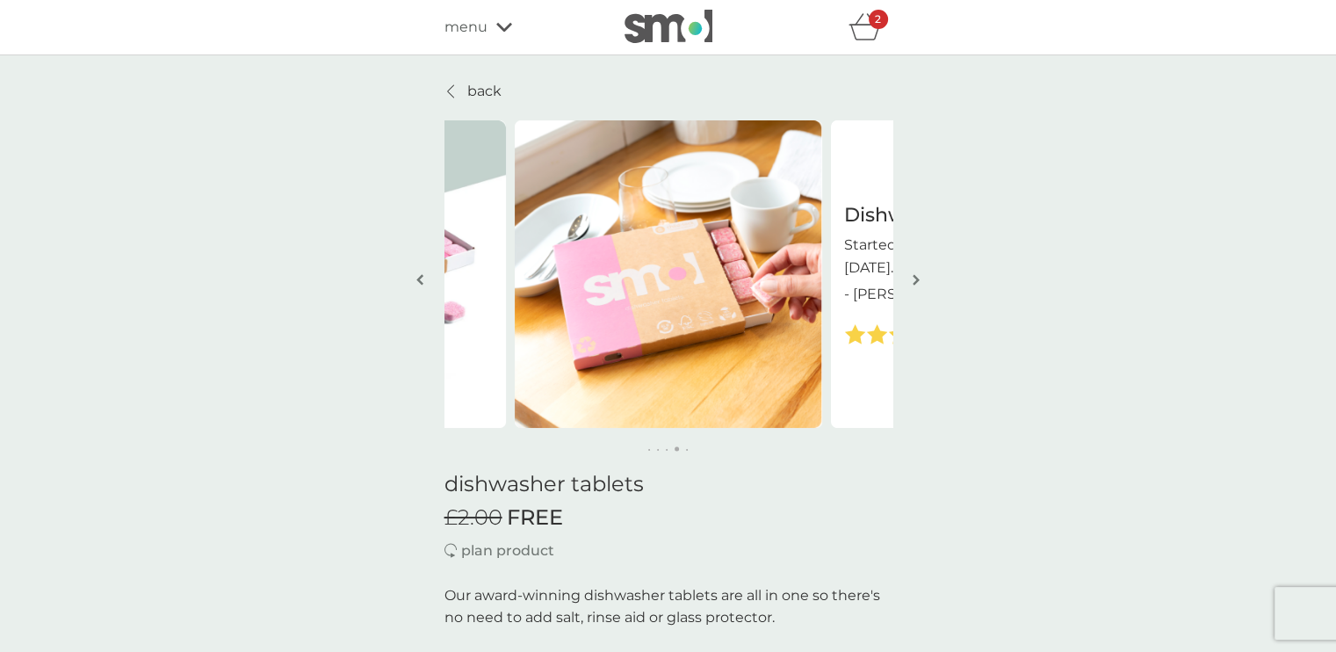
click at [917, 276] on img "button" at bounding box center [915, 279] width 7 height 13
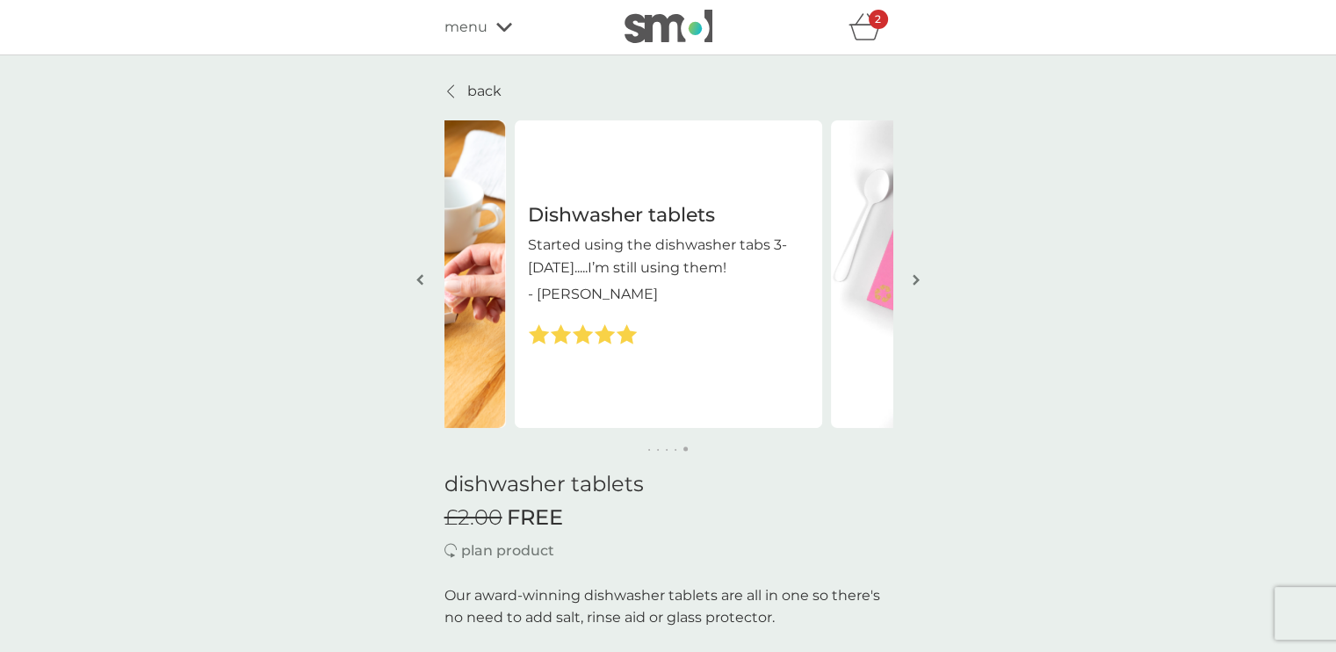
click at [917, 276] on img "button" at bounding box center [915, 279] width 7 height 13
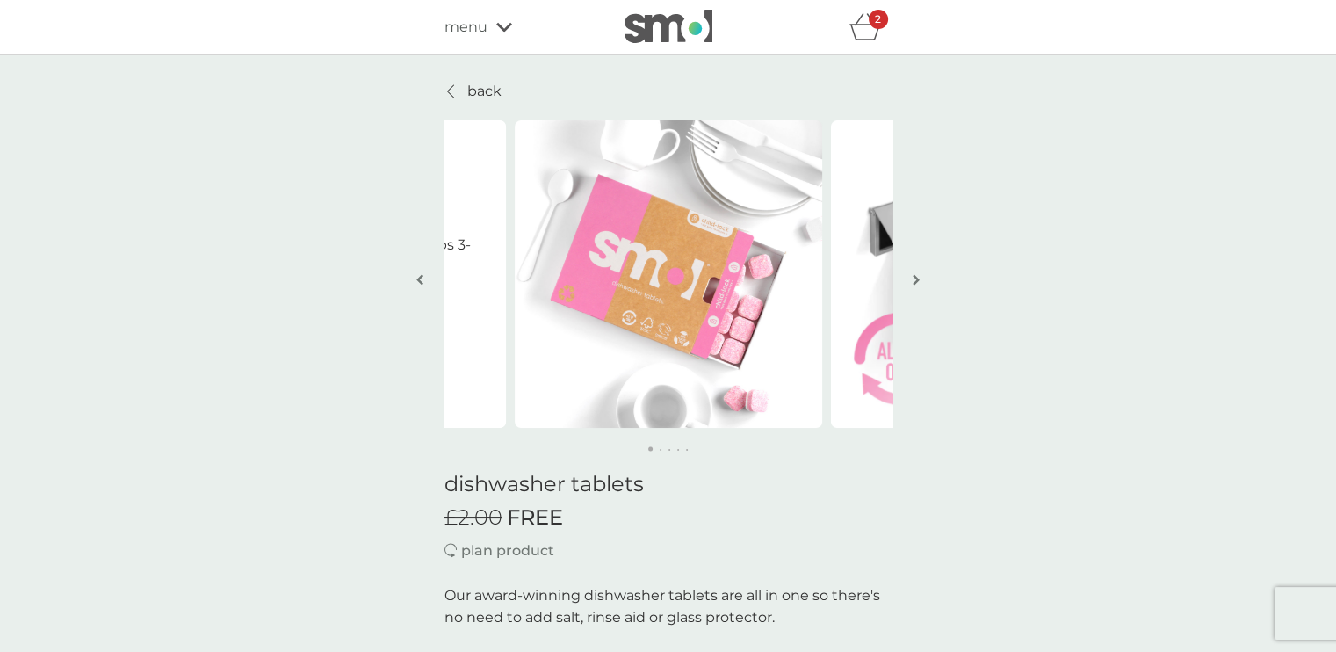
click at [917, 276] on img "button" at bounding box center [915, 279] width 7 height 13
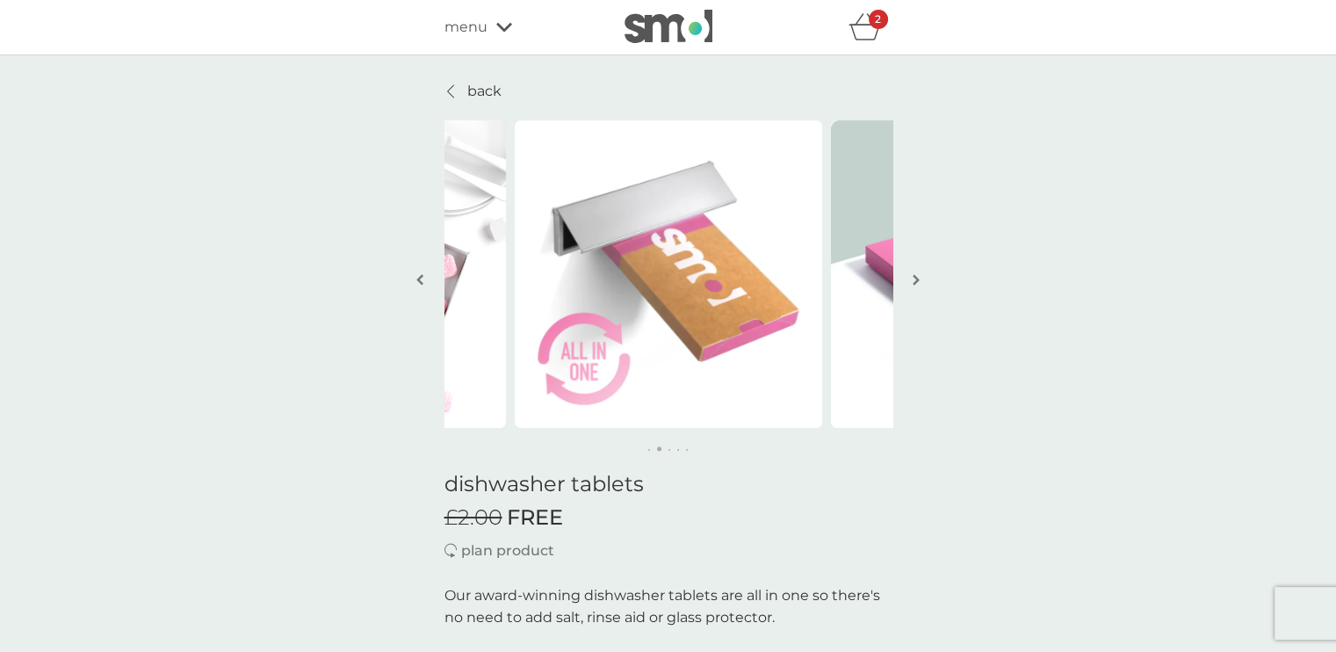
click at [917, 276] on img "button" at bounding box center [915, 279] width 7 height 13
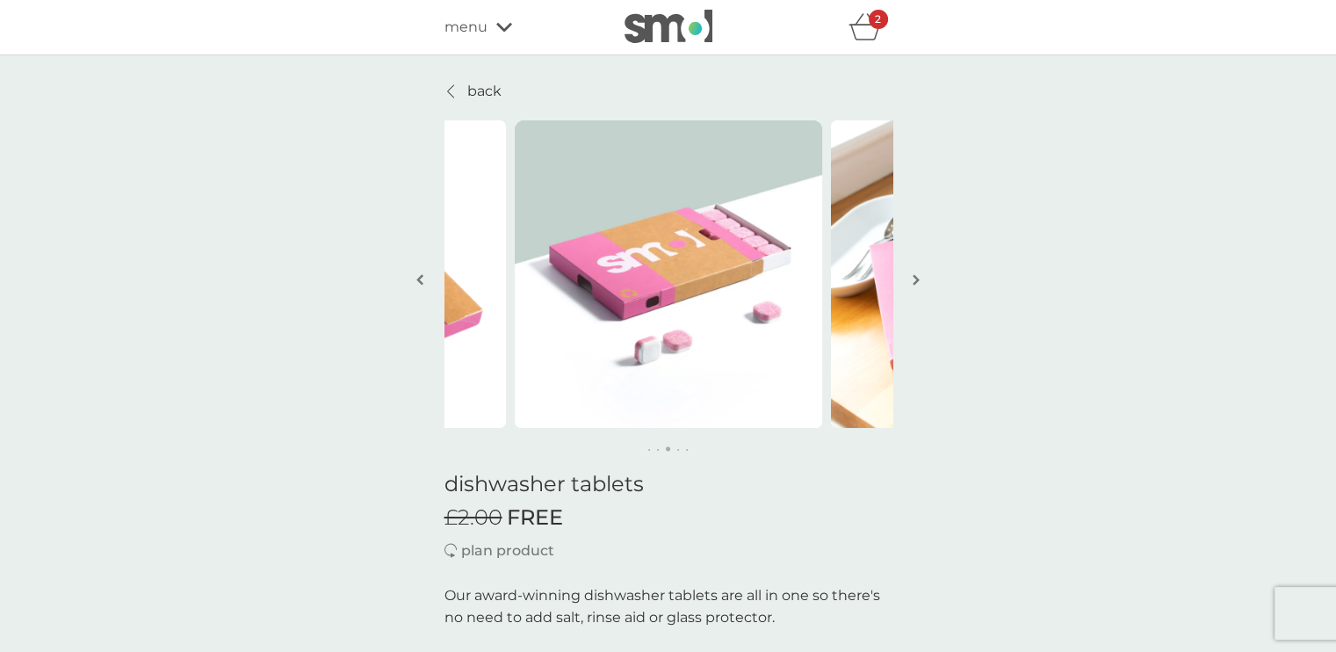
click at [917, 276] on img "button" at bounding box center [915, 279] width 7 height 13
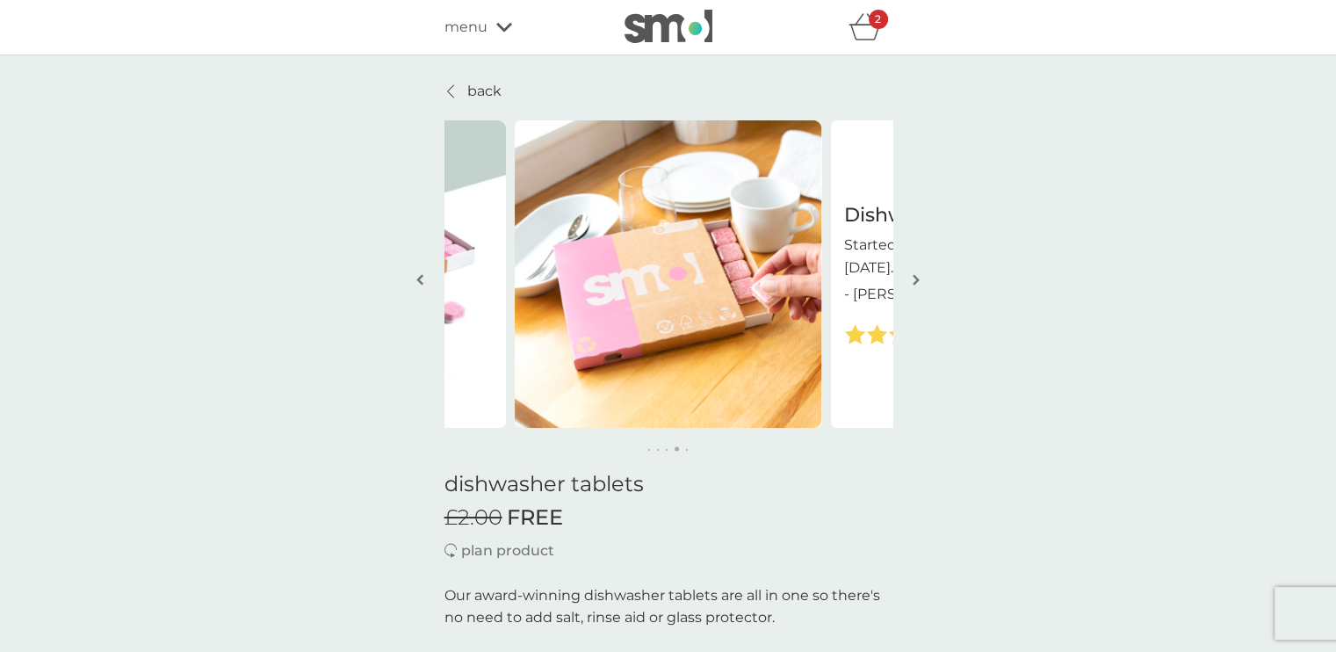
click at [917, 276] on img "button" at bounding box center [915, 279] width 7 height 13
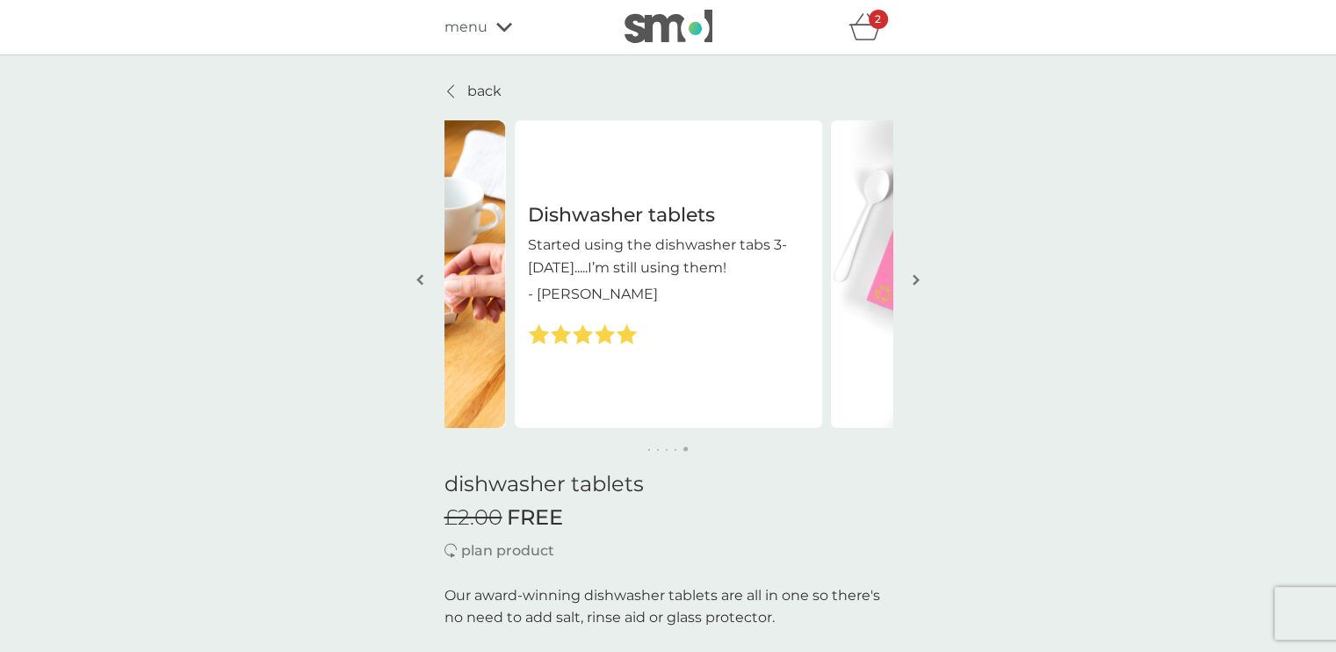
click at [917, 276] on img "button" at bounding box center [915, 279] width 7 height 13
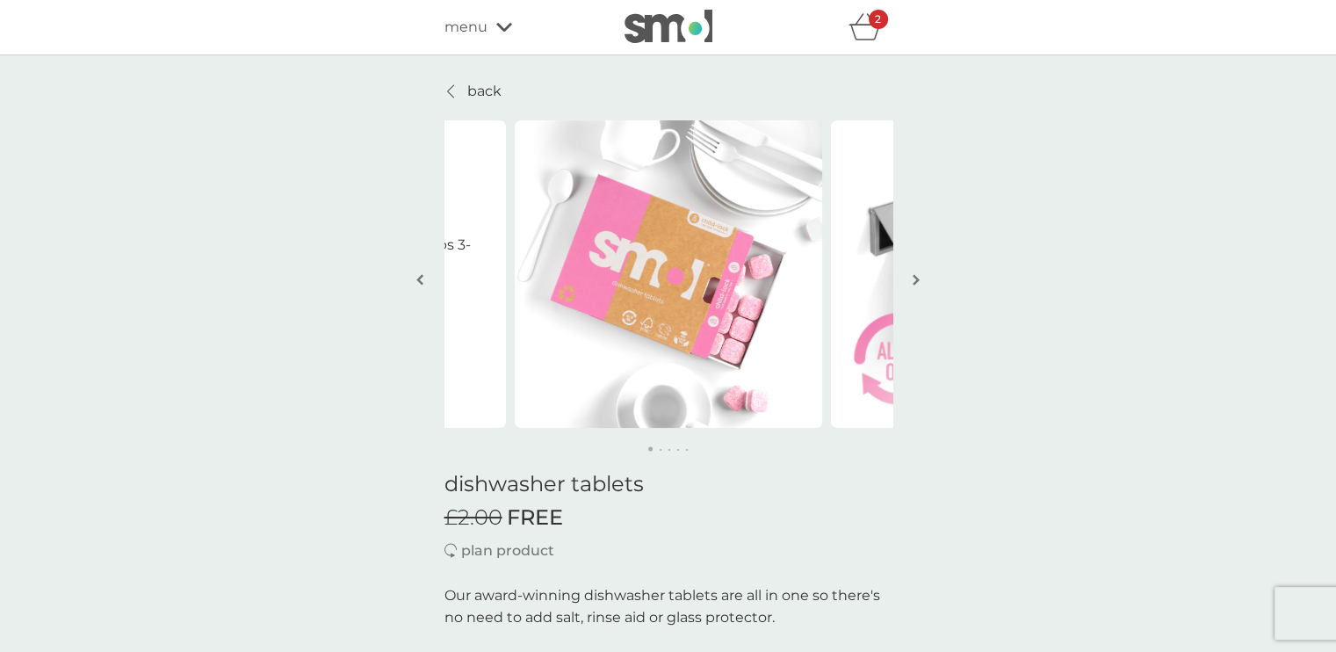
click at [917, 276] on img "button" at bounding box center [915, 279] width 7 height 13
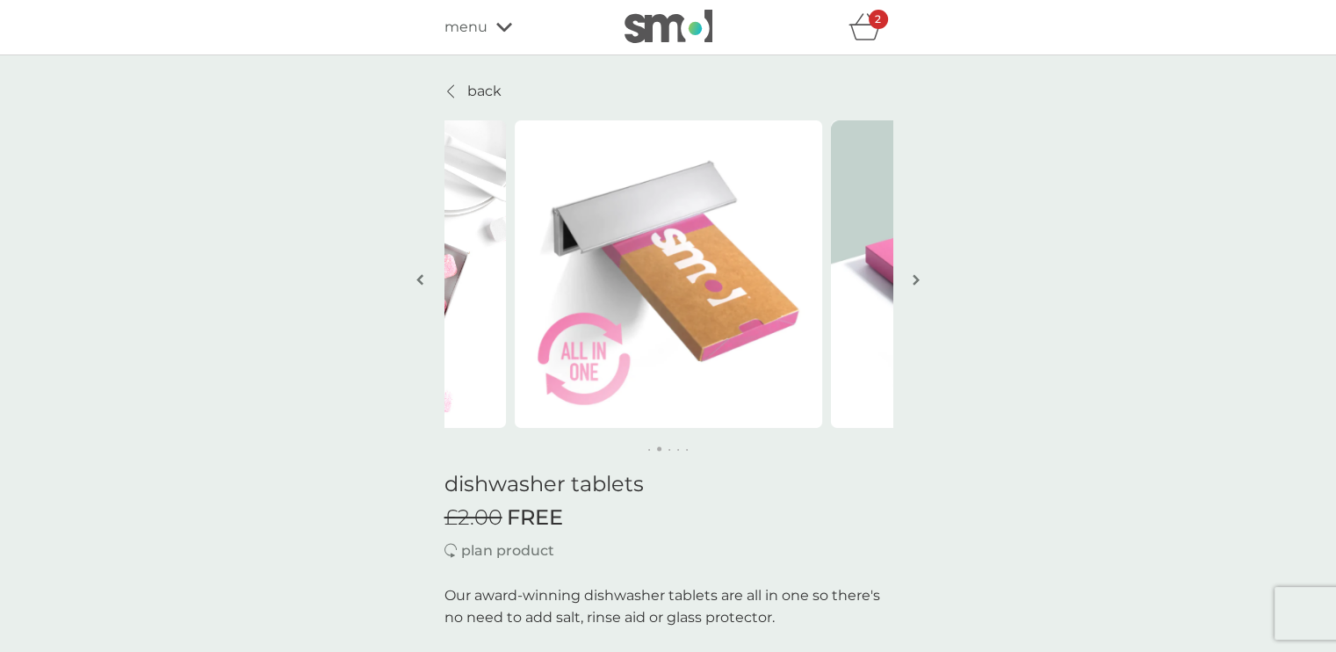
click at [917, 276] on img "button" at bounding box center [915, 279] width 7 height 13
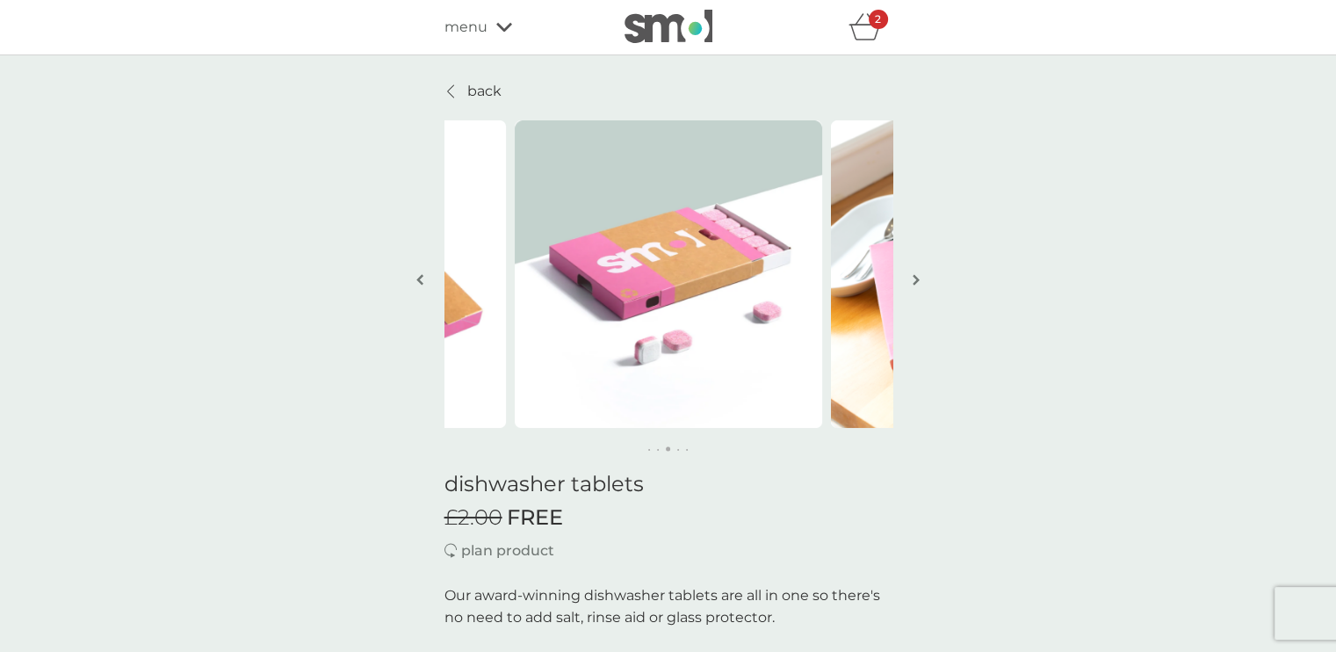
click at [917, 276] on img "button" at bounding box center [915, 279] width 7 height 13
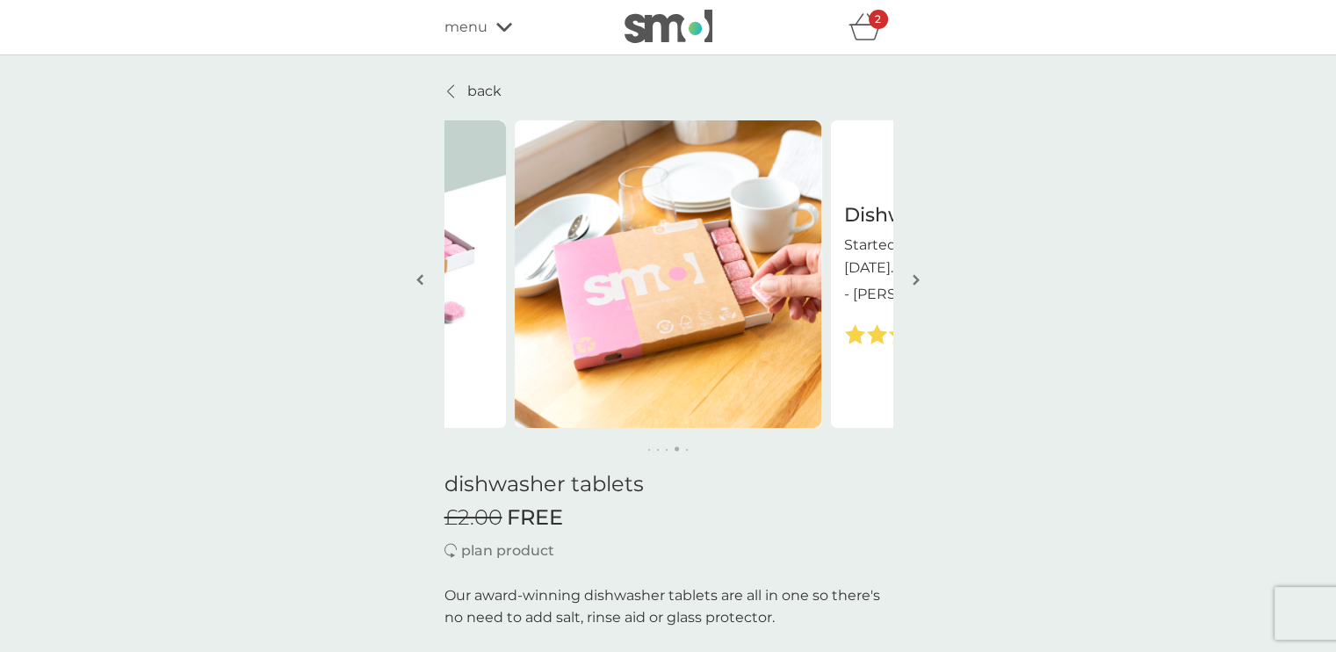
click at [917, 276] on img "button" at bounding box center [915, 279] width 7 height 13
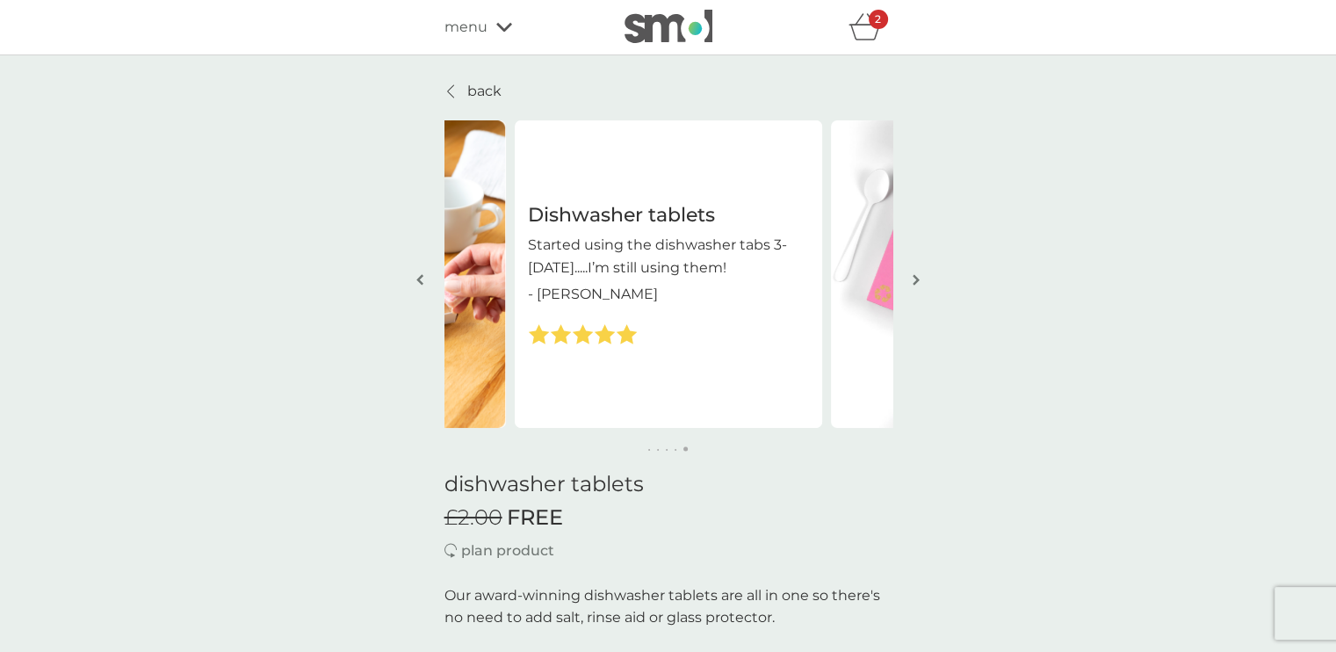
click at [917, 276] on img "button" at bounding box center [915, 279] width 7 height 13
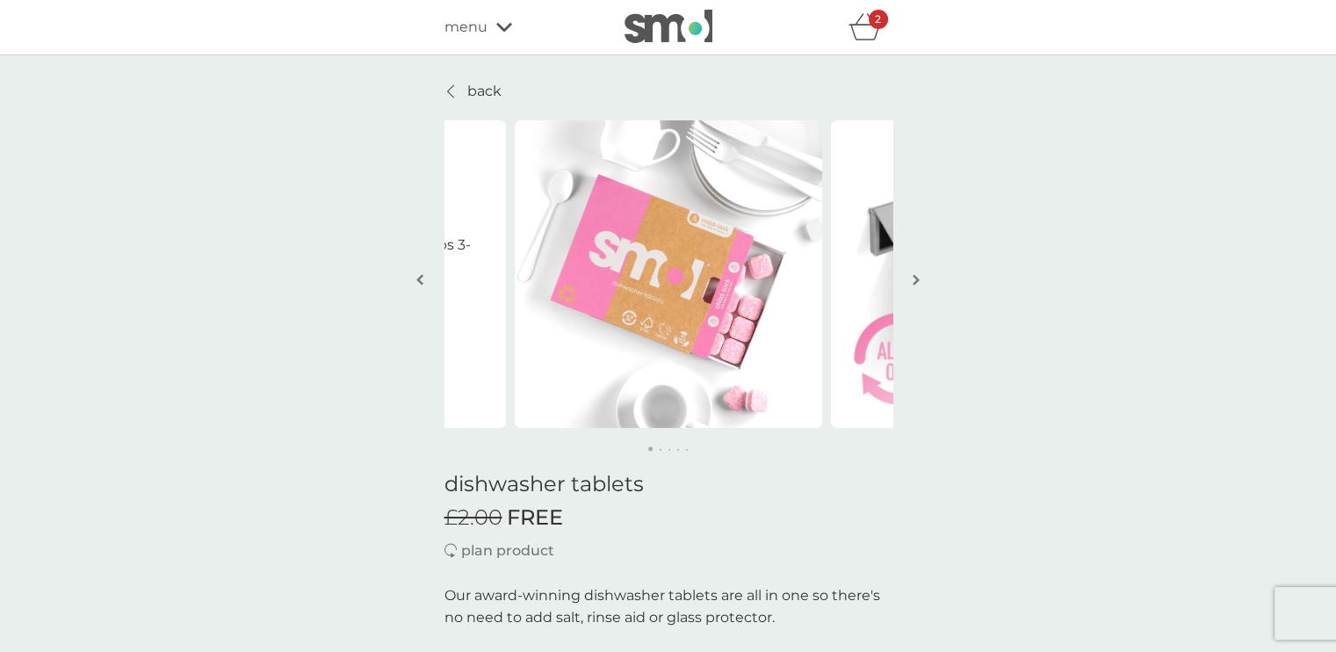
click at [917, 276] on img "button" at bounding box center [915, 279] width 7 height 13
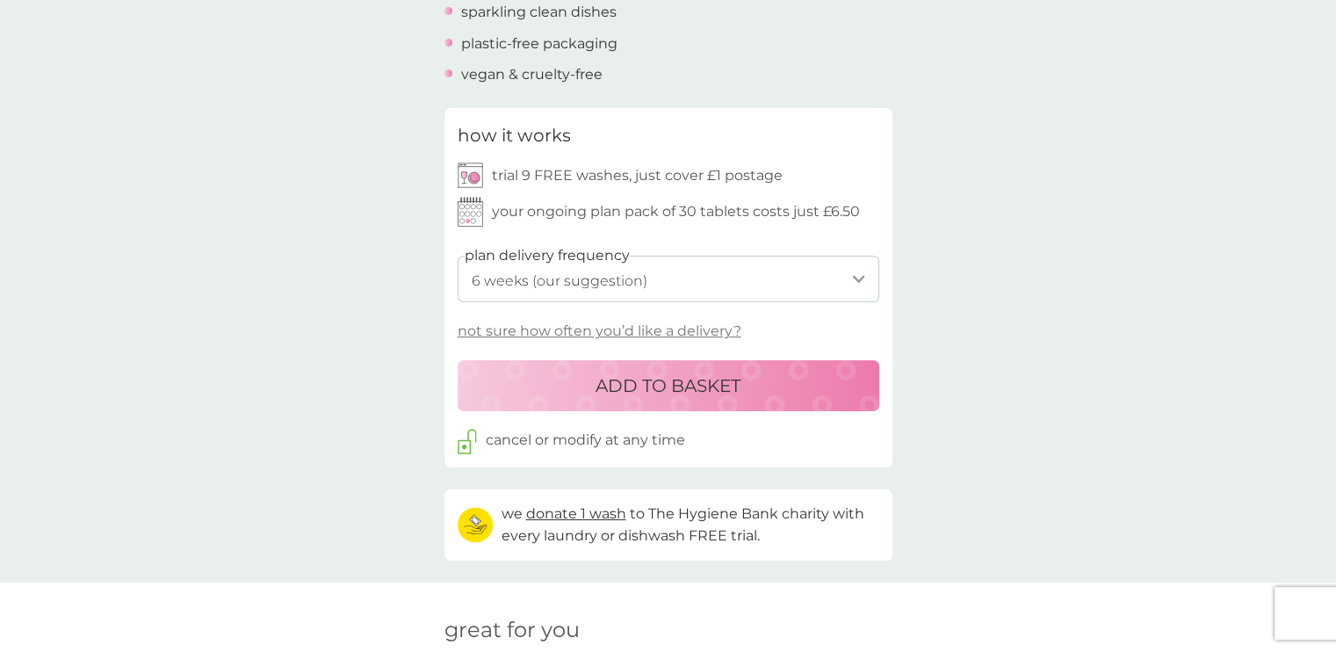
scroll to position [713, 0]
click at [829, 294] on select "1 week 2 weeks 3 weeks 4 weeks 5 weeks 6 weeks (our suggestion) 7 weeks 8 weeks…" at bounding box center [668, 278] width 421 height 47
click at [694, 332] on p "not sure how often you’d like a delivery?" at bounding box center [600, 330] width 284 height 23
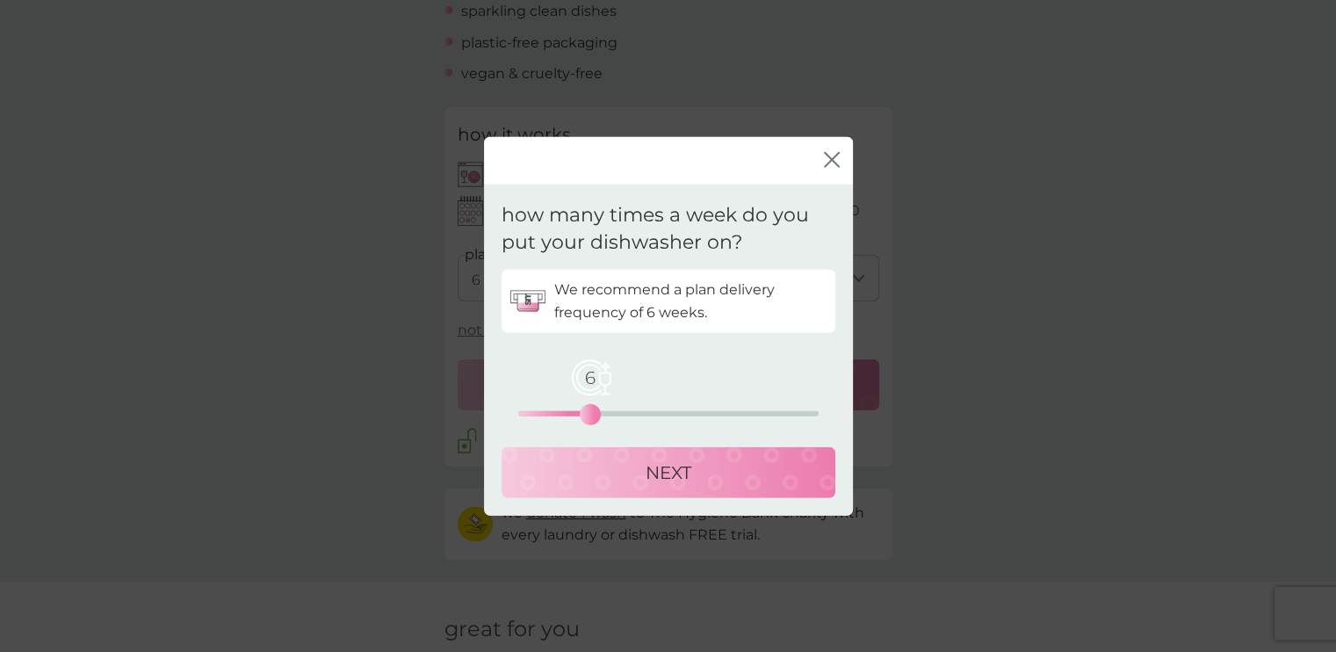
drag, startPoint x: 514, startPoint y: 420, endPoint x: 587, endPoint y: 421, distance: 73.8
click at [587, 417] on div "6" at bounding box center [590, 413] width 7 height 7
drag, startPoint x: 587, startPoint y: 421, endPoint x: 579, endPoint y: 428, distance: 11.2
click at [579, 428] on div "We recommend a plan delivery frequency of 6 weeks. 5 0 12.5 25 NEXT" at bounding box center [668, 383] width 334 height 228
click at [659, 468] on p "NEXT" at bounding box center [668, 472] width 46 height 28
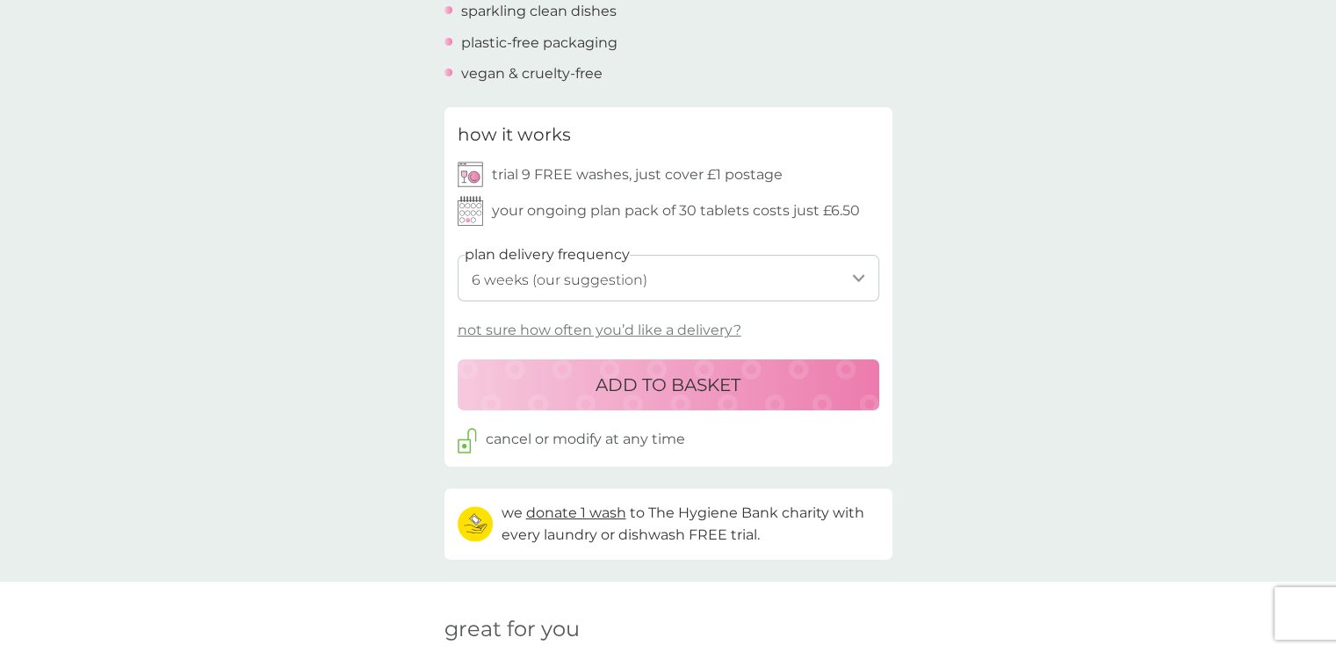
click at [709, 381] on p "ADD TO BASKET" at bounding box center [667, 385] width 145 height 28
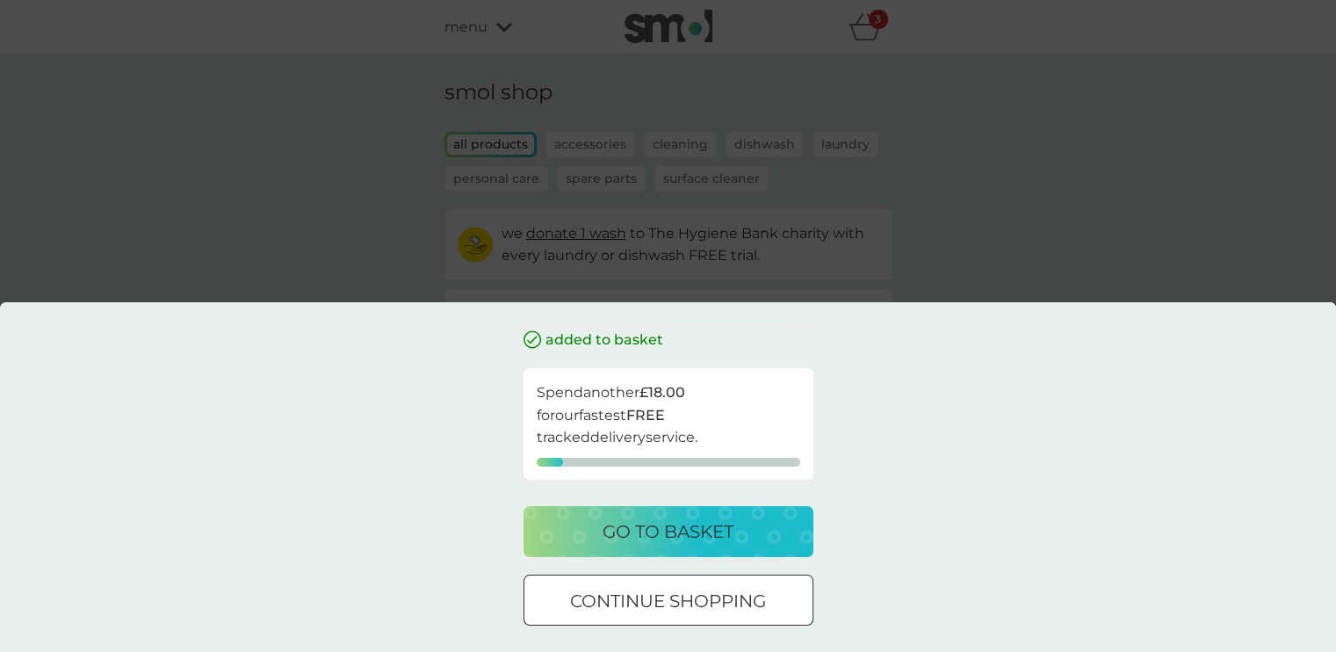
click at [681, 598] on div at bounding box center [668, 601] width 63 height 18
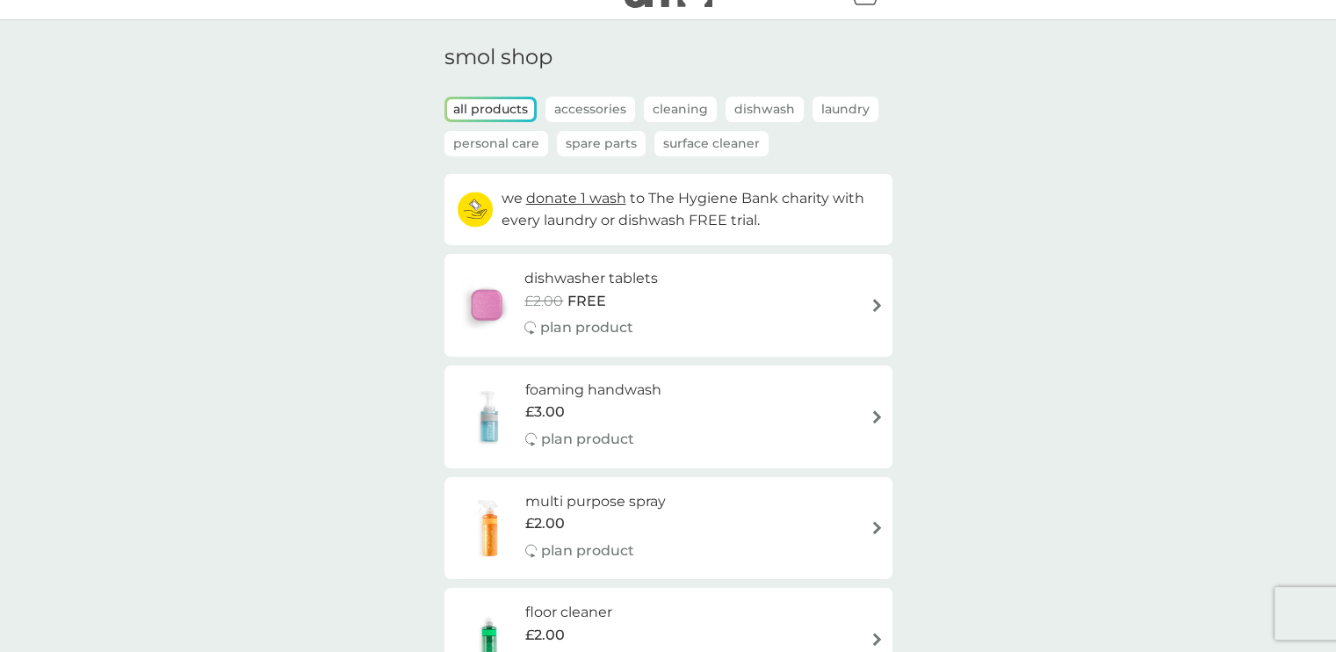
scroll to position [35, 0]
click at [694, 138] on p "Surface Cleaner" at bounding box center [711, 143] width 114 height 25
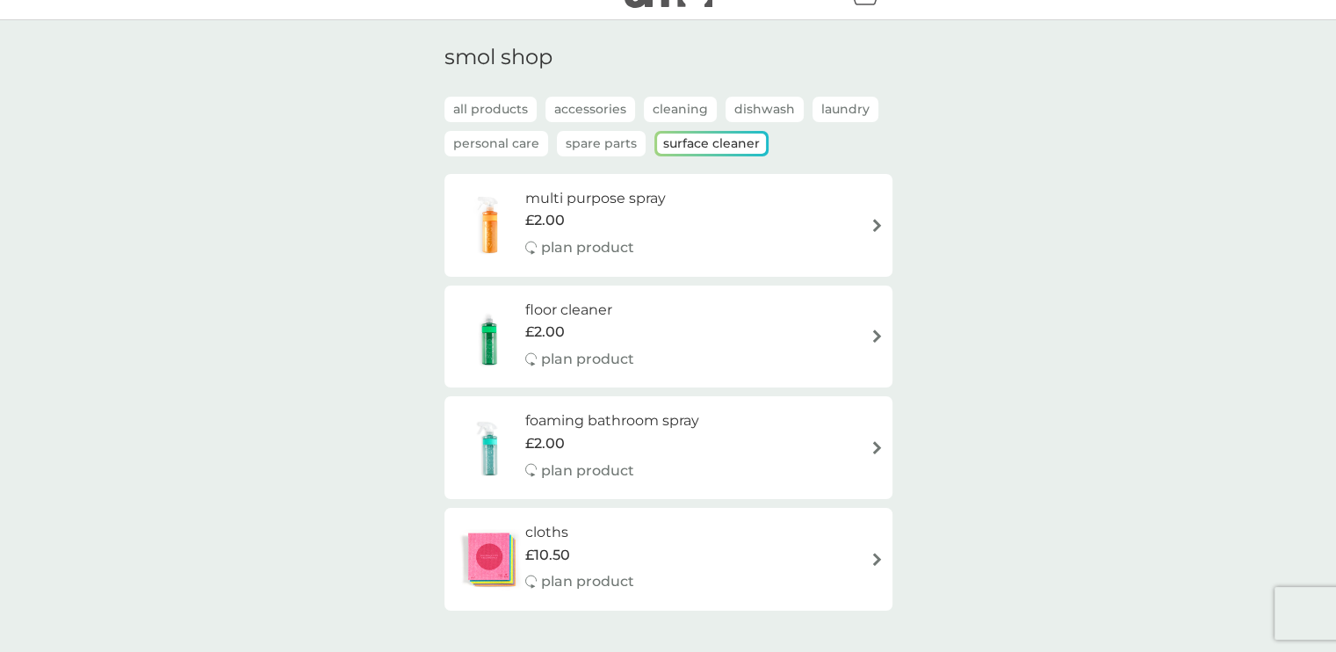
click at [526, 144] on p "Personal Care" at bounding box center [496, 143] width 104 height 25
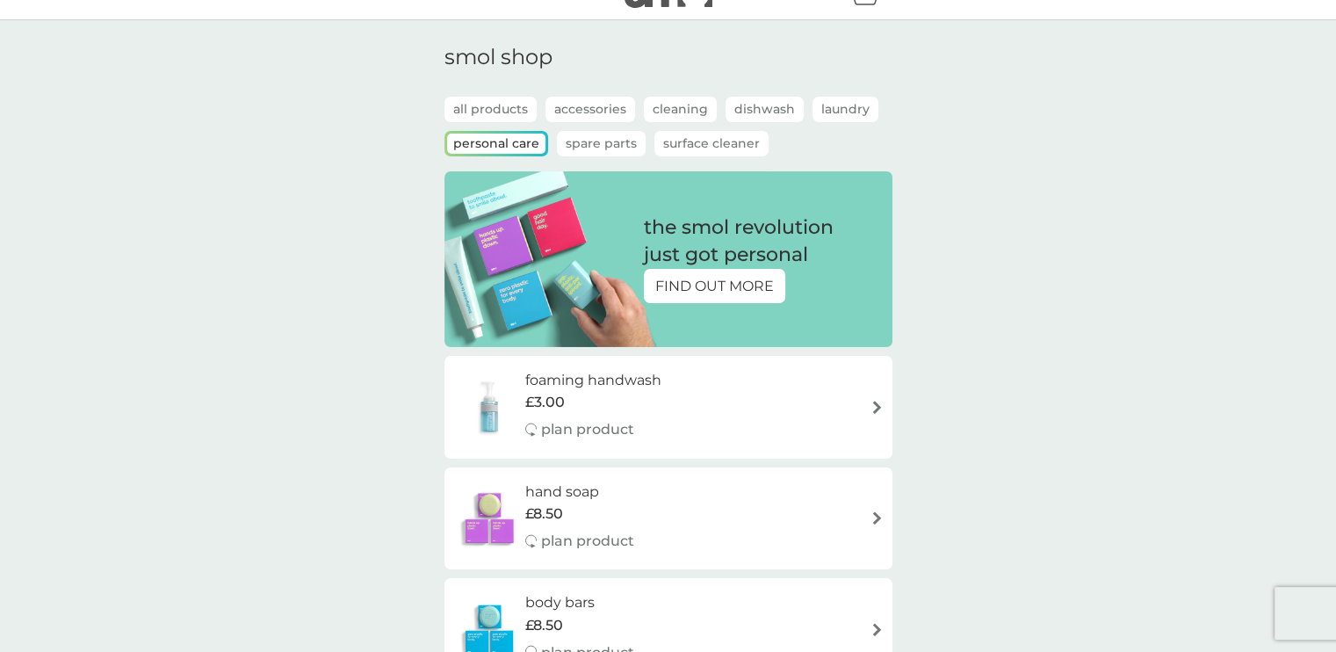
click at [594, 151] on p "Spare Parts" at bounding box center [601, 143] width 89 height 25
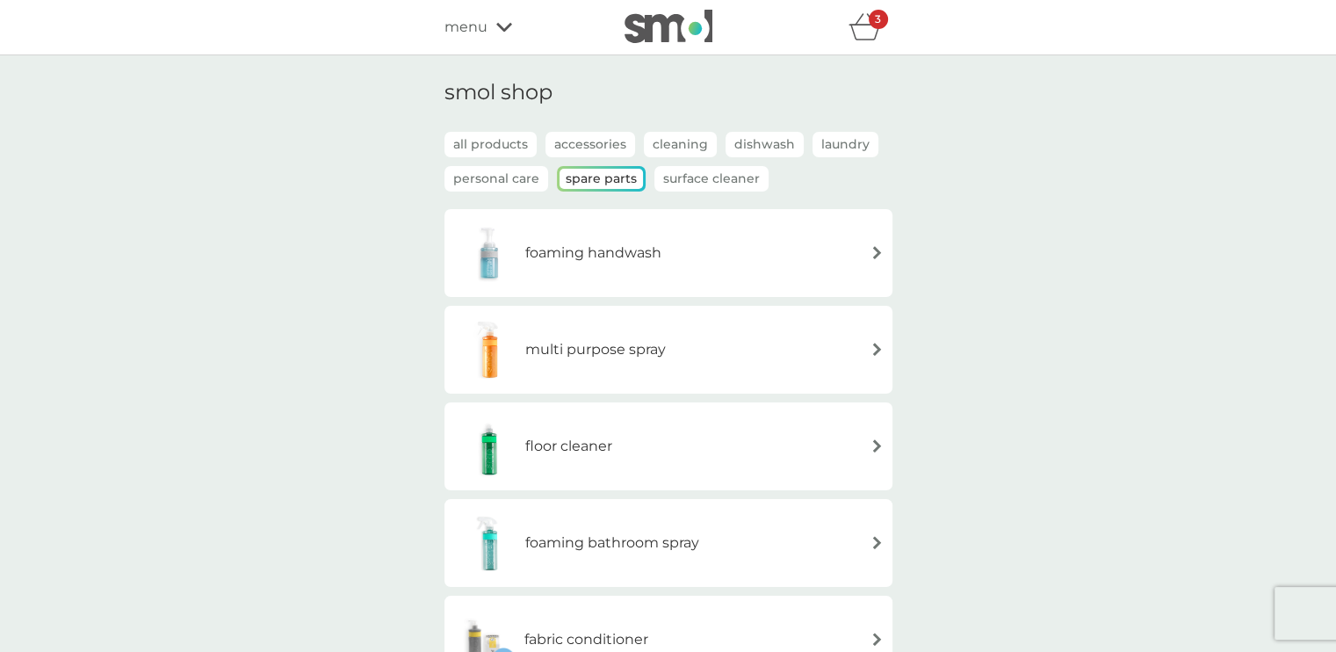
scroll to position [0, 0]
click at [687, 140] on p "Cleaning" at bounding box center [680, 144] width 73 height 25
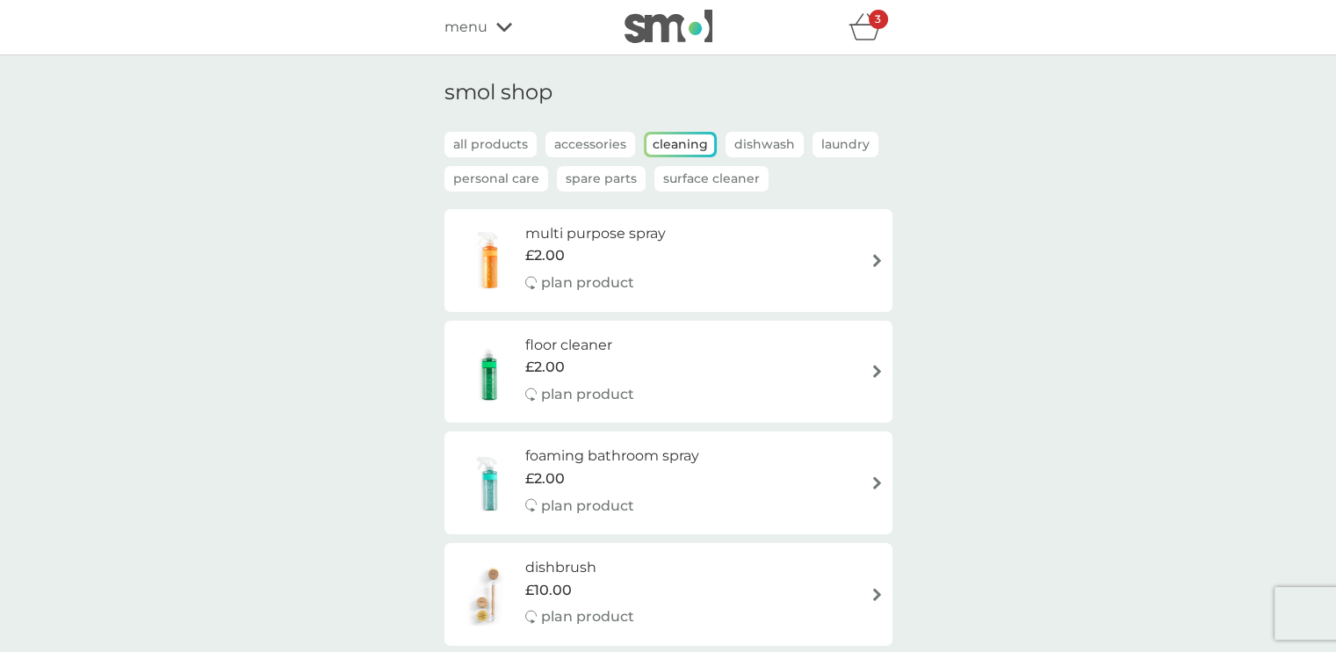
click at [636, 487] on div "£2.00" at bounding box center [612, 478] width 174 height 23
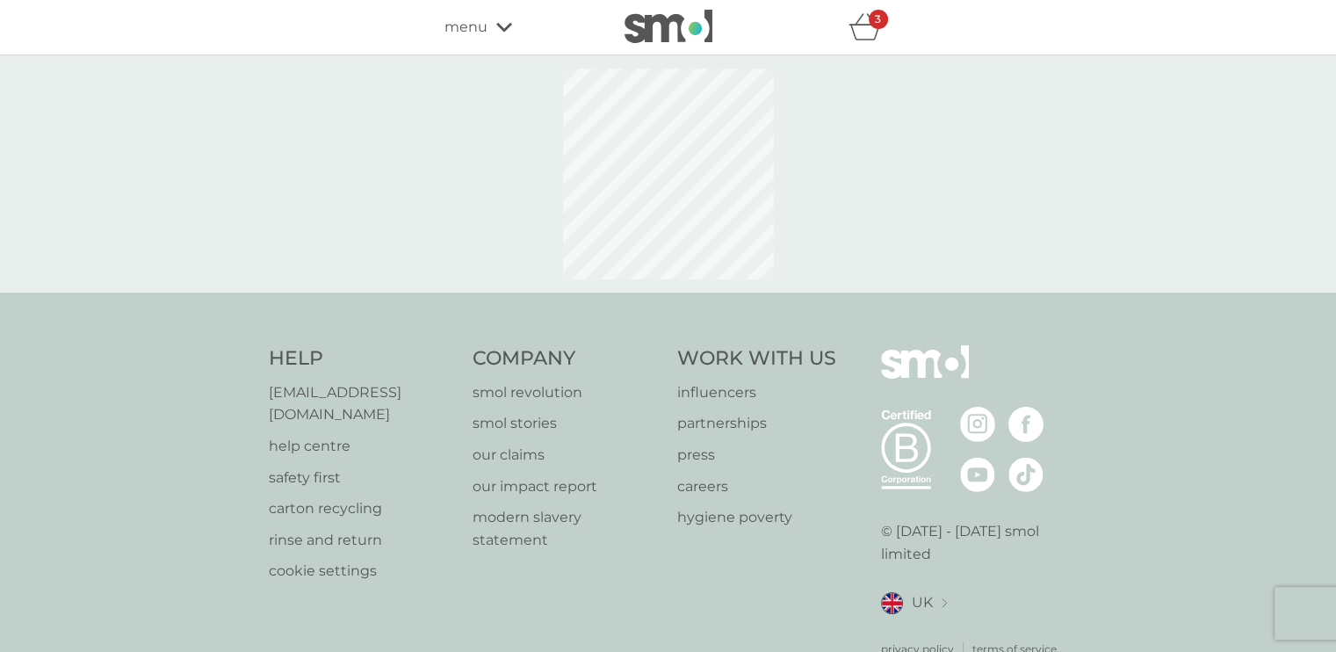
select select "182"
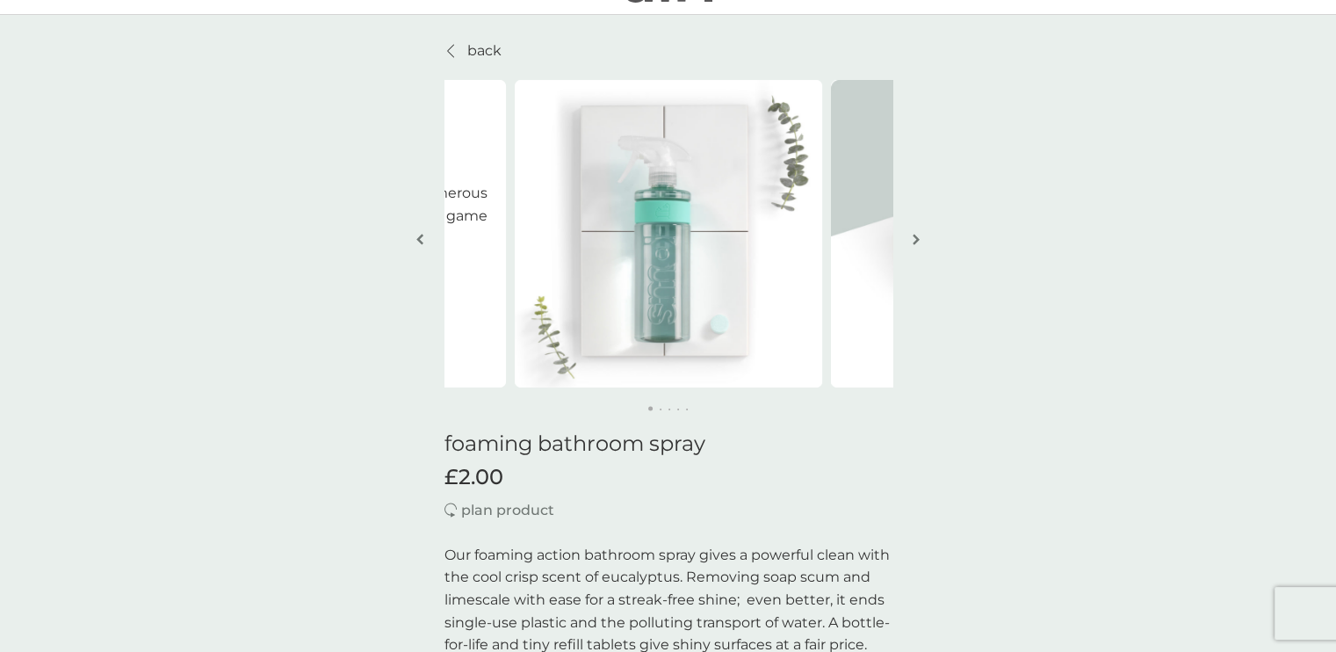
scroll to position [7, 0]
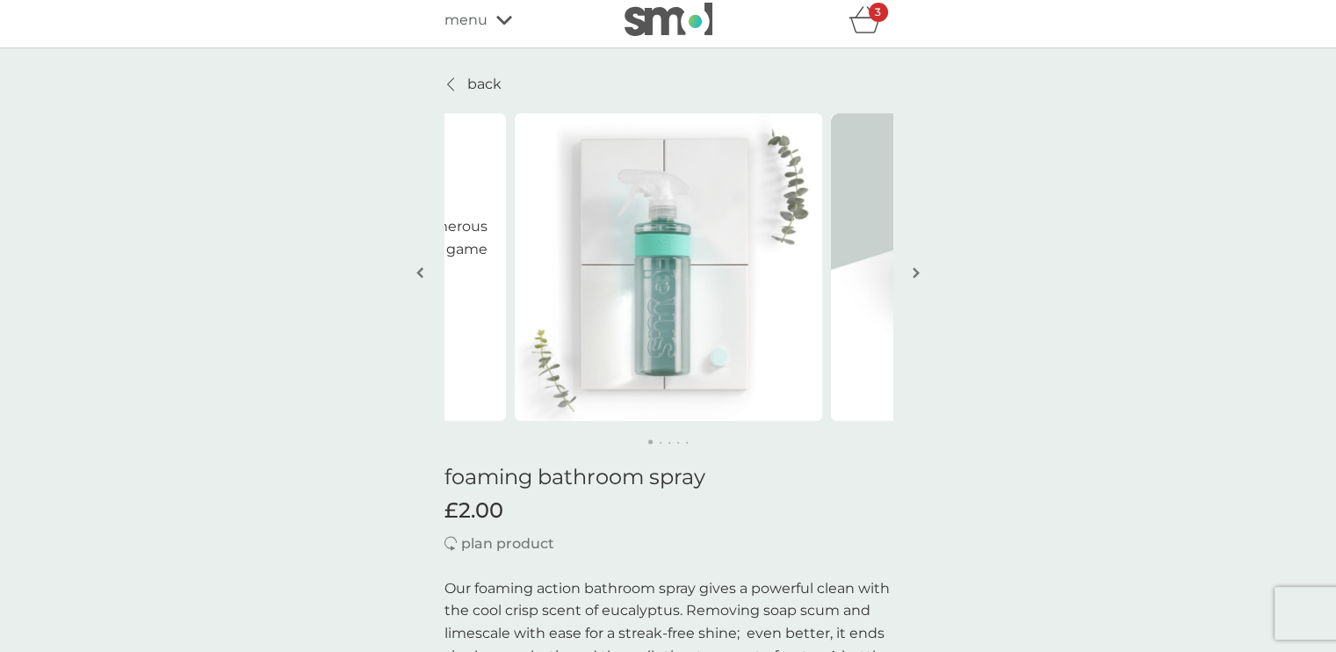
click at [914, 277] on img "button" at bounding box center [915, 272] width 7 height 13
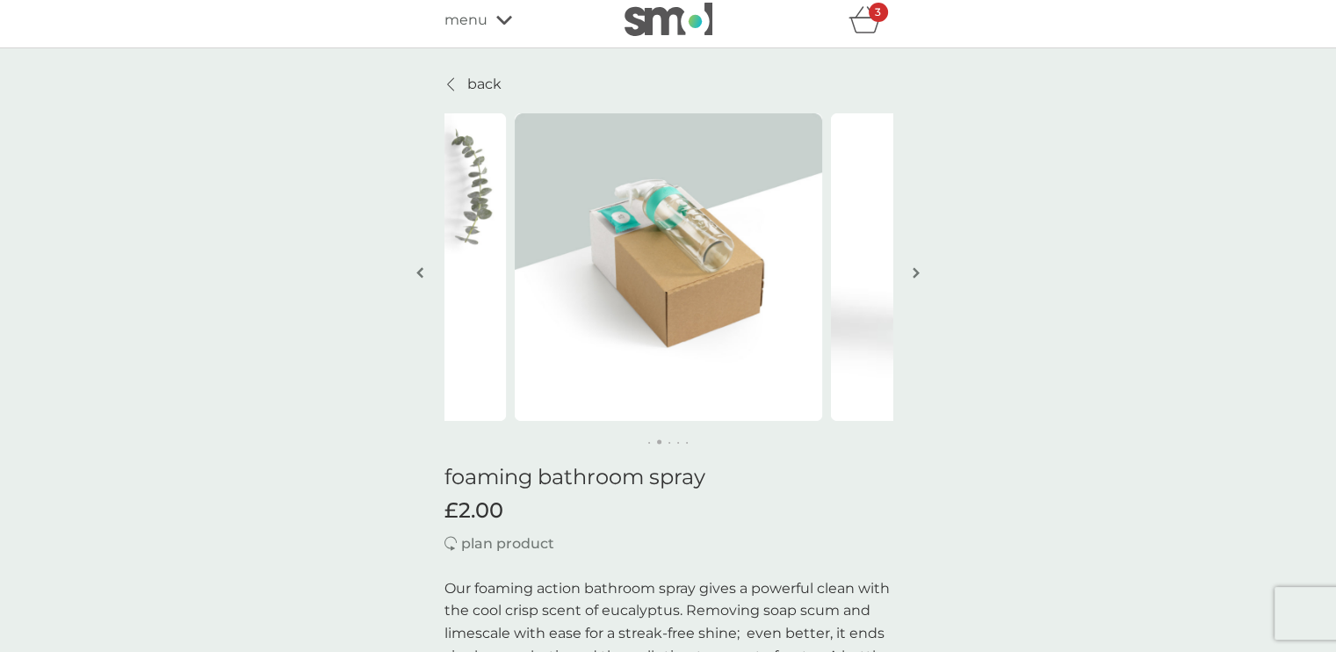
click at [914, 277] on img "button" at bounding box center [915, 272] width 7 height 13
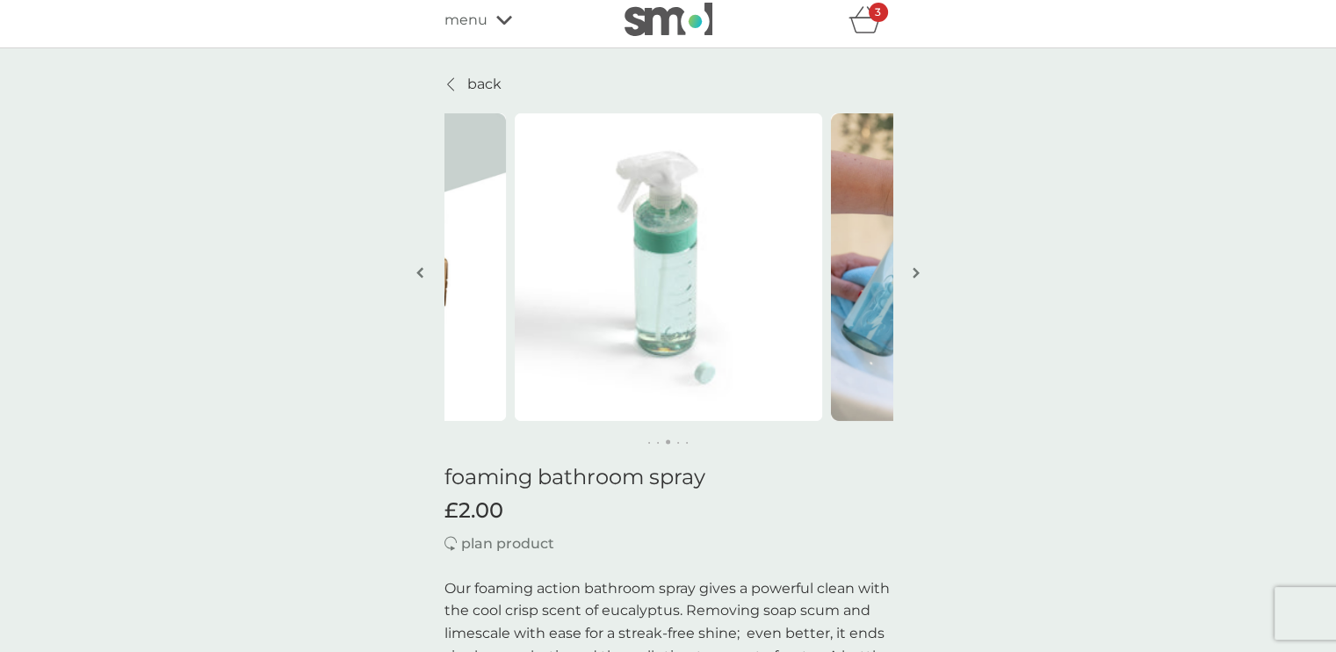
click at [914, 277] on img "button" at bounding box center [915, 272] width 7 height 13
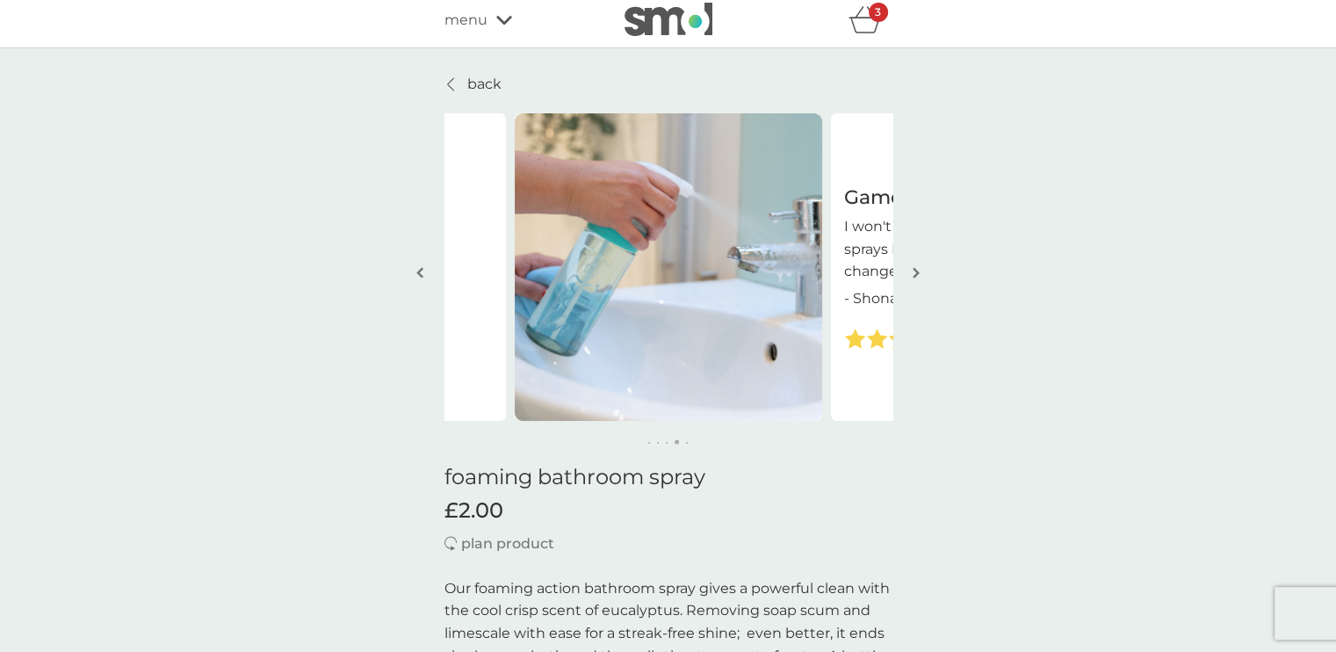
click at [914, 277] on img "button" at bounding box center [915, 272] width 7 height 13
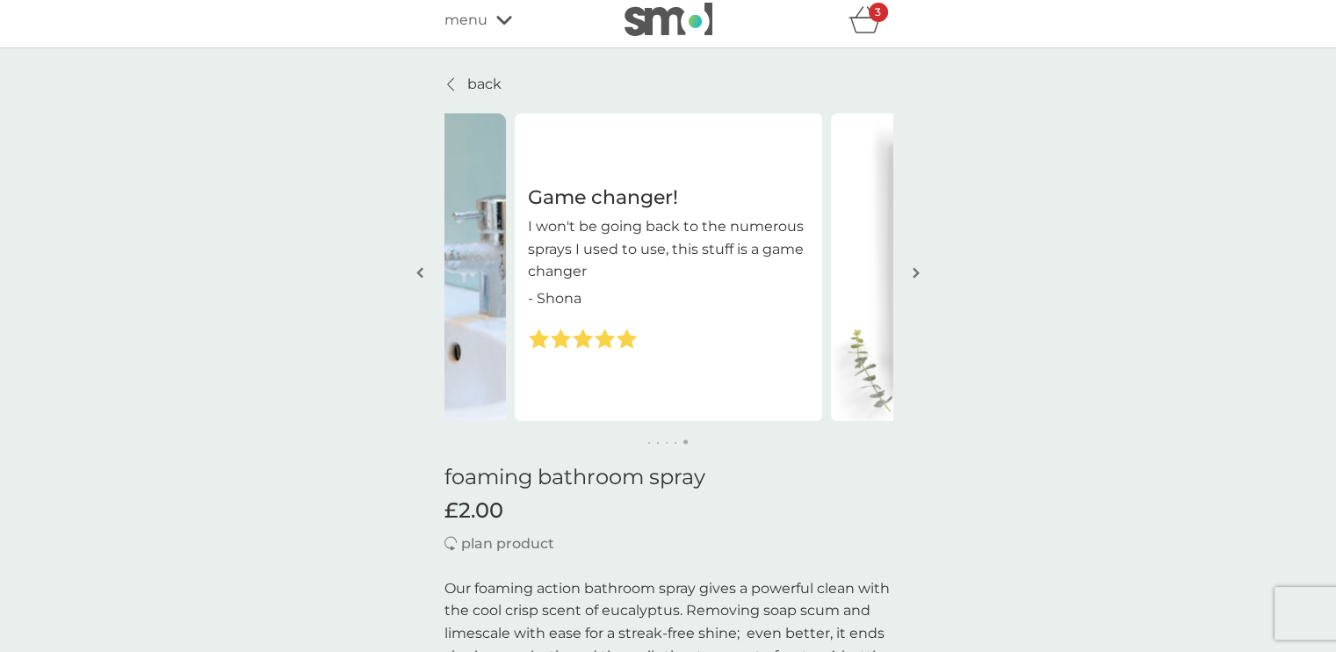
click at [914, 277] on img "button" at bounding box center [915, 272] width 7 height 13
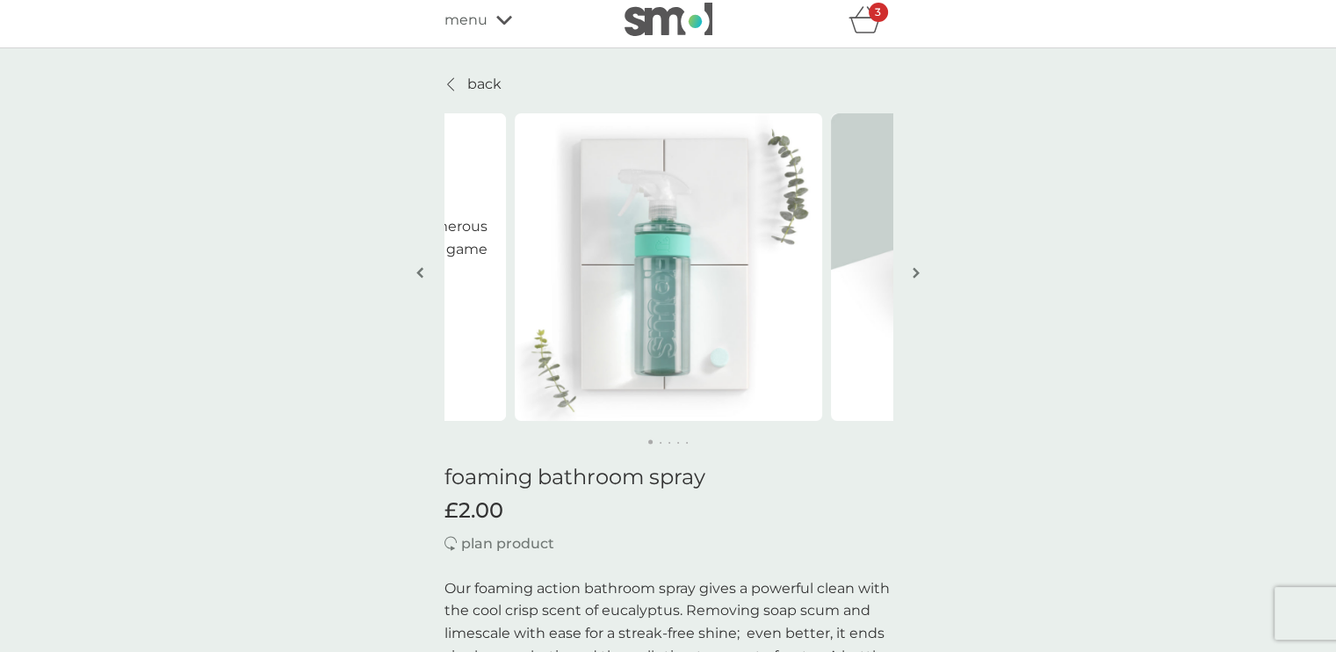
click at [914, 277] on img "button" at bounding box center [915, 272] width 7 height 13
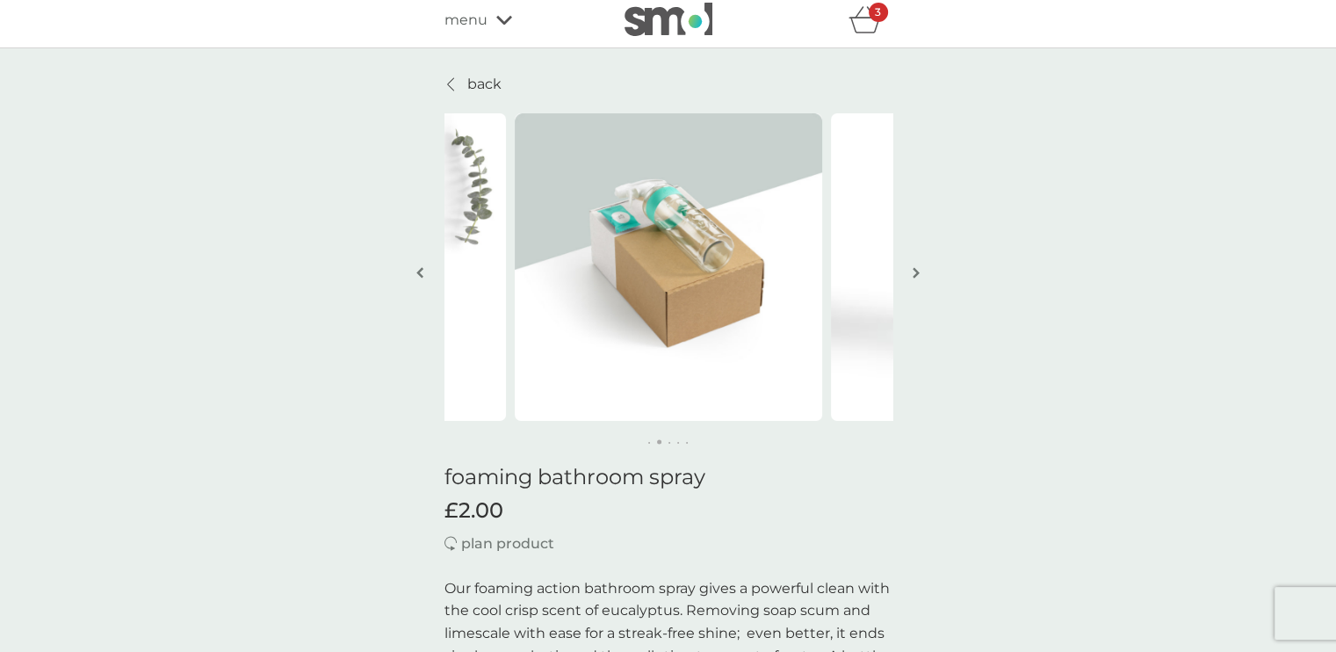
click at [914, 277] on img "button" at bounding box center [915, 272] width 7 height 13
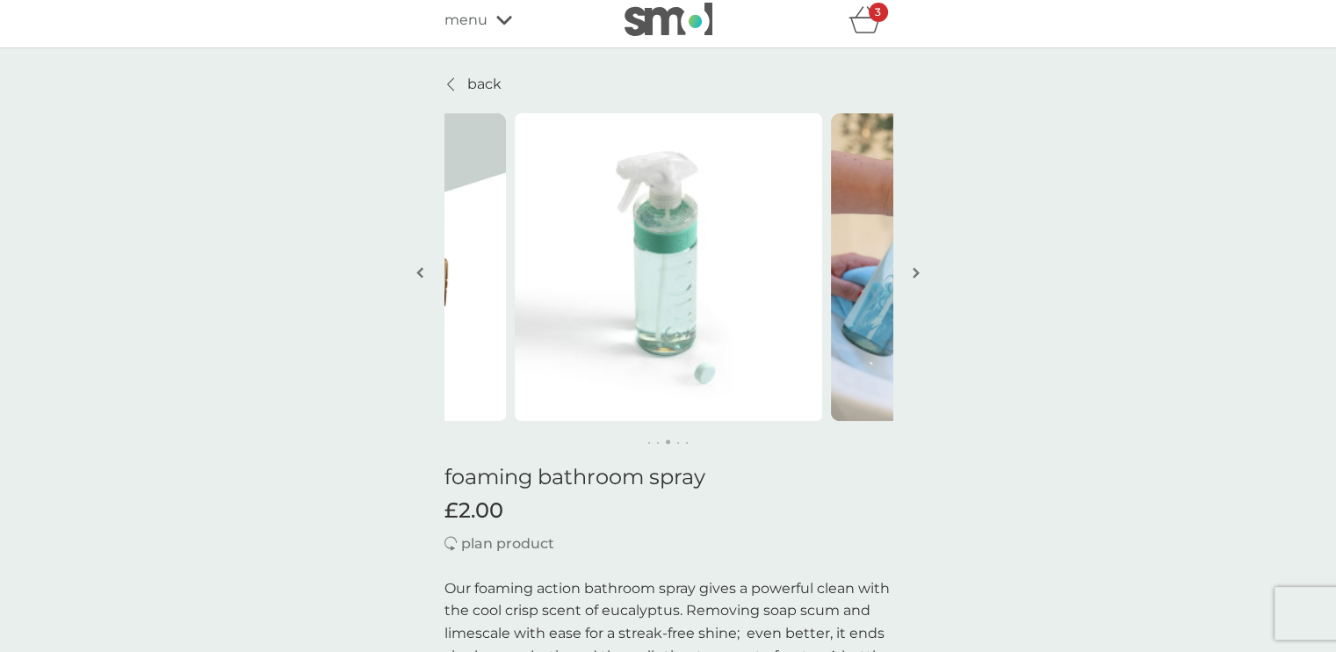
click at [914, 277] on img "button" at bounding box center [915, 272] width 7 height 13
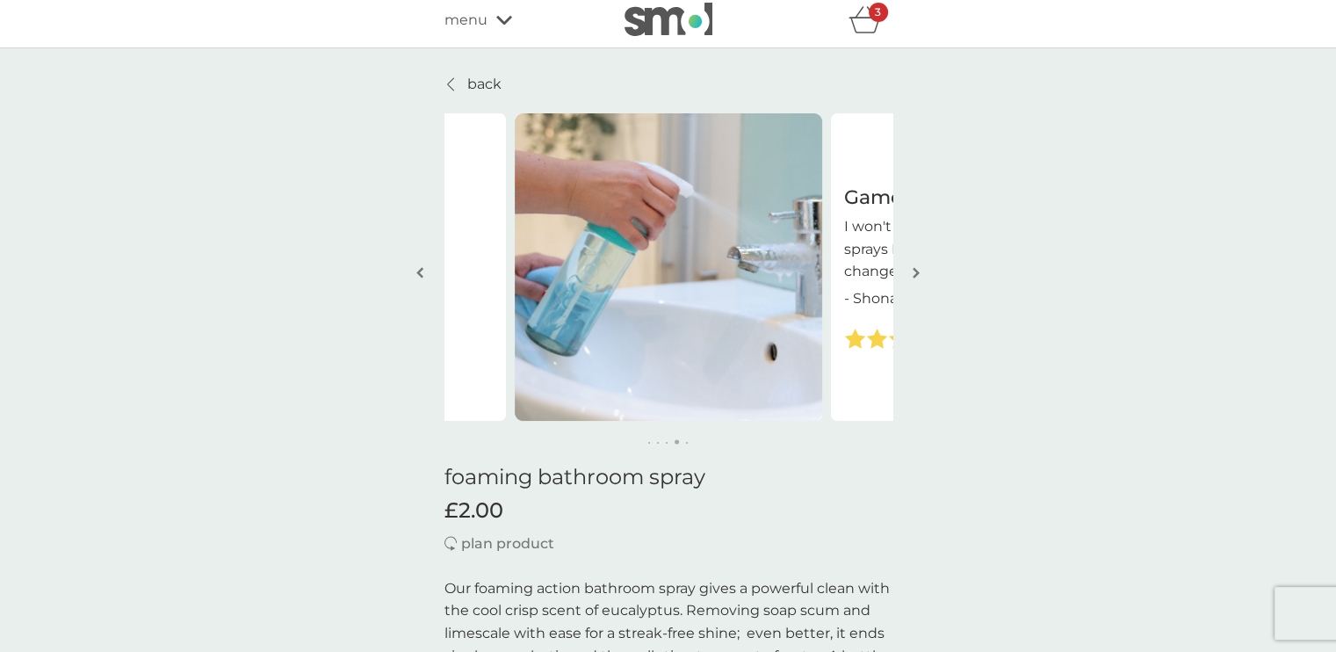
click at [914, 277] on img "button" at bounding box center [915, 272] width 7 height 13
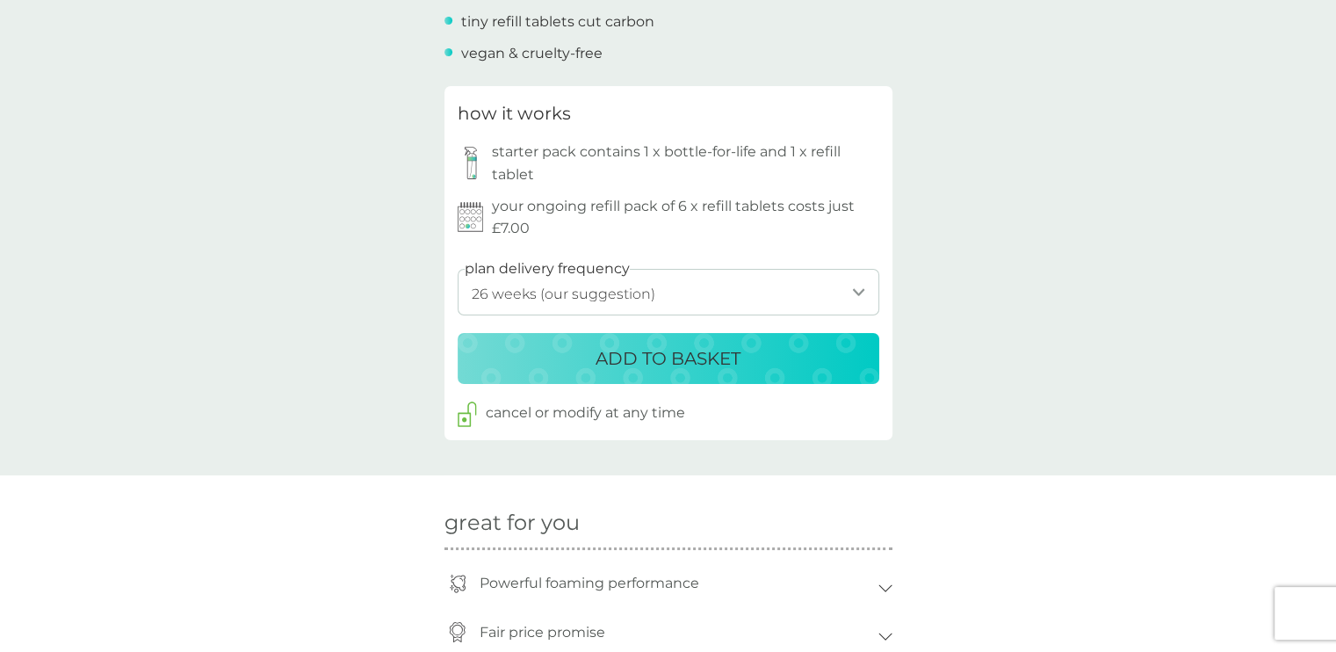
scroll to position [825, 0]
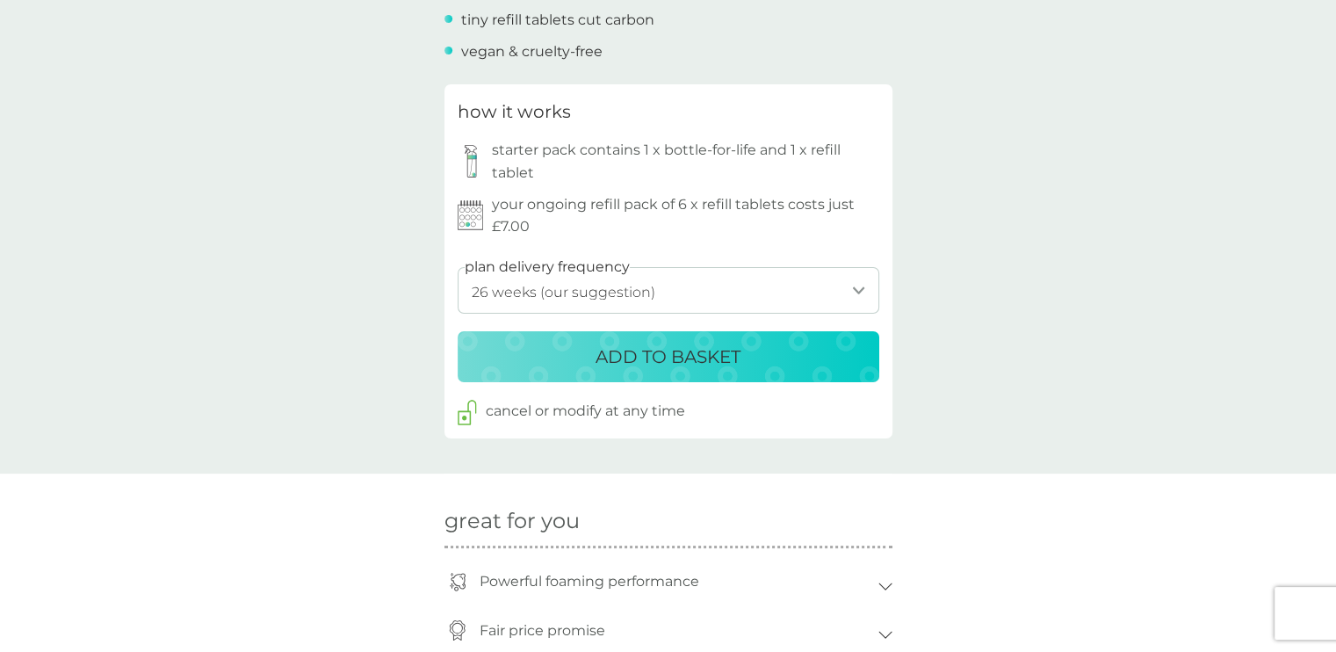
click at [733, 357] on p "ADD TO BASKET" at bounding box center [667, 356] width 145 height 28
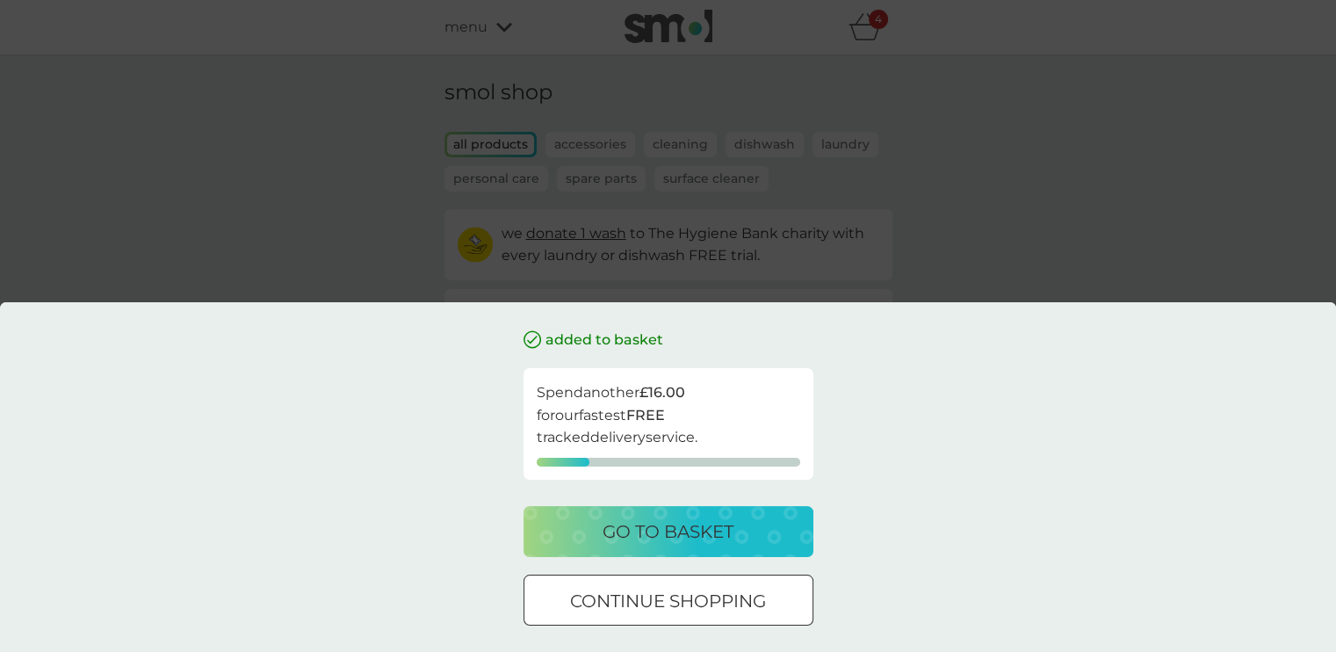
click at [692, 600] on div at bounding box center [668, 601] width 63 height 18
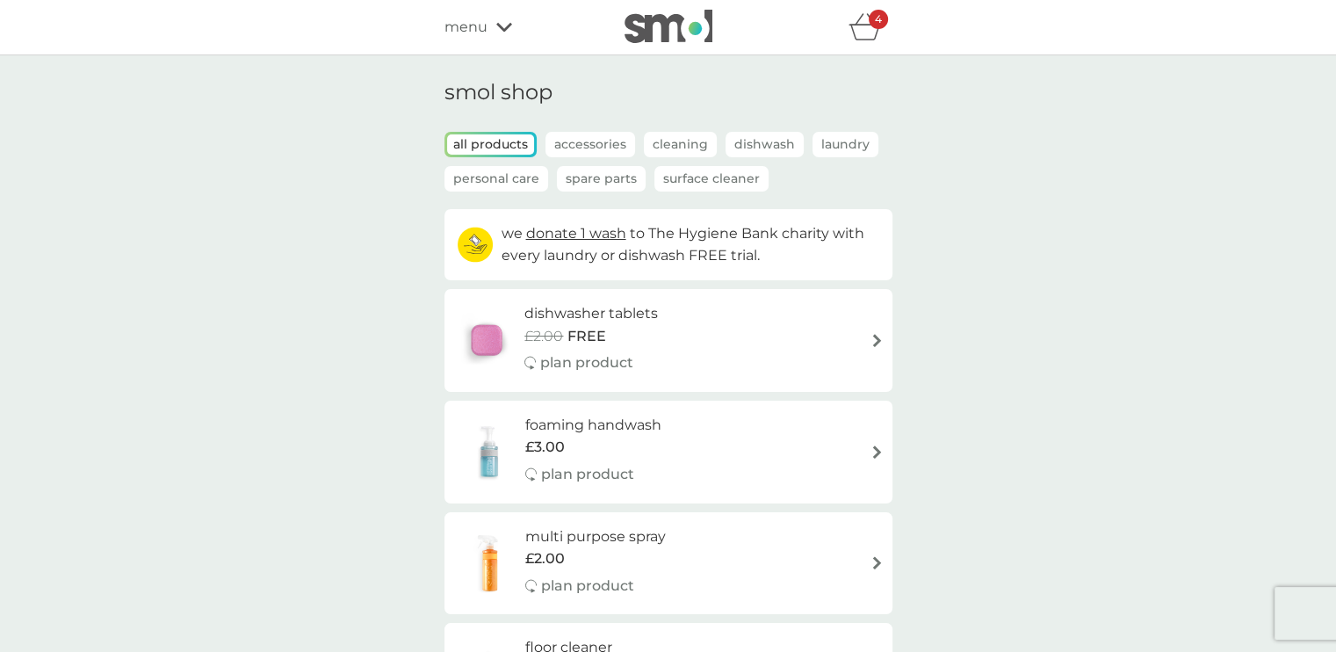
click at [868, 24] on div "4" at bounding box center [877, 19] width 19 height 19
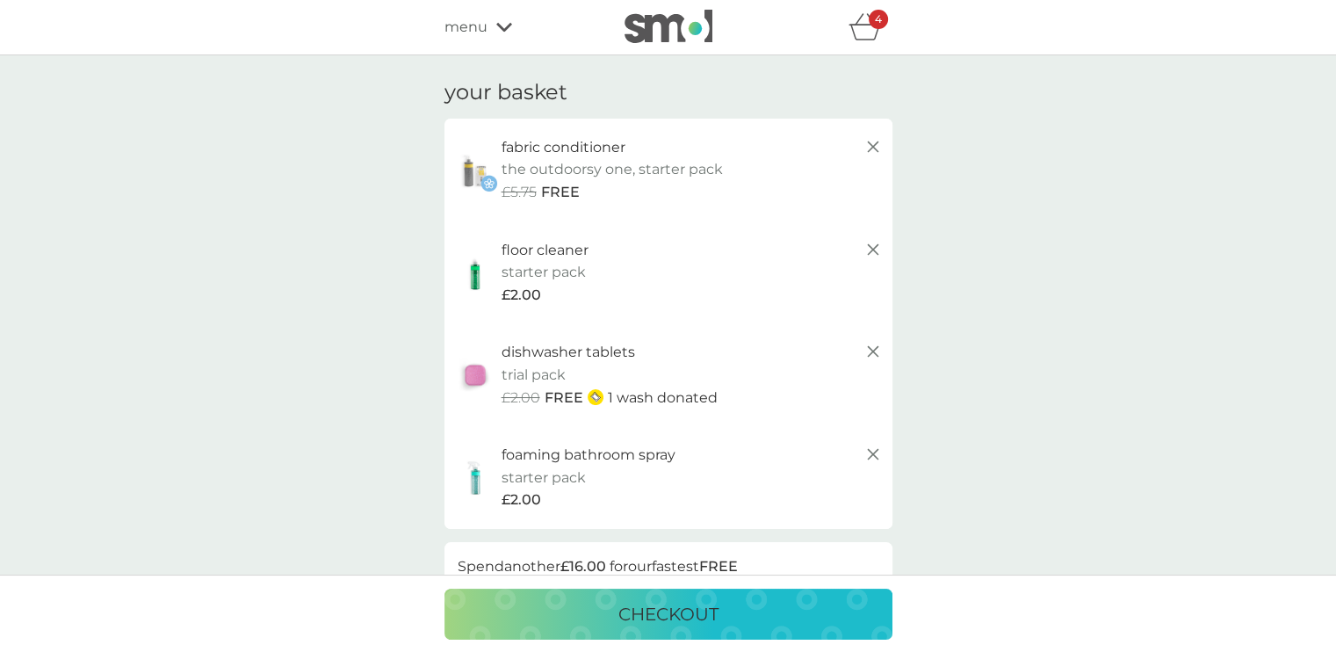
click at [481, 38] on span "menu" at bounding box center [465, 27] width 43 height 23
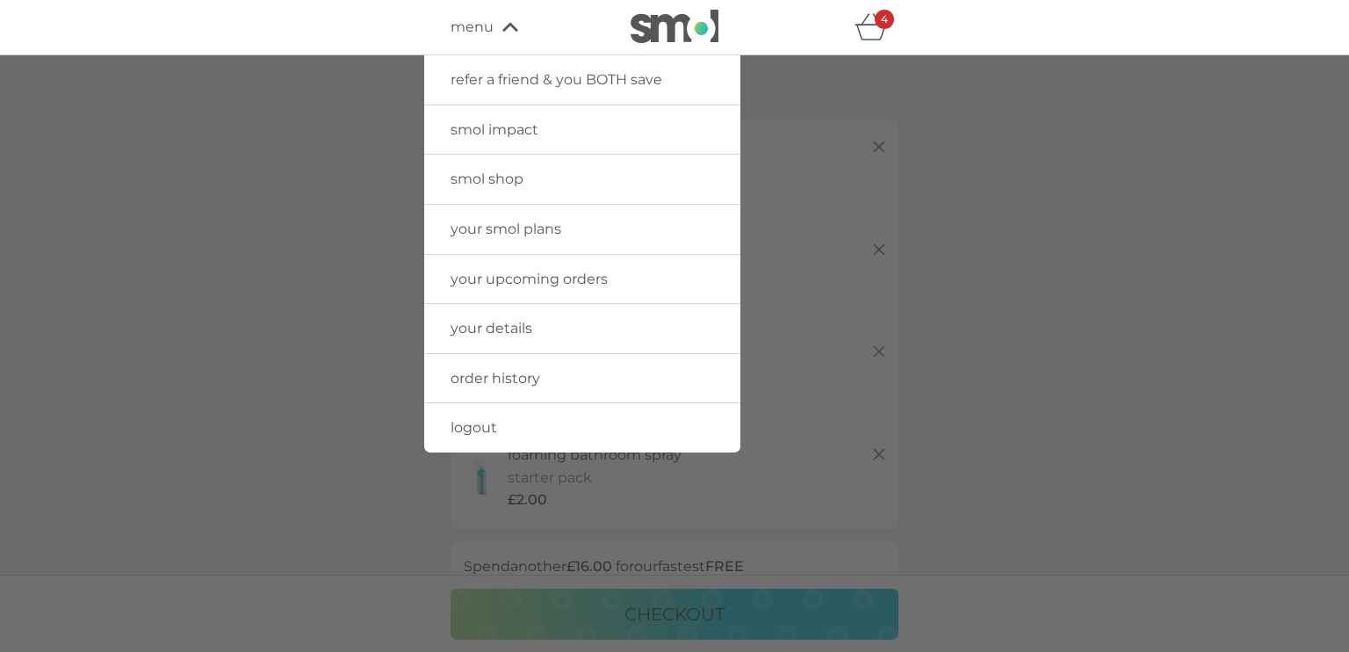
click at [505, 173] on span "smol shop" at bounding box center [486, 178] width 73 height 17
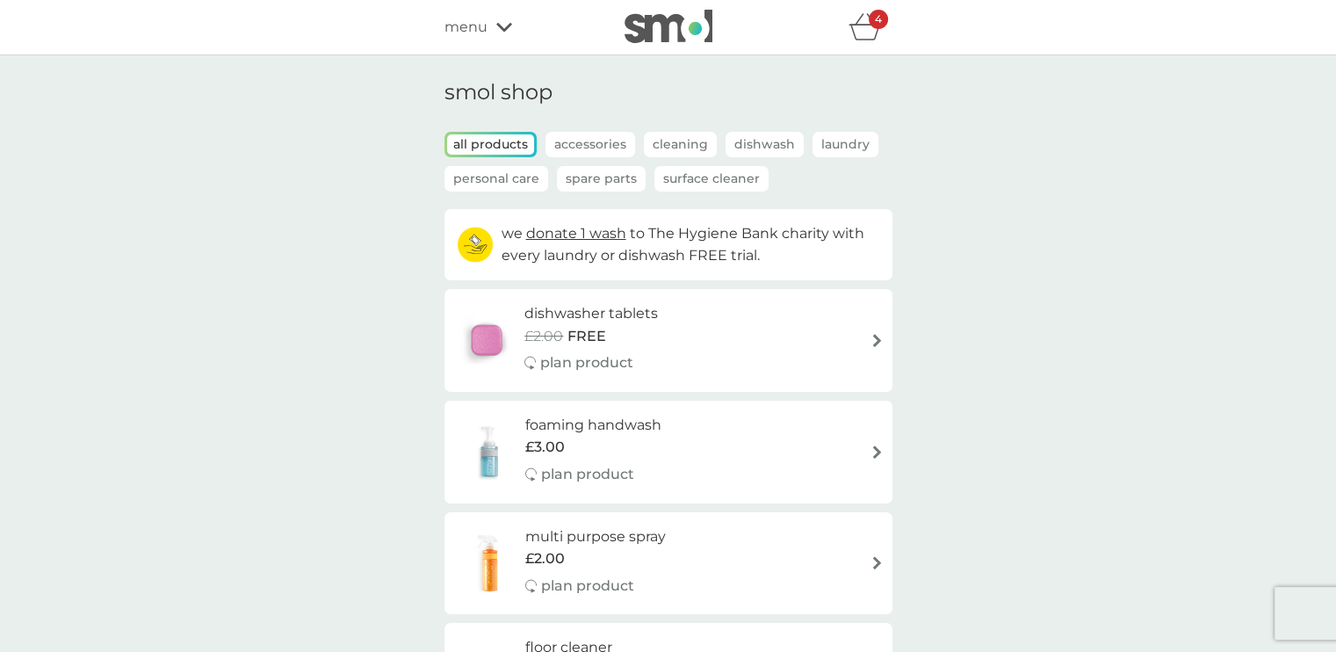
click at [591, 150] on p "Accessories" at bounding box center [590, 144] width 90 height 25
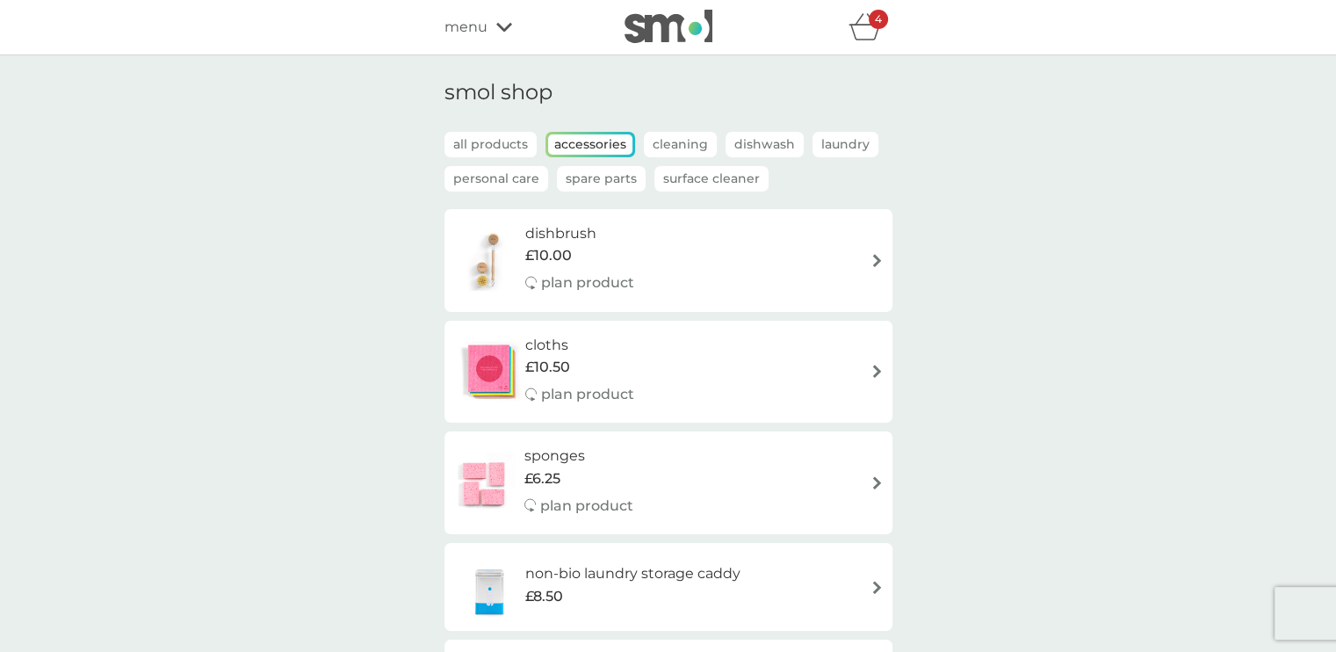
click at [852, 36] on icon "basket" at bounding box center [864, 26] width 33 height 27
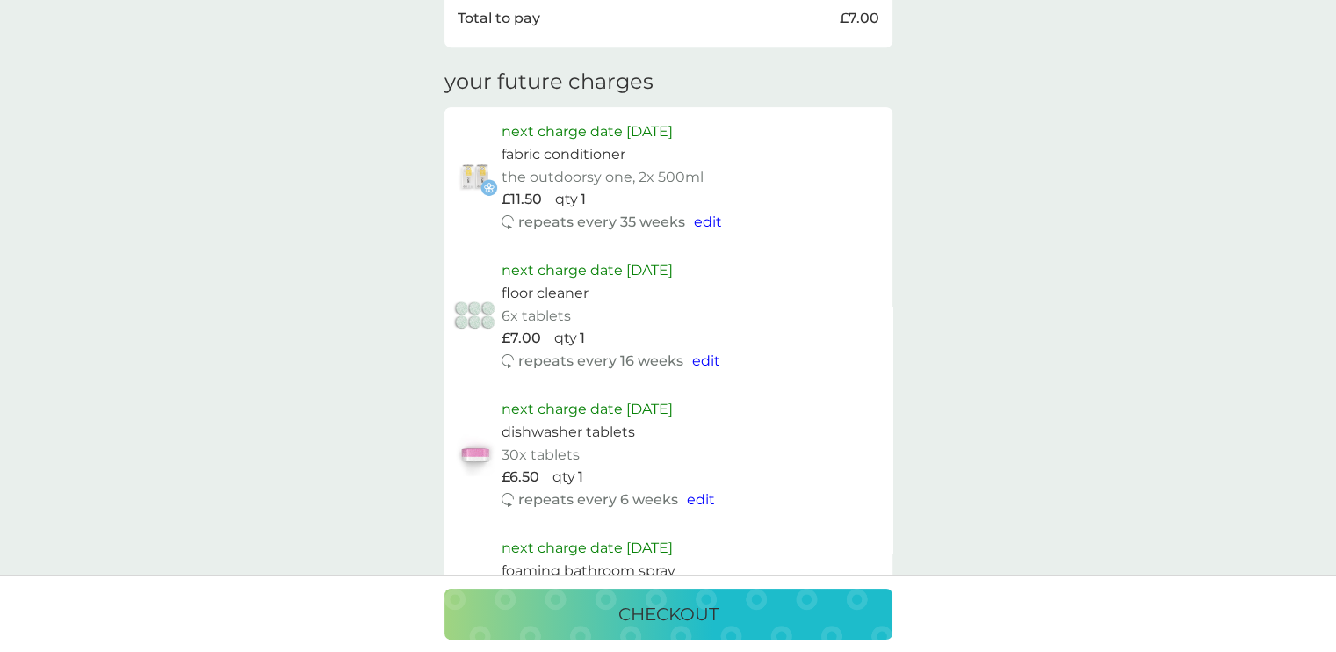
scroll to position [967, 0]
click at [834, 610] on div "checkout" at bounding box center [668, 614] width 413 height 28
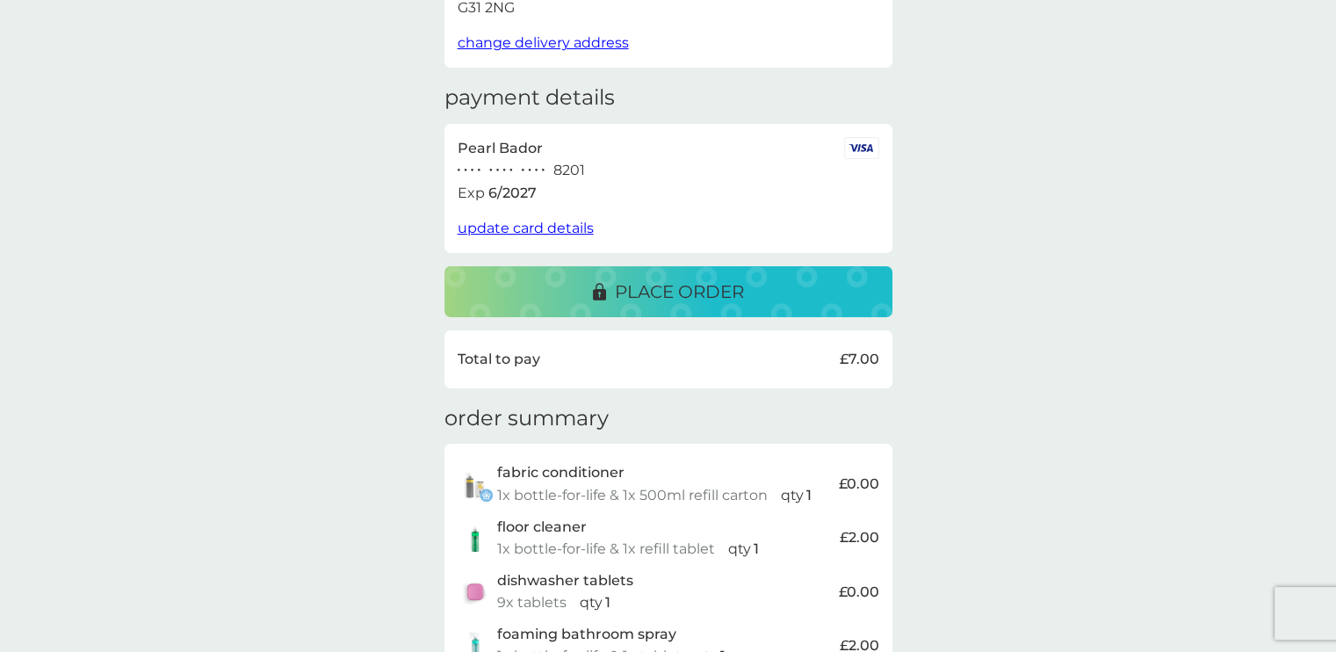
scroll to position [211, 0]
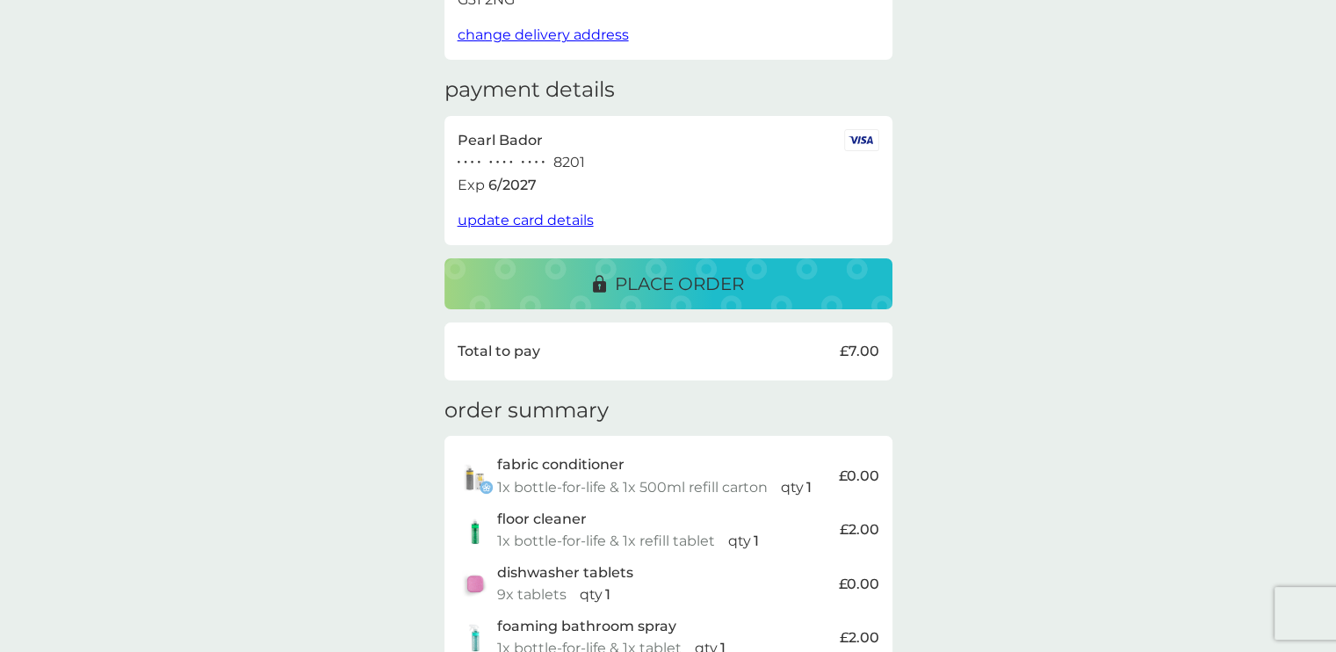
click at [633, 281] on p "place order" at bounding box center [679, 284] width 129 height 28
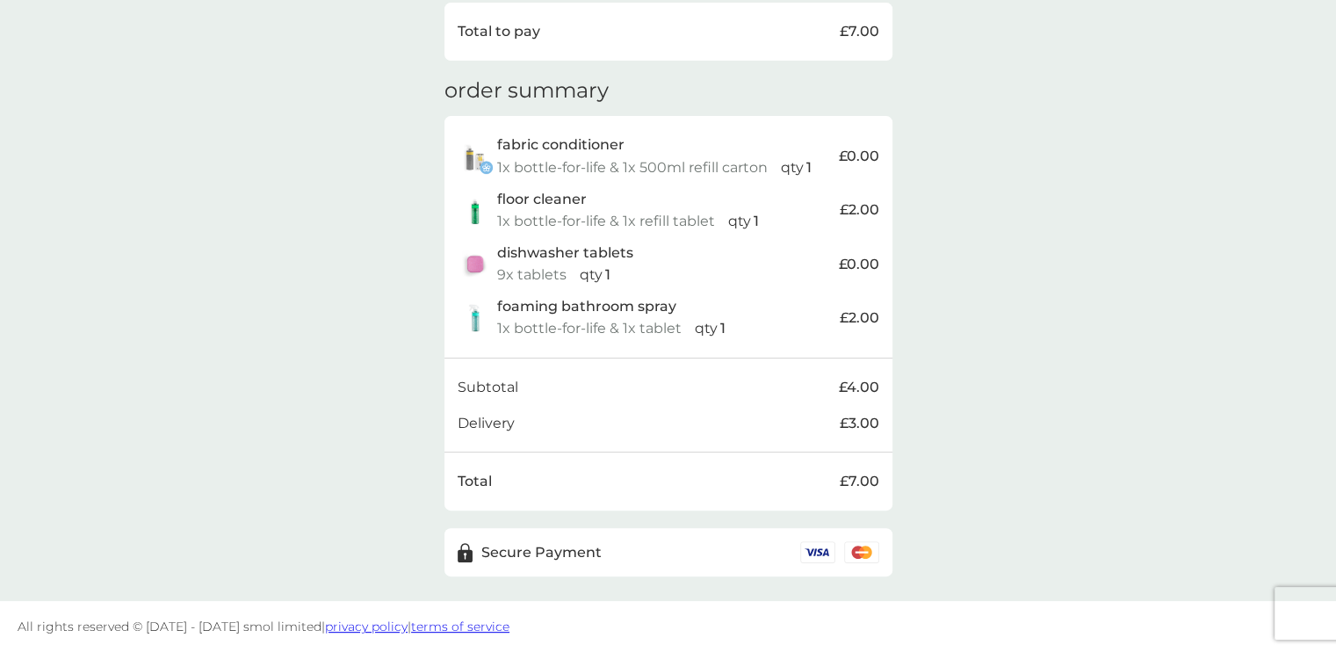
scroll to position [0, 0]
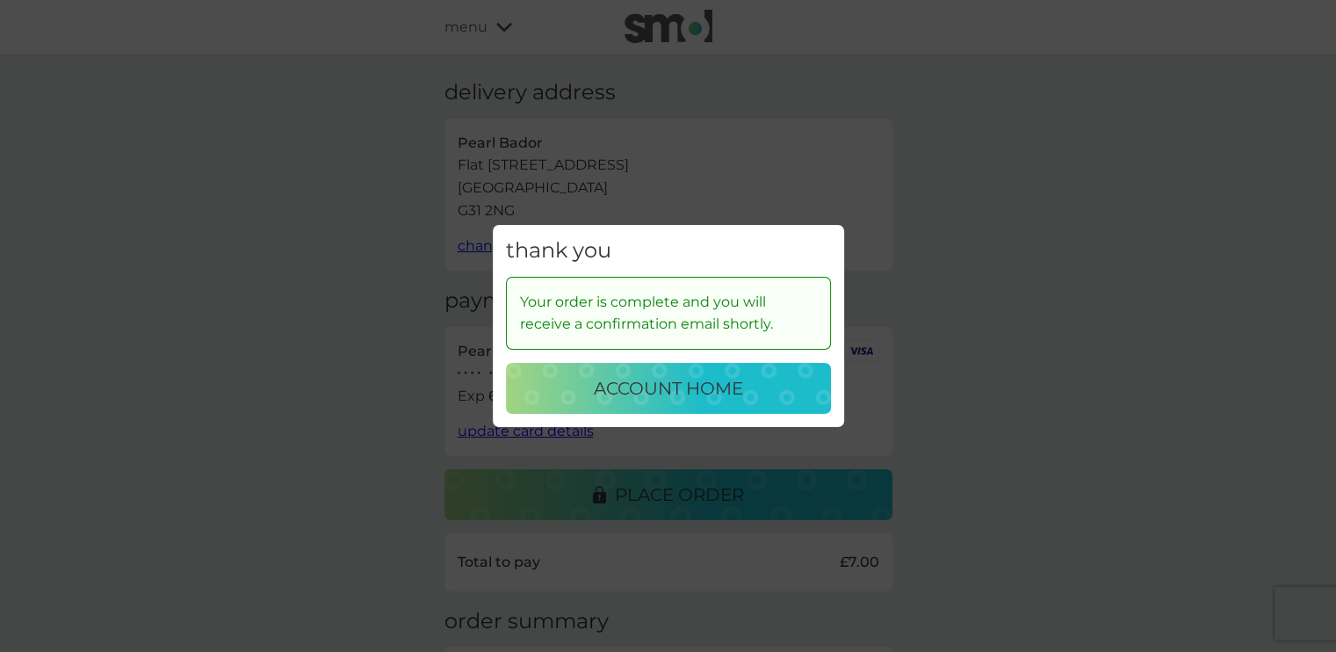
click at [731, 382] on p "account home" at bounding box center [668, 388] width 149 height 28
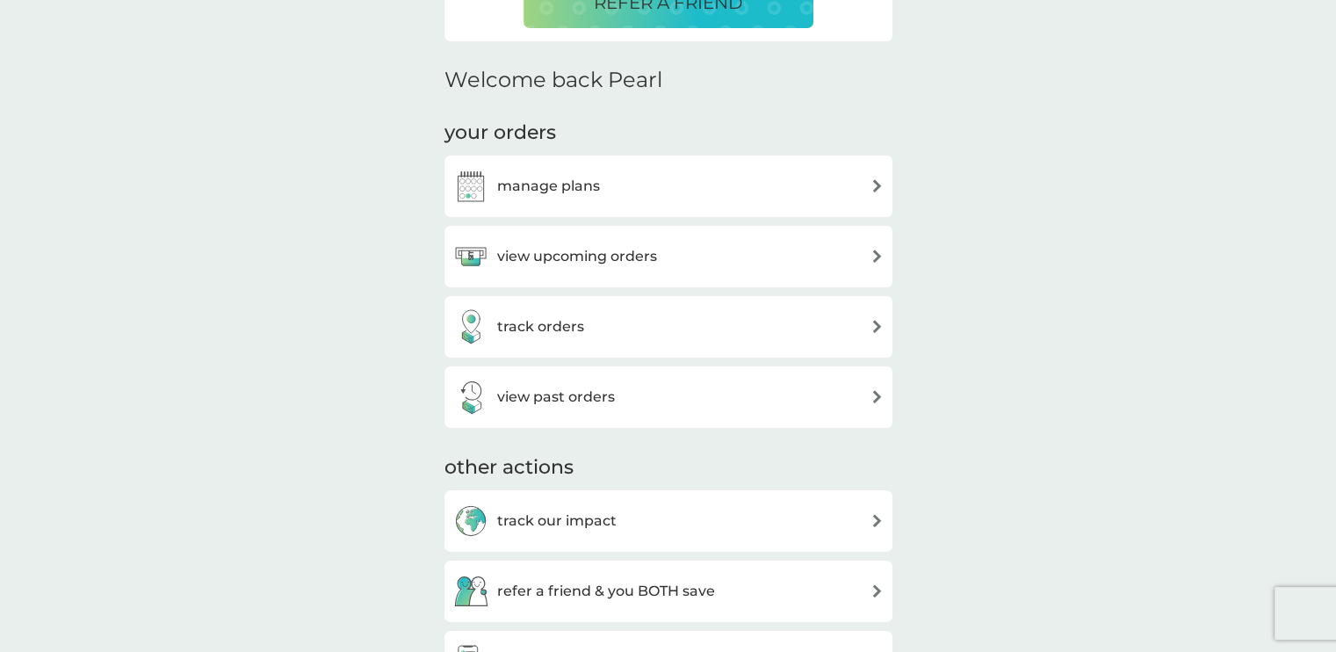
scroll to position [515, 0]
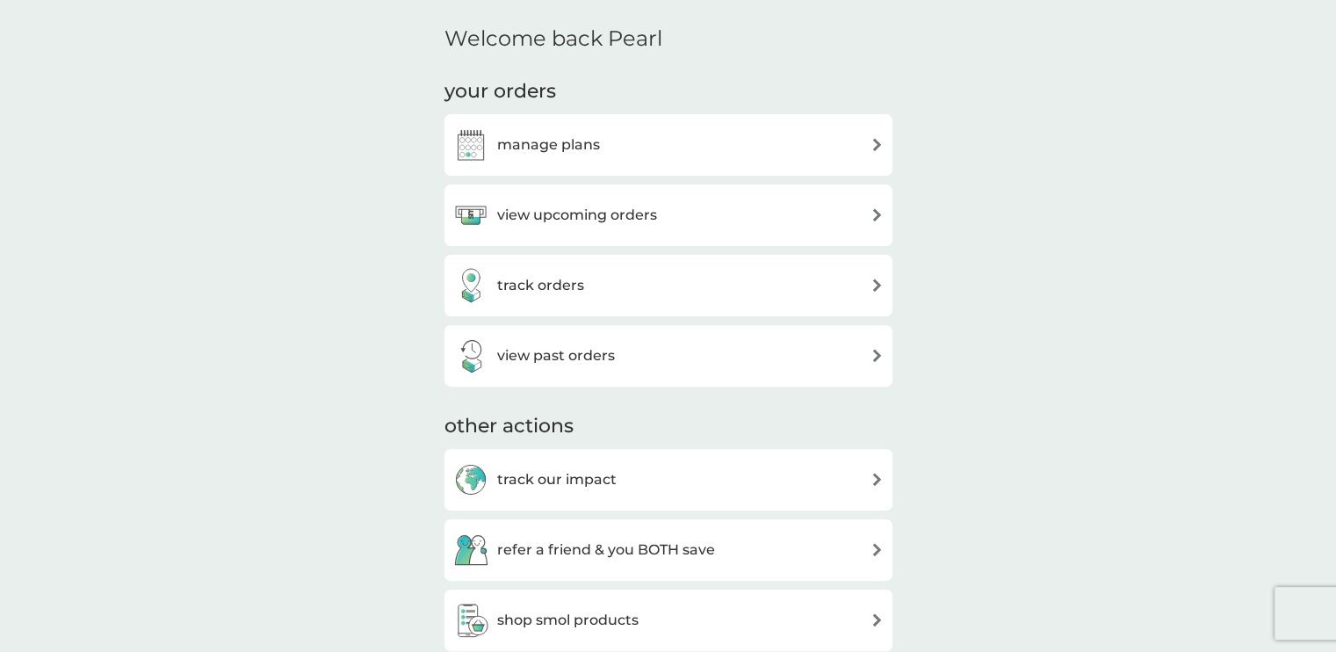
click at [636, 234] on div "view upcoming orders" at bounding box center [668, 214] width 448 height 61
click at [629, 209] on h3 "view upcoming orders" at bounding box center [577, 215] width 160 height 23
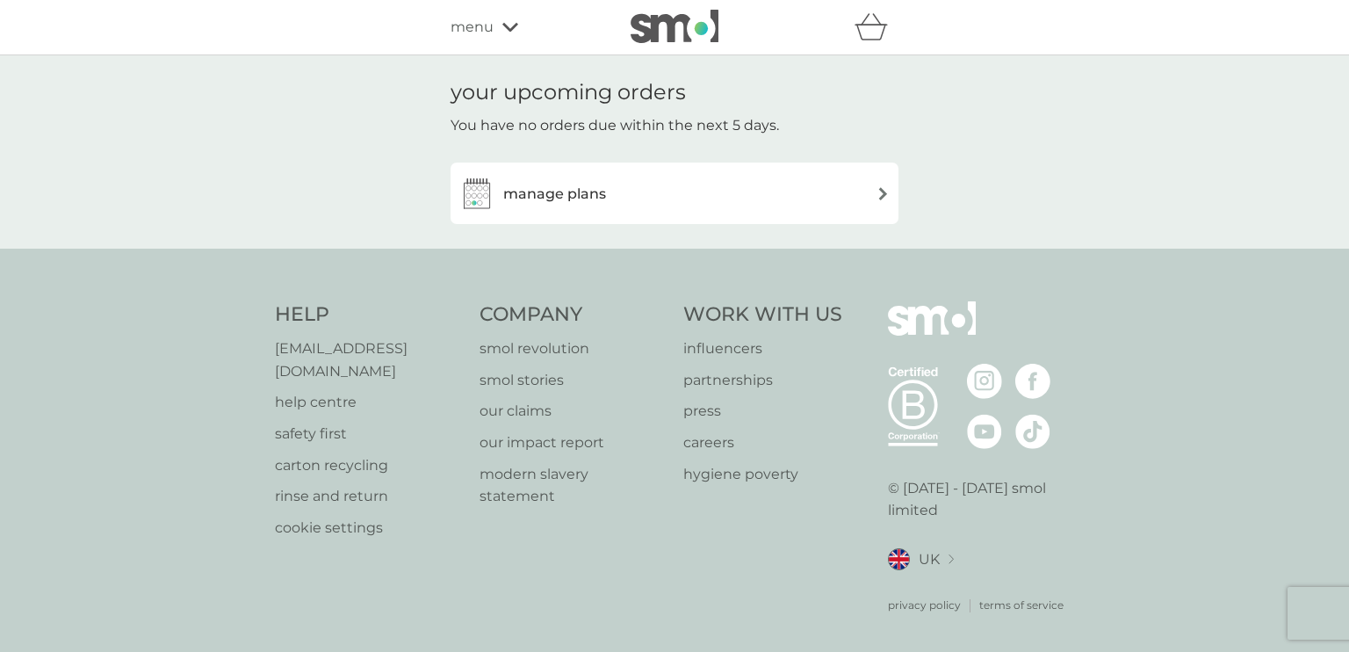
click at [629, 209] on div "manage plans" at bounding box center [674, 193] width 430 height 35
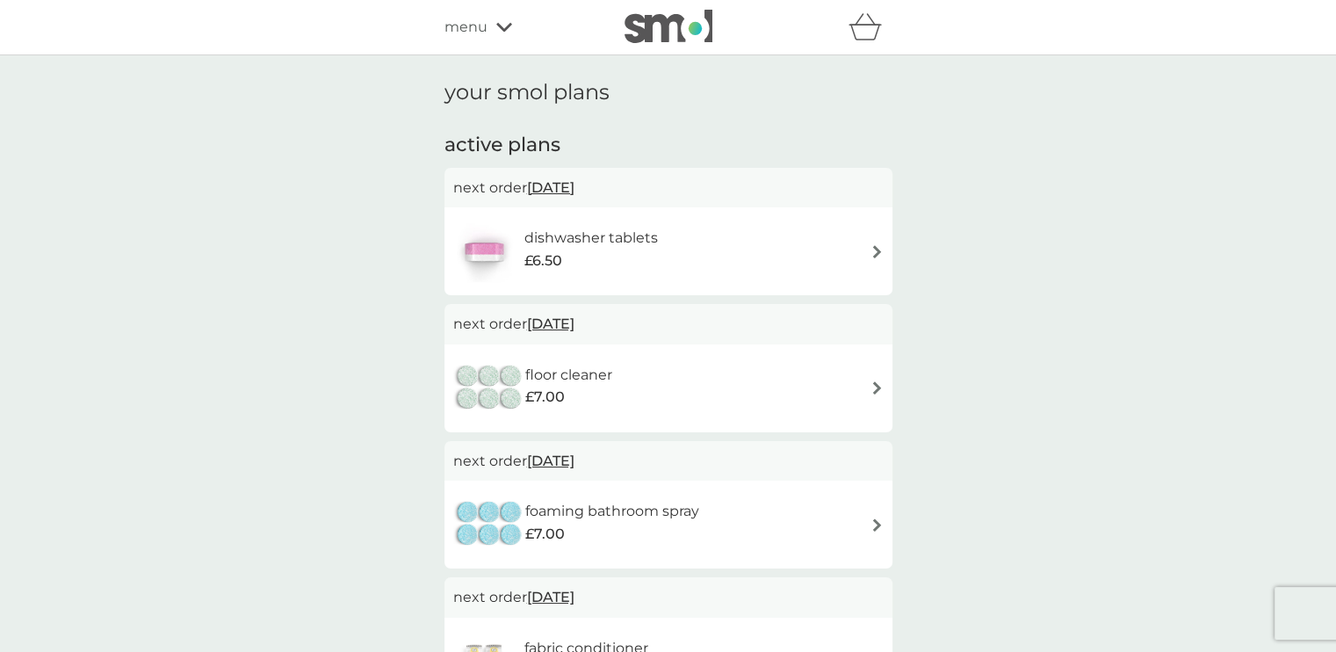
click at [643, 26] on img at bounding box center [668, 26] width 88 height 33
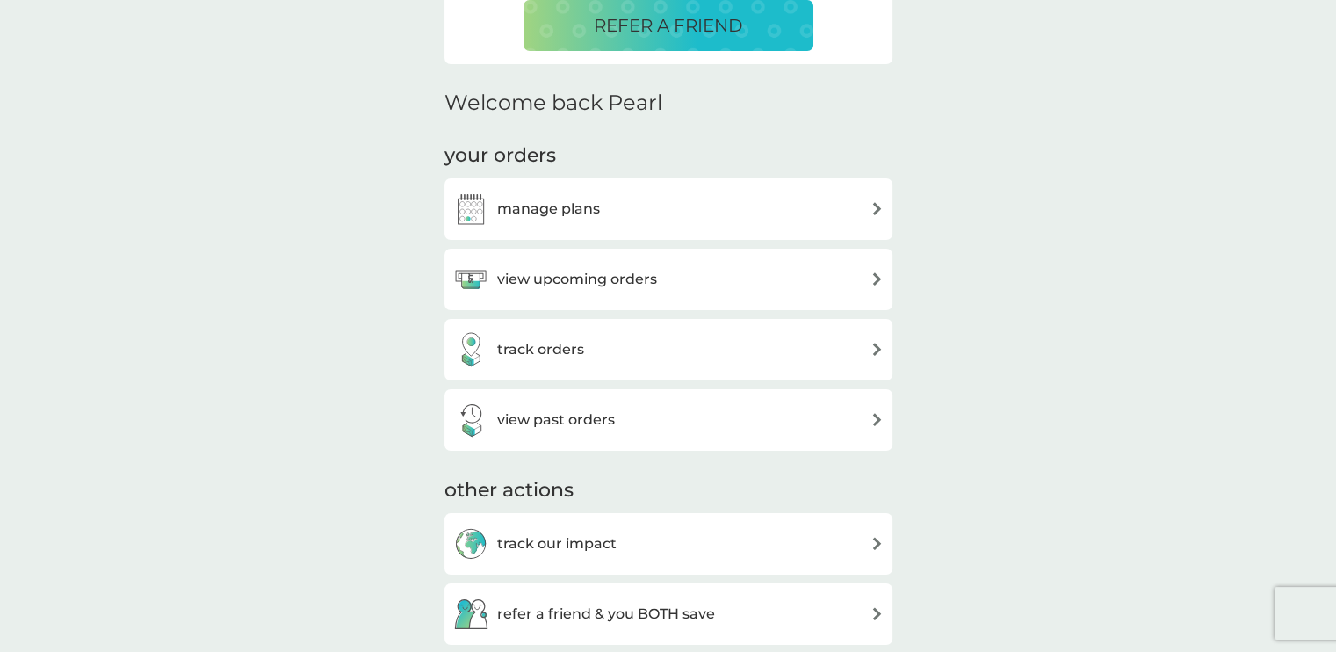
scroll to position [458, 0]
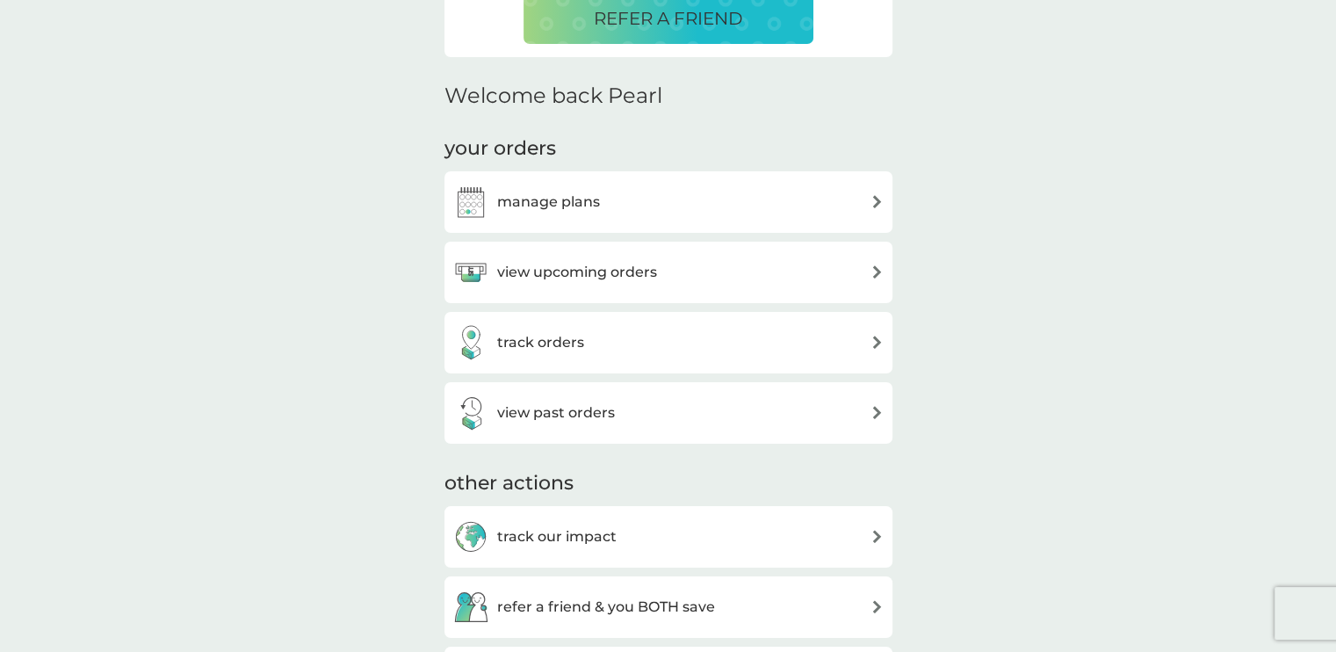
click at [725, 353] on div "track orders" at bounding box center [668, 342] width 430 height 35
